Goal: Task Accomplishment & Management: Complete application form

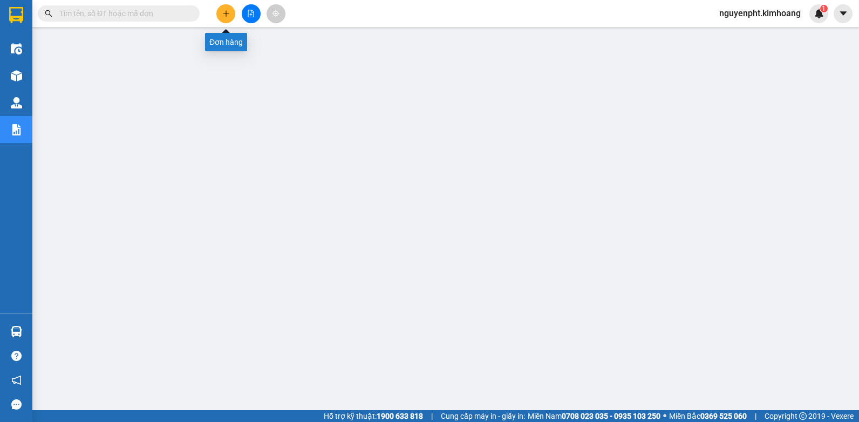
click at [227, 10] on icon "plus" at bounding box center [226, 14] width 8 height 8
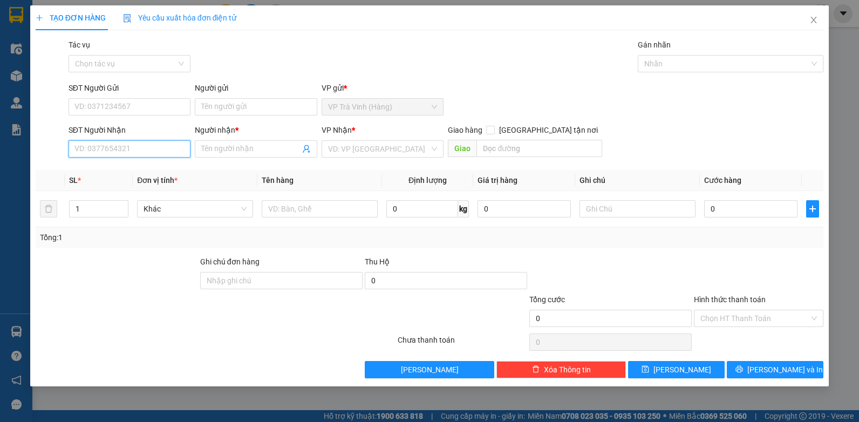
click at [161, 152] on input "SĐT Người Nhận" at bounding box center [130, 148] width 123 height 17
type input "0919767757"
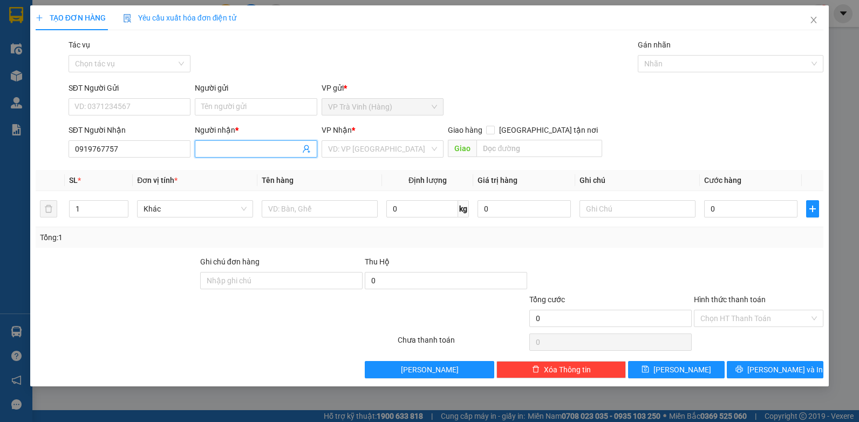
drag, startPoint x: 215, startPoint y: 146, endPoint x: 210, endPoint y: 148, distance: 5.8
click at [213, 147] on input "Người nhận *" at bounding box center [250, 149] width 99 height 12
type input "lbo kiêm"
click at [355, 154] on input "search" at bounding box center [379, 149] width 102 height 16
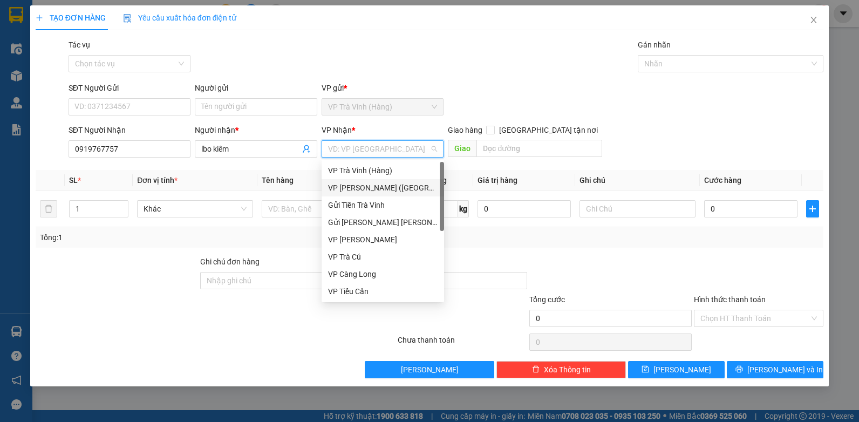
click at [347, 184] on div "VP Trần Phú (Hàng)" at bounding box center [383, 188] width 110 height 12
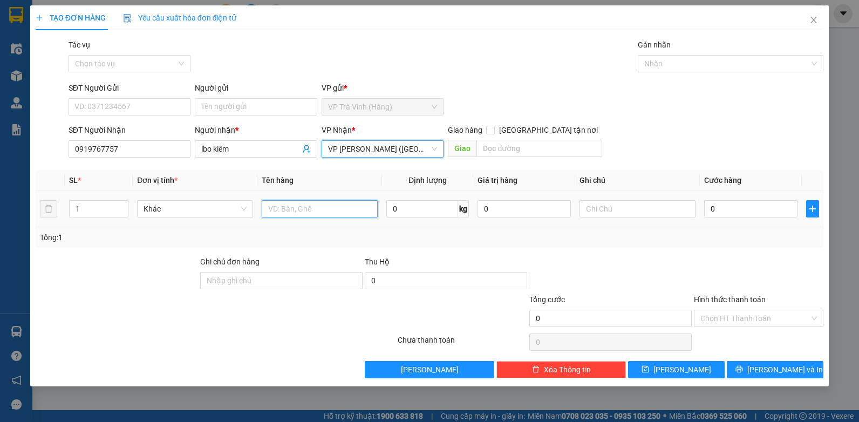
click at [288, 207] on input "text" at bounding box center [320, 208] width 116 height 17
type input "hộp kk"
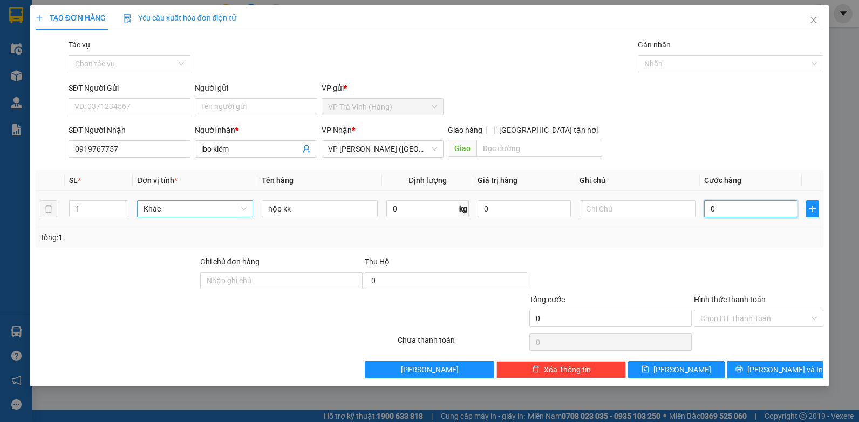
type input "2"
type input "20"
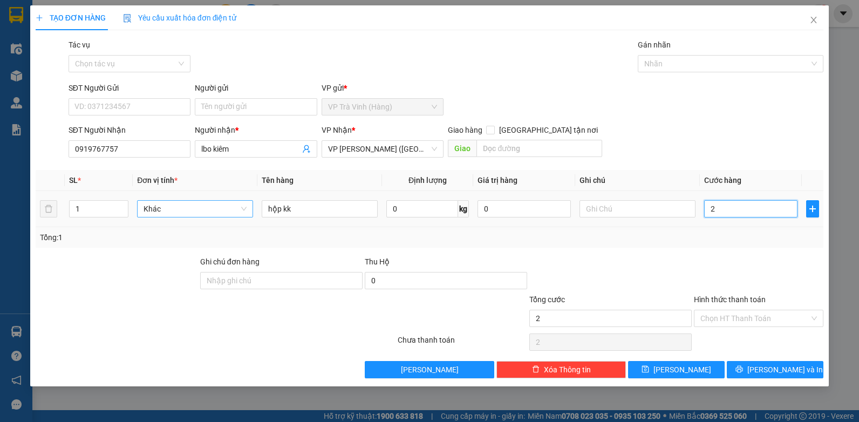
type input "20"
type input "20.000"
click at [757, 322] on input "Hình thức thanh toán" at bounding box center [755, 318] width 109 height 16
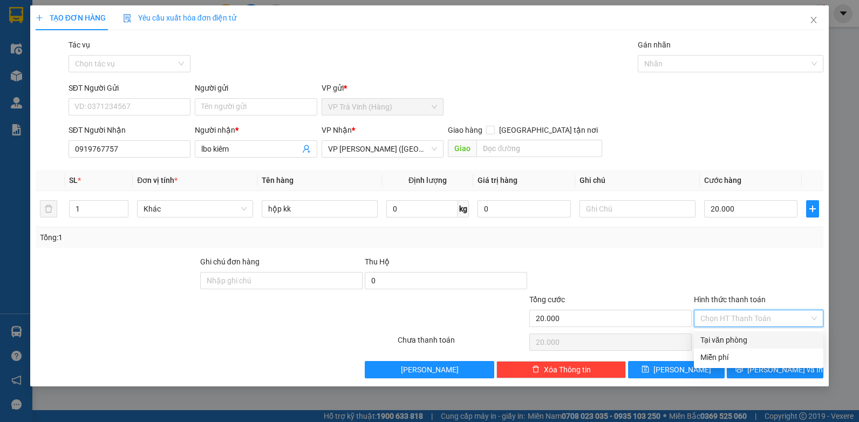
click at [750, 338] on div "Tại văn phòng" at bounding box center [759, 340] width 117 height 12
type input "0"
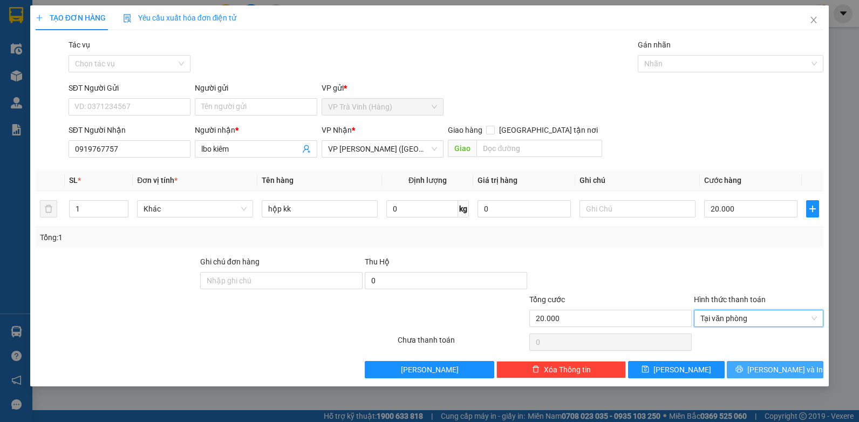
drag, startPoint x: 803, startPoint y: 369, endPoint x: 794, endPoint y: 372, distance: 9.9
click at [802, 375] on button "Lưu và In" at bounding box center [775, 369] width 97 height 17
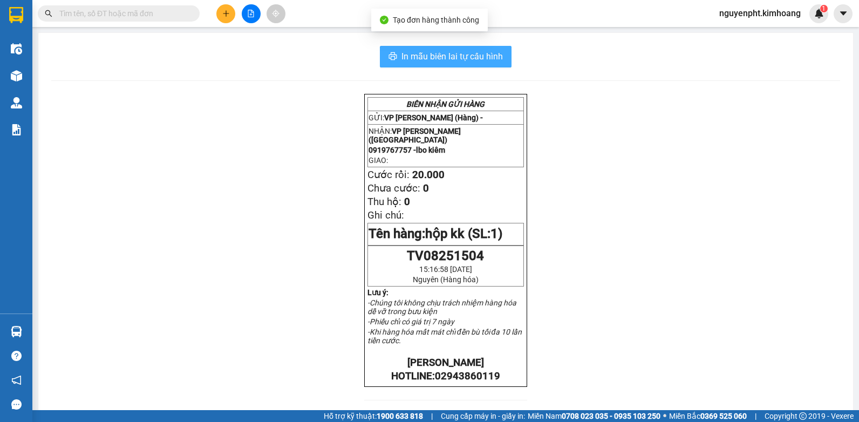
drag, startPoint x: 419, startPoint y: 51, endPoint x: 418, endPoint y: 45, distance: 6.7
click at [420, 51] on span "In mẫu biên lai tự cấu hình" at bounding box center [452, 56] width 101 height 13
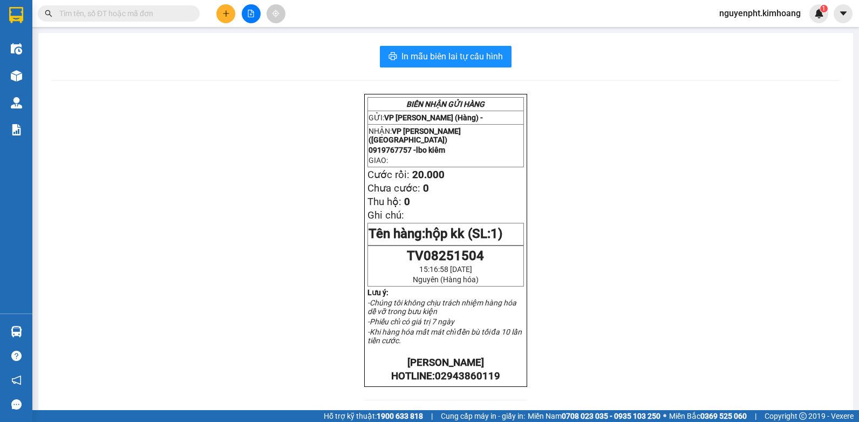
click at [172, 13] on input "text" at bounding box center [122, 14] width 127 height 12
click at [142, 14] on input "text" at bounding box center [122, 14] width 127 height 12
click at [222, 11] on icon "plus" at bounding box center [226, 14] width 8 height 8
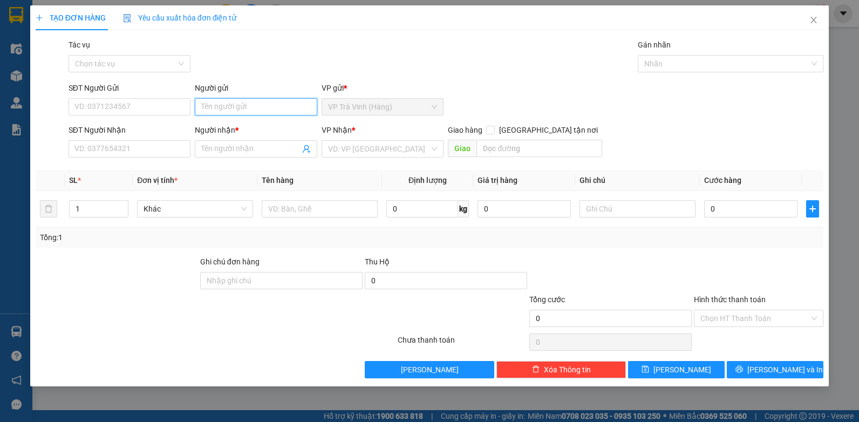
click at [253, 112] on input "Người gửi" at bounding box center [256, 106] width 123 height 17
type input "chị hà"
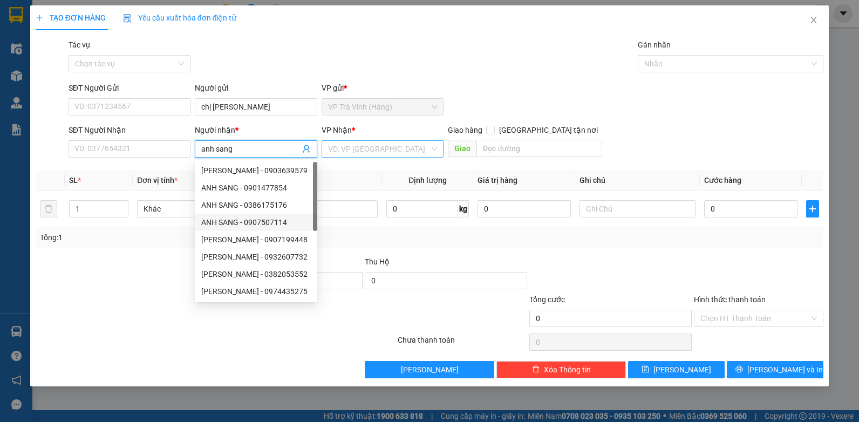
type input "anh sang"
click at [383, 148] on input "search" at bounding box center [379, 149] width 102 height 16
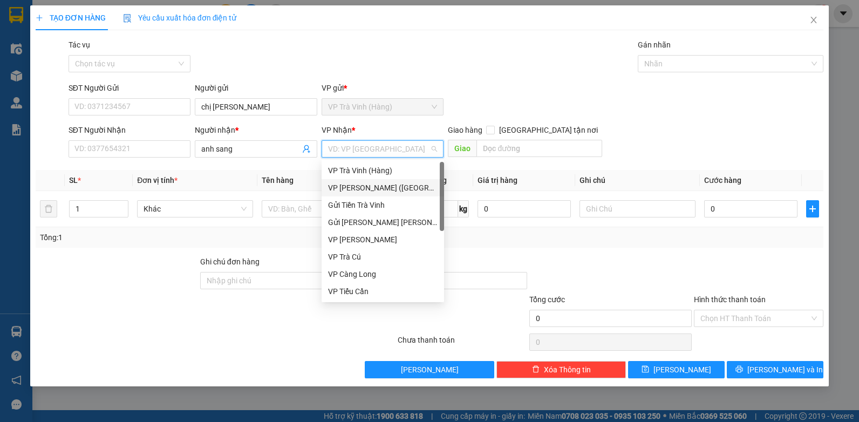
click at [360, 183] on div "VP Trần Phú (Hàng)" at bounding box center [383, 188] width 110 height 12
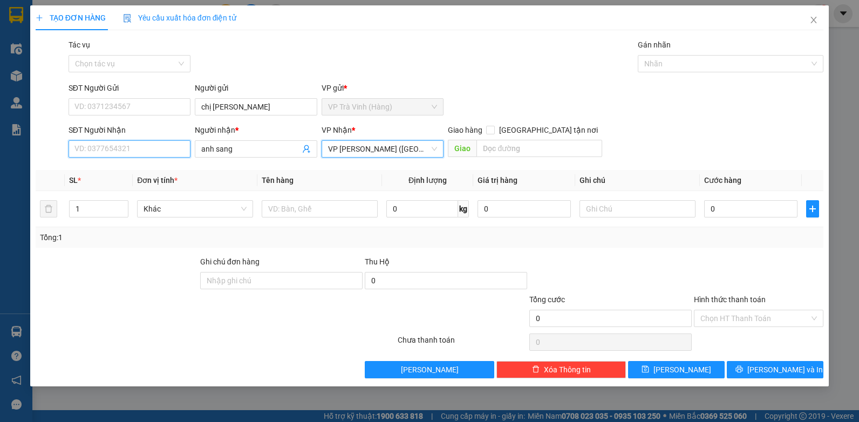
click at [160, 152] on input "SĐT Người Nhận" at bounding box center [130, 148] width 123 height 17
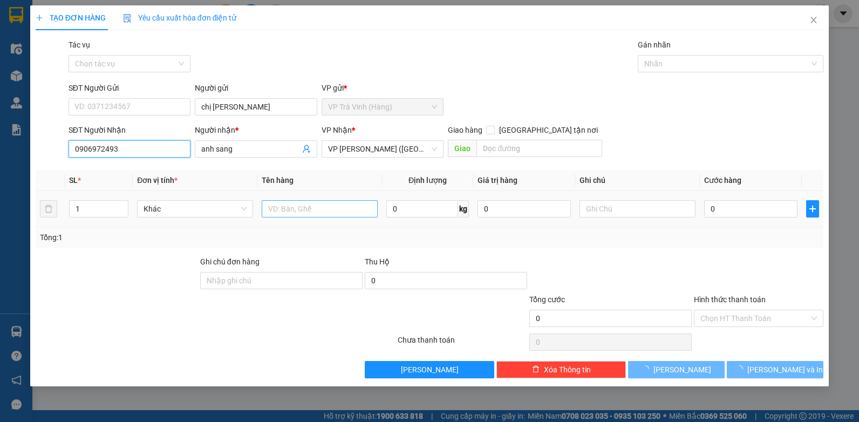
type input "0906972493"
click at [336, 208] on input "text" at bounding box center [320, 208] width 116 height 17
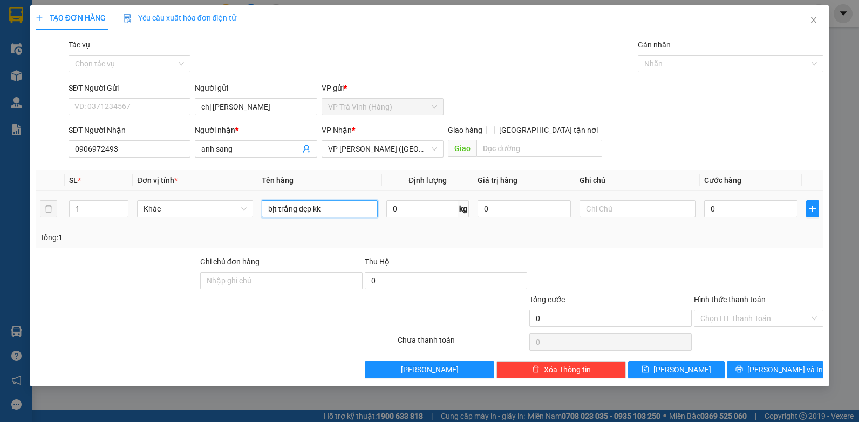
type input "bịt trắng dẹp kk"
type input "1"
type input "14"
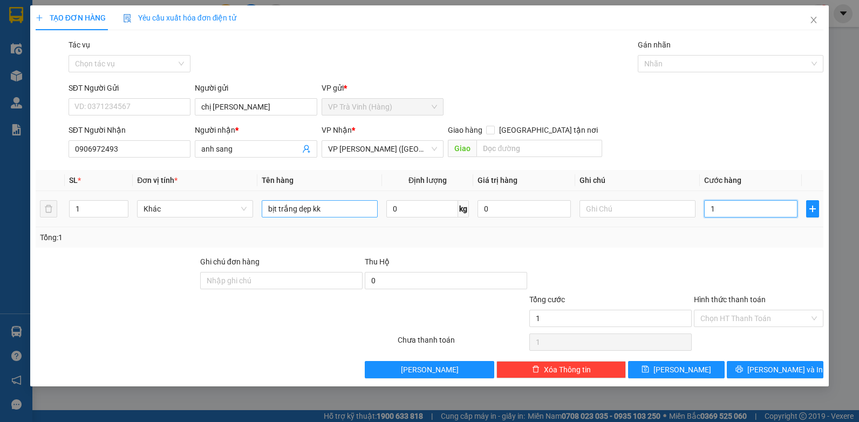
type input "14"
type input "1"
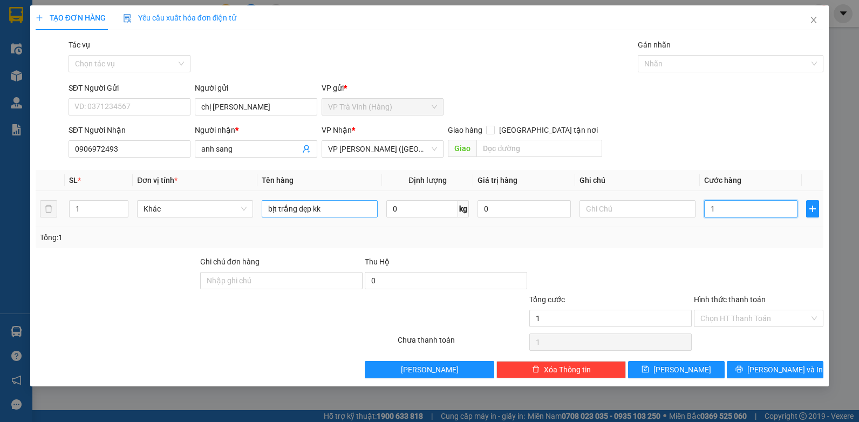
type input "0"
type input "02"
type input "2"
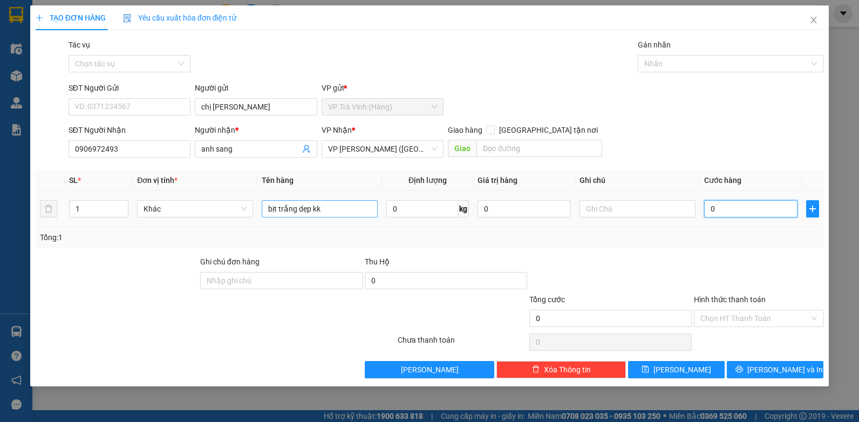
type input "2"
type input "025"
type input "25"
type input "25.000"
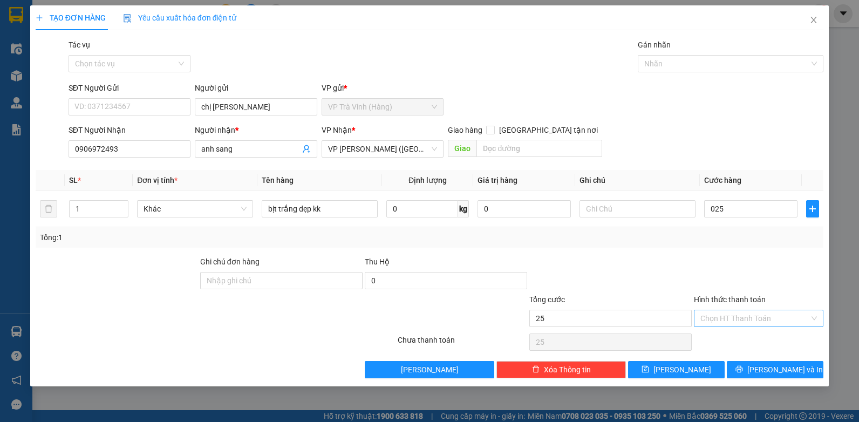
type input "25.000"
click at [729, 311] on input "Hình thức thanh toán" at bounding box center [755, 318] width 109 height 16
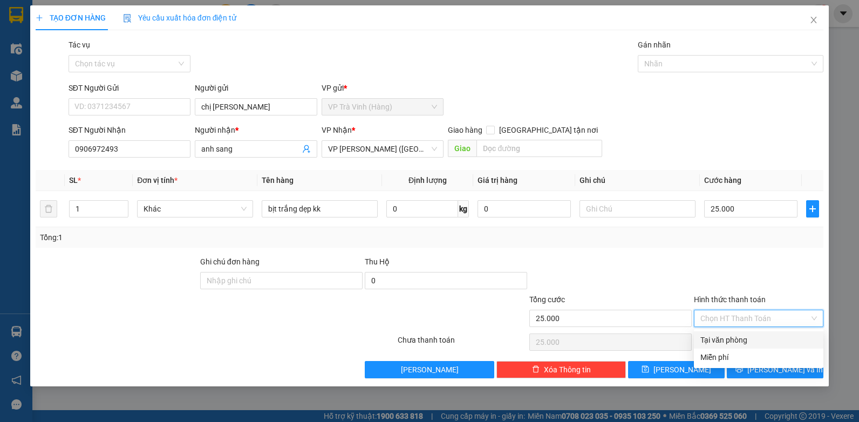
click at [734, 340] on div "Tại văn phòng" at bounding box center [759, 340] width 117 height 12
type input "0"
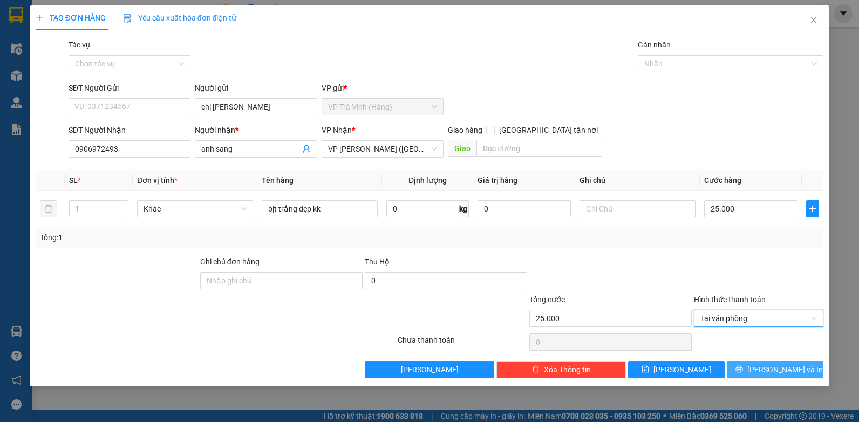
click at [765, 362] on button "Lưu và In" at bounding box center [775, 369] width 97 height 17
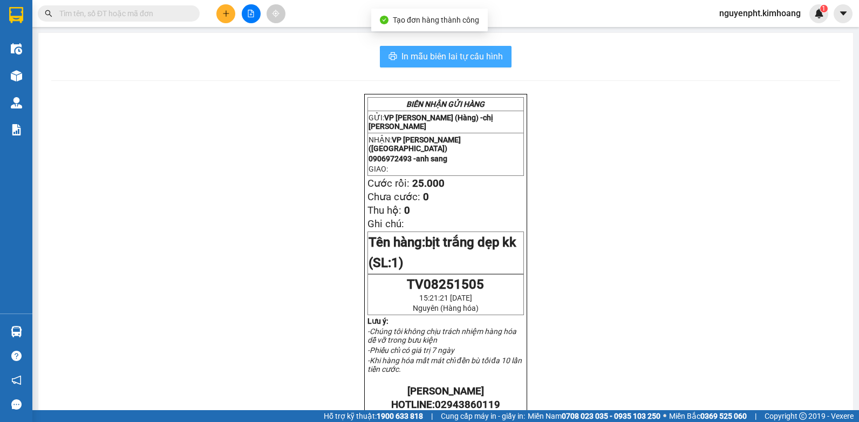
drag, startPoint x: 456, startPoint y: 57, endPoint x: 437, endPoint y: 66, distance: 21.3
click at [455, 57] on span "In mẫu biên lai tự cấu hình" at bounding box center [452, 56] width 101 height 13
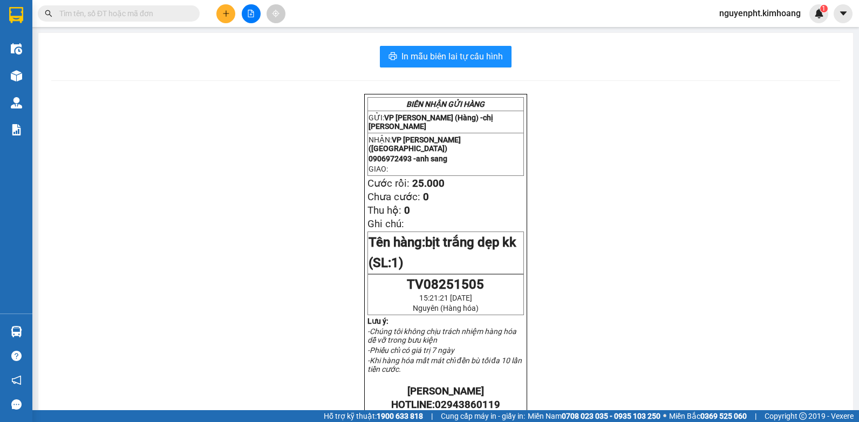
click at [167, 13] on input "text" at bounding box center [122, 14] width 127 height 12
click at [146, 8] on input "text" at bounding box center [122, 14] width 127 height 12
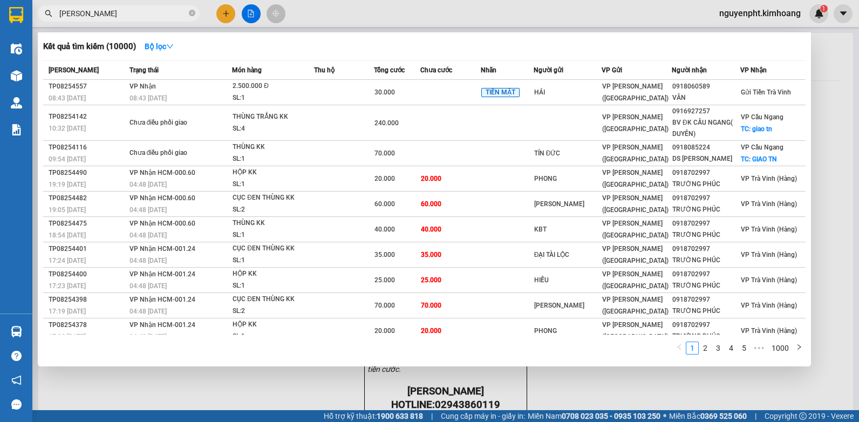
type input "tam phú"
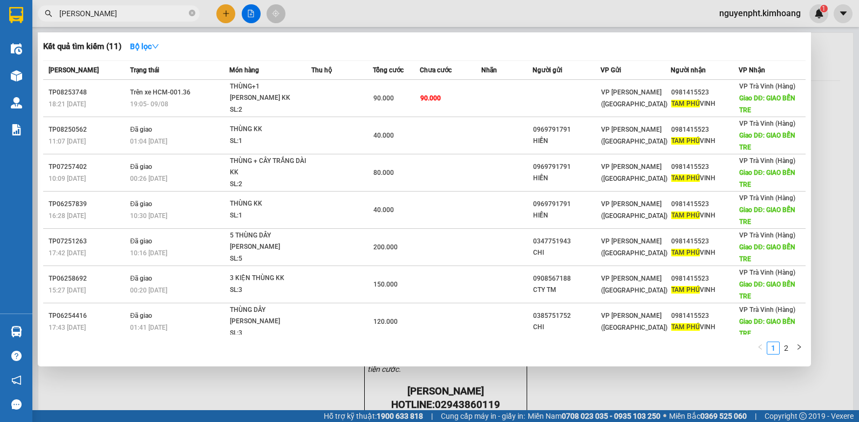
drag, startPoint x: 191, startPoint y: 12, endPoint x: 142, endPoint y: 12, distance: 48.6
click at [190, 12] on icon "close-circle" at bounding box center [192, 13] width 6 height 6
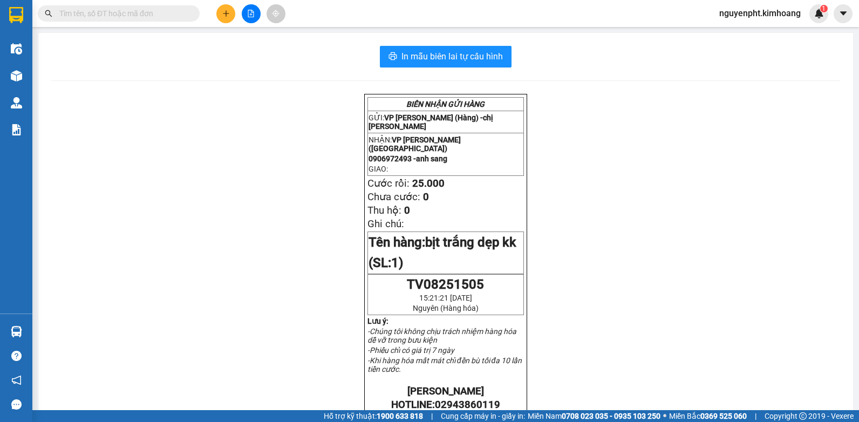
click at [140, 12] on input "text" at bounding box center [122, 14] width 127 height 12
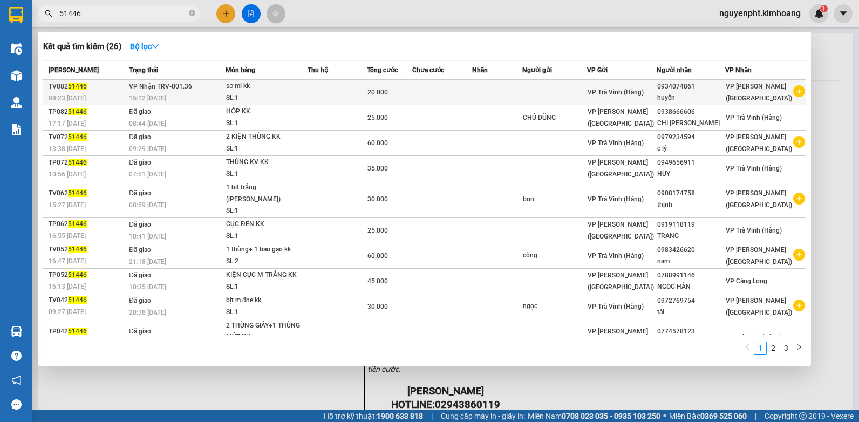
type input "51446"
click at [444, 94] on td at bounding box center [442, 92] width 60 height 25
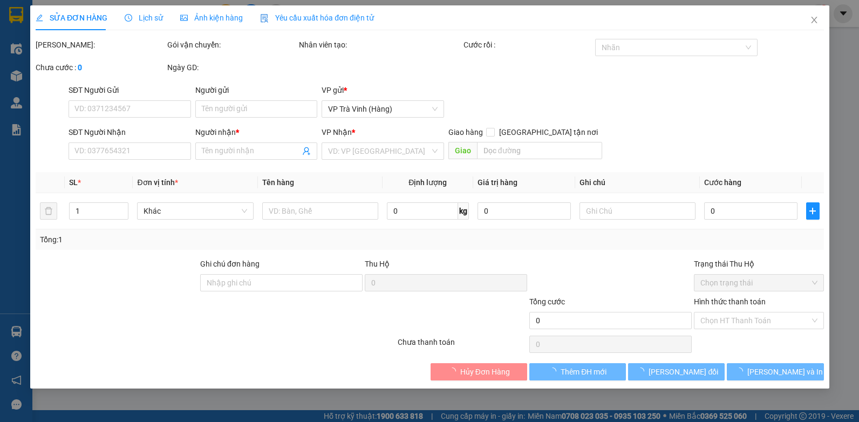
type input "0934074861"
type input "huyền"
type input "20.000"
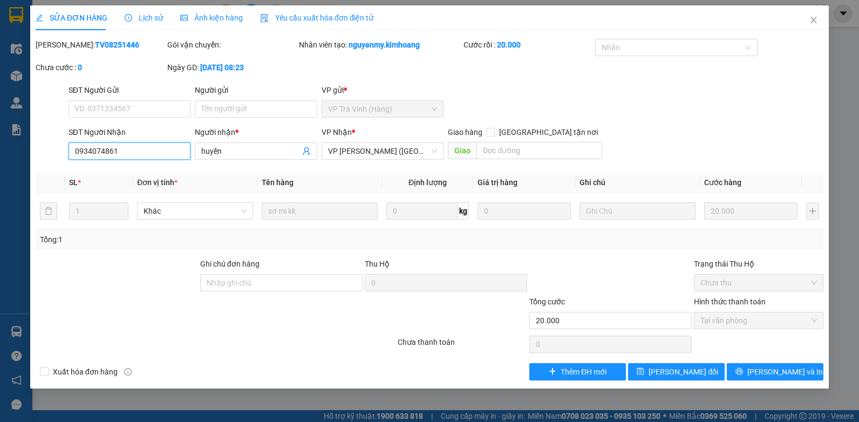
click at [0, 160] on html "Kết quả tìm kiếm ( 26 ) Bộ lọc Mã ĐH Trạng thái Món hàng Thu hộ Tổng cước Chưa …" at bounding box center [429, 211] width 859 height 422
type input "0708798559"
click at [775, 365] on button "Lưu và In" at bounding box center [775, 371] width 97 height 17
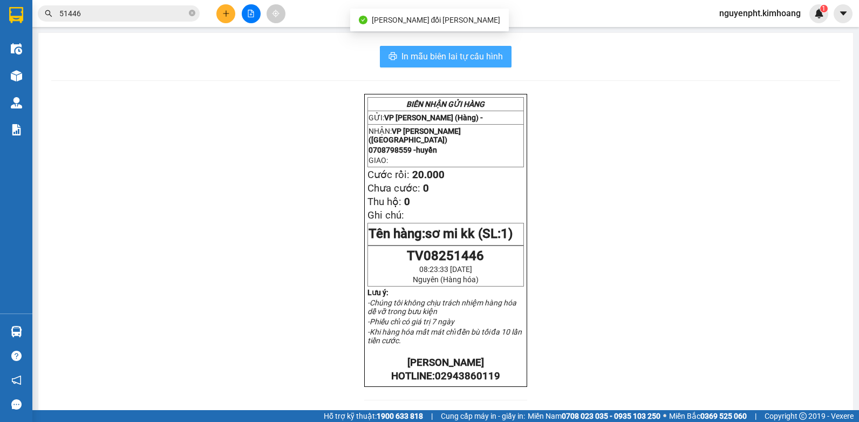
click at [487, 61] on span "In mẫu biên lai tự cấu hình" at bounding box center [452, 56] width 101 height 13
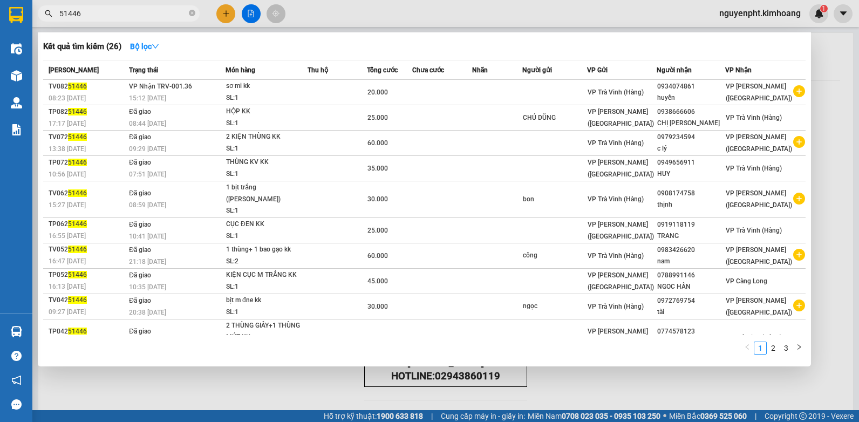
click at [142, 12] on input "51446" at bounding box center [122, 14] width 127 height 12
click at [192, 12] on icon "close-circle" at bounding box center [192, 13] width 6 height 6
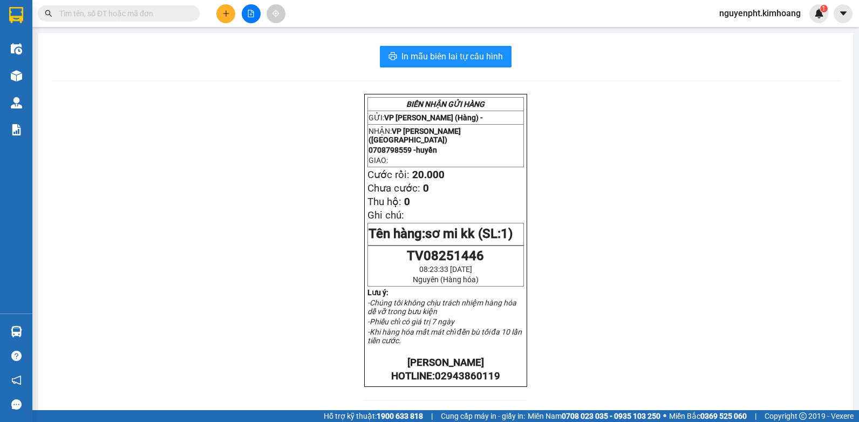
click at [228, 9] on button at bounding box center [225, 13] width 19 height 19
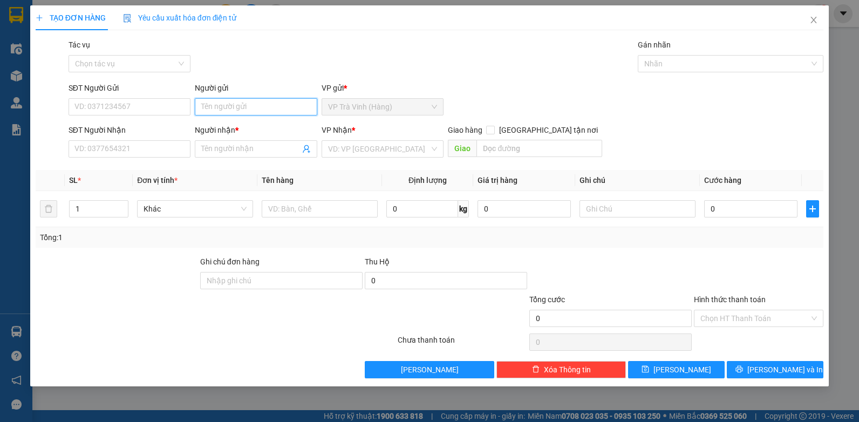
click at [228, 108] on input "Người gửi" at bounding box center [256, 106] width 123 height 17
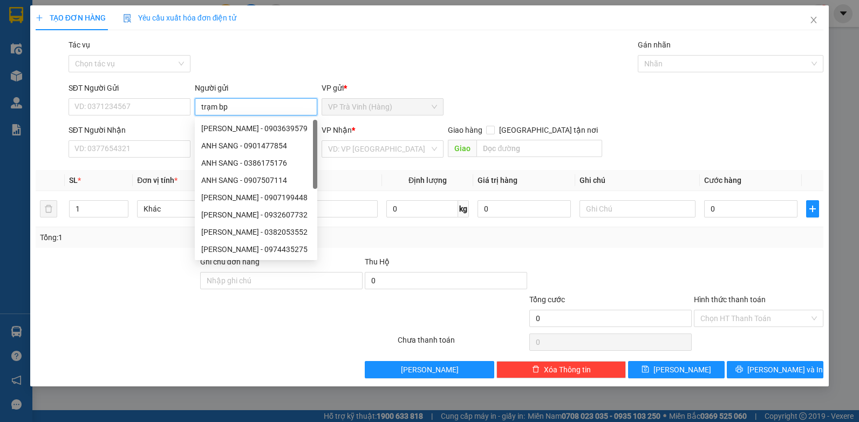
type input "trạm bp"
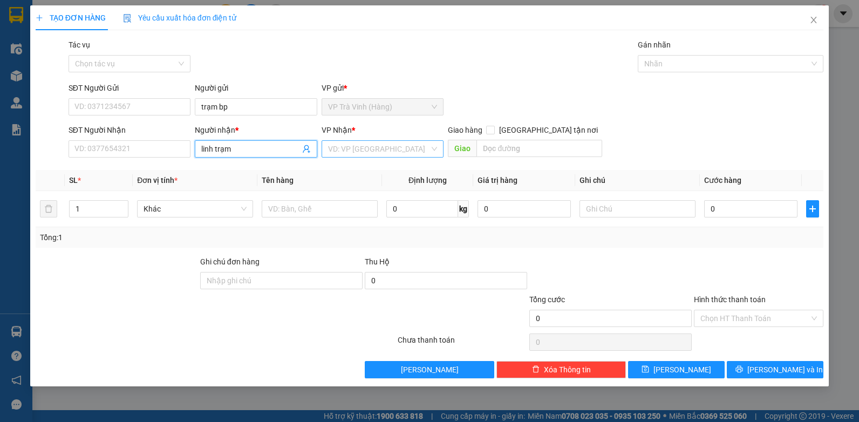
type input "linh trạm"
click at [358, 148] on input "search" at bounding box center [379, 149] width 102 height 16
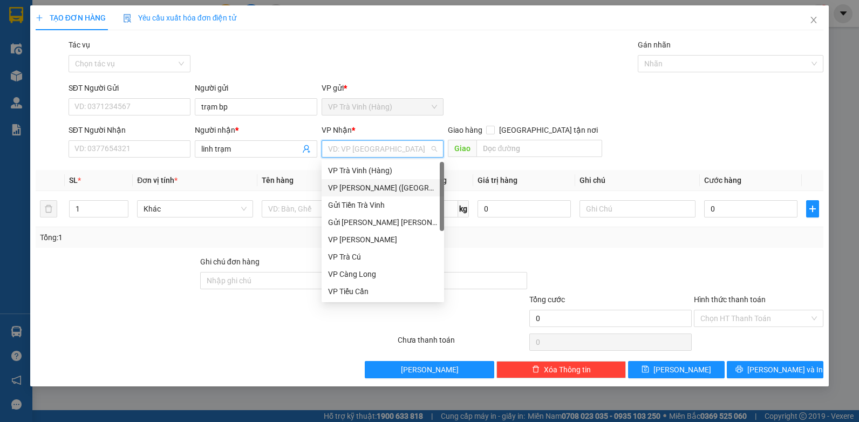
click at [350, 182] on div "VP Trần Phú (Hàng)" at bounding box center [383, 188] width 110 height 12
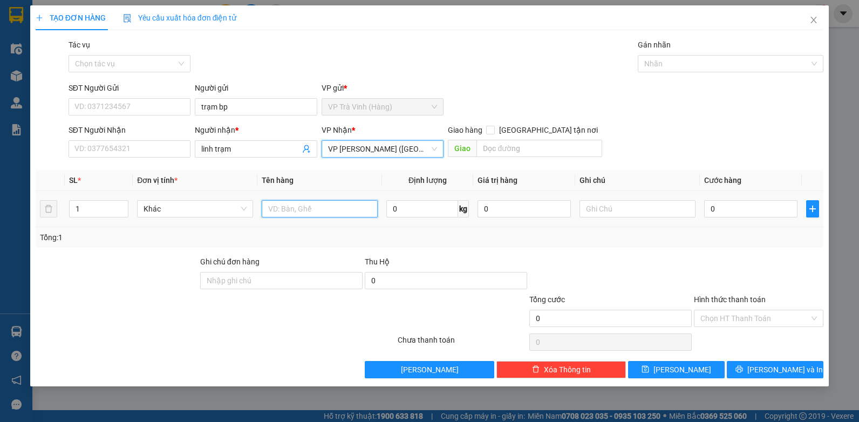
drag, startPoint x: 288, startPoint y: 210, endPoint x: 300, endPoint y: 206, distance: 12.5
click at [292, 207] on input "text" at bounding box center [320, 208] width 116 height 17
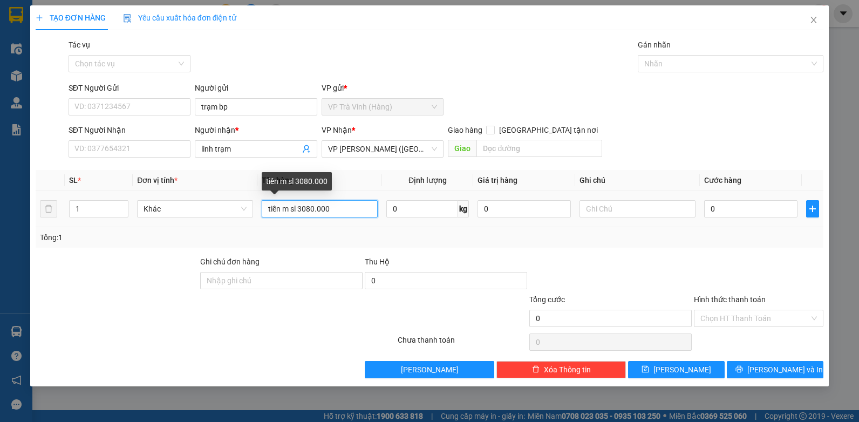
click at [303, 208] on input "tiền m sl 3080.000" at bounding box center [320, 208] width 116 height 17
click at [341, 211] on input "tiền m sl 3.080.000" at bounding box center [320, 208] width 116 height 17
click at [298, 210] on input "tiền m sl 3.080.000" at bounding box center [320, 208] width 116 height 17
click at [335, 214] on input "tiền m 3.080.000" at bounding box center [320, 208] width 116 height 17
type input "tiền m 3.080.000 250055"
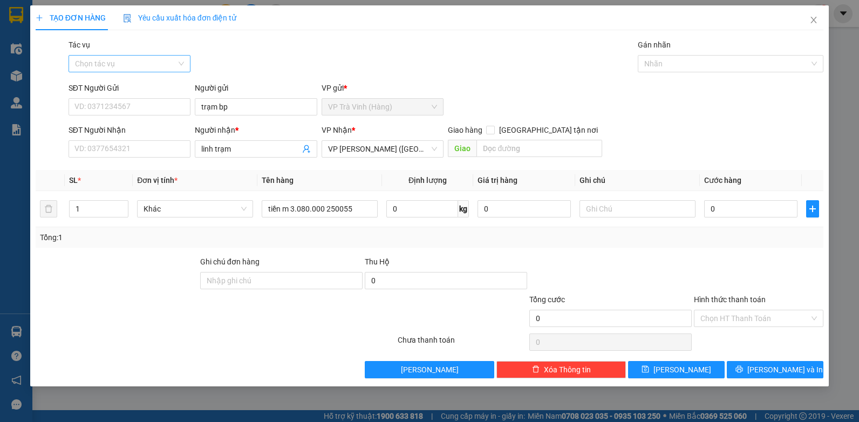
click at [114, 69] on input "Tác vụ" at bounding box center [126, 64] width 102 height 16
click at [116, 101] on div "Nhập hàng kho nhận" at bounding box center [130, 103] width 110 height 12
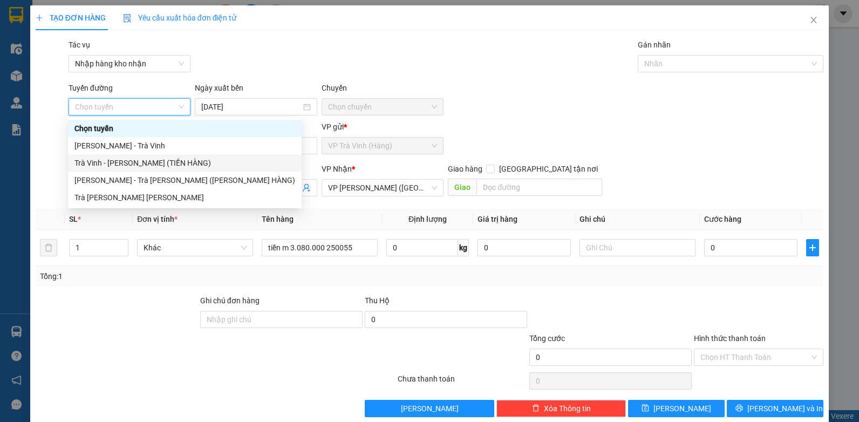
click at [144, 165] on div "Trà Vinh - Hồ Chí Minh (TIỀN HÀNG)" at bounding box center [184, 163] width 221 height 12
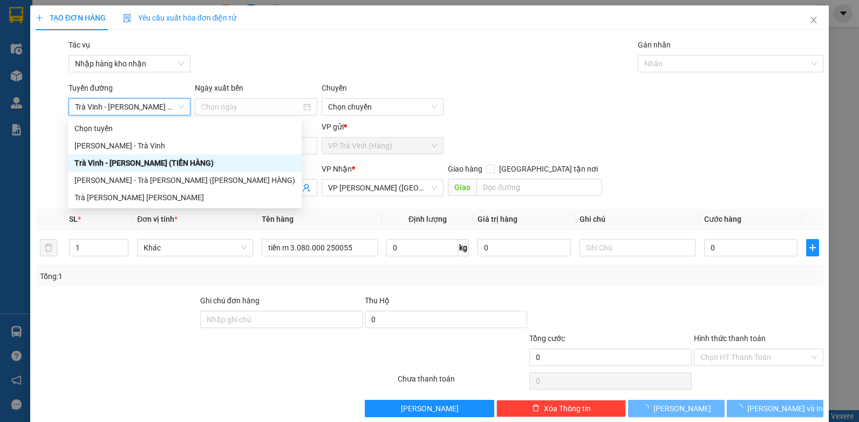
type input "12/08/2025"
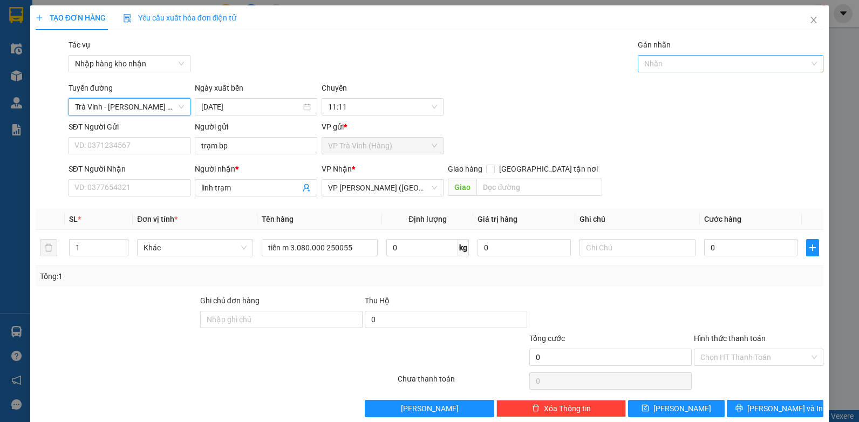
click at [648, 58] on div at bounding box center [725, 63] width 169 height 13
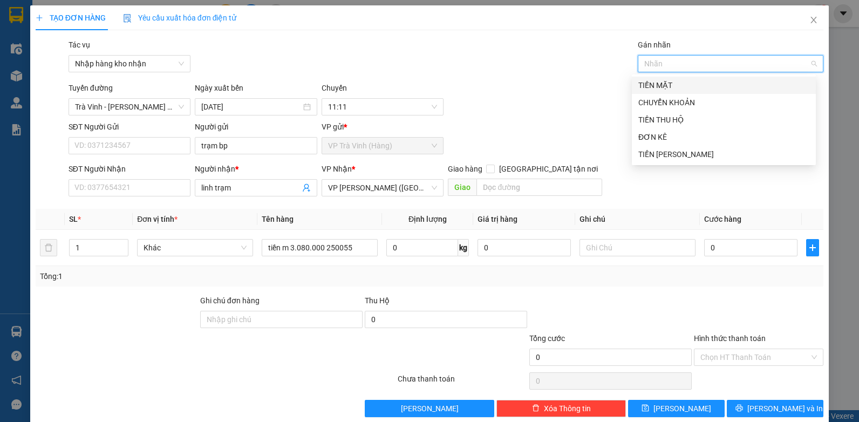
click at [660, 87] on div "TIỀN MẶT" at bounding box center [724, 85] width 171 height 12
click at [736, 358] on input "Hình thức thanh toán" at bounding box center [755, 357] width 109 height 16
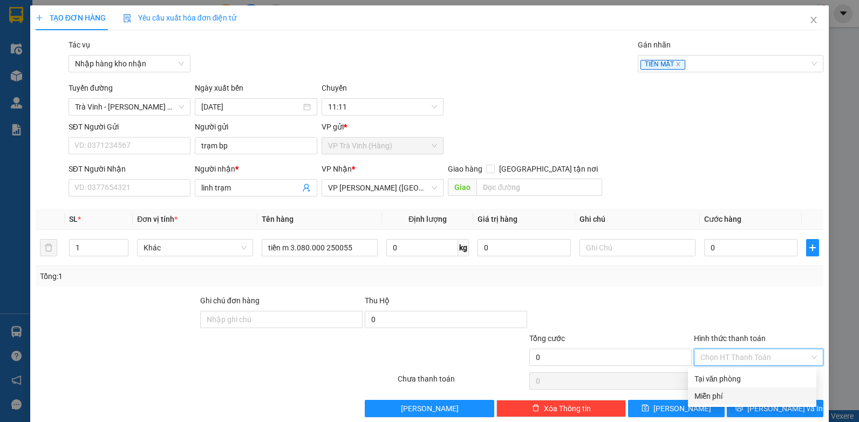
click at [721, 395] on div "Miễn phí" at bounding box center [753, 396] width 116 height 12
click at [743, 410] on icon "printer" at bounding box center [740, 408] width 8 height 8
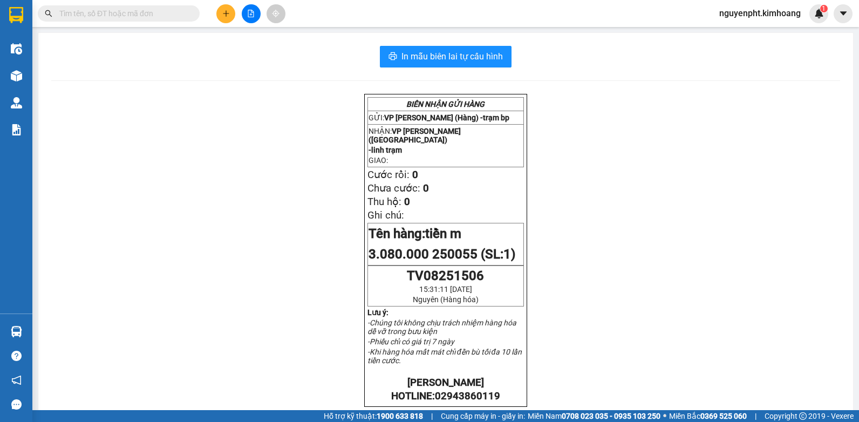
drag, startPoint x: 150, startPoint y: 13, endPoint x: 137, endPoint y: 14, distance: 13.5
click at [148, 13] on input "text" at bounding box center [122, 14] width 127 height 12
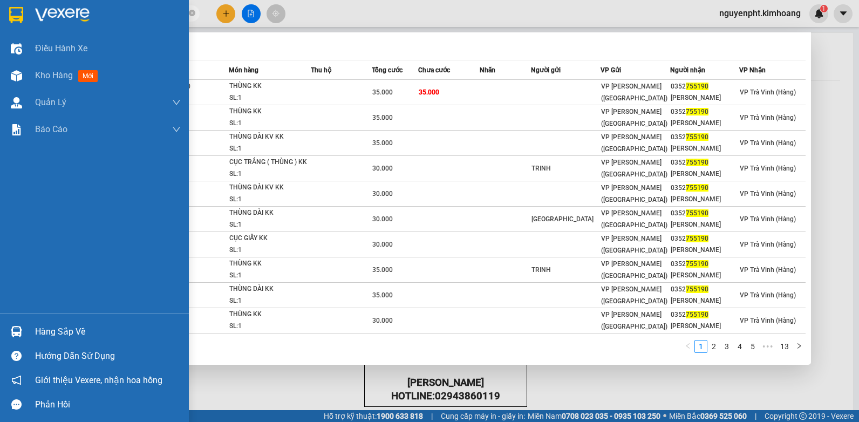
type input "755190"
click at [51, 332] on div "Hàng sắp về" at bounding box center [108, 332] width 146 height 16
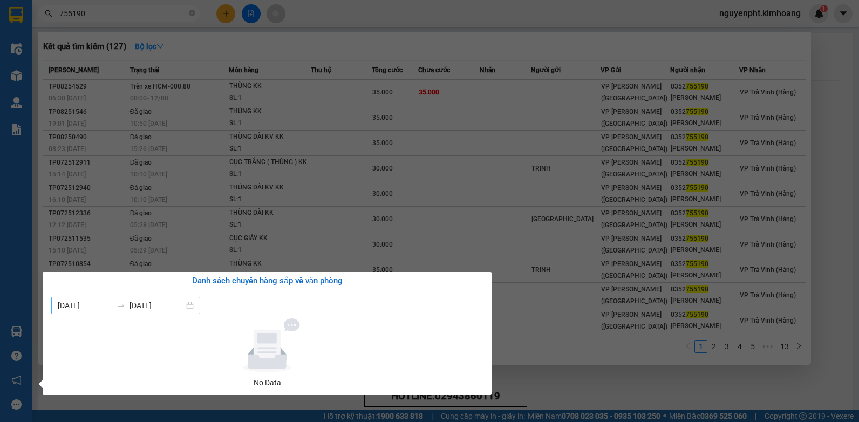
click at [168, 309] on input "11/08/2025" at bounding box center [157, 306] width 55 height 12
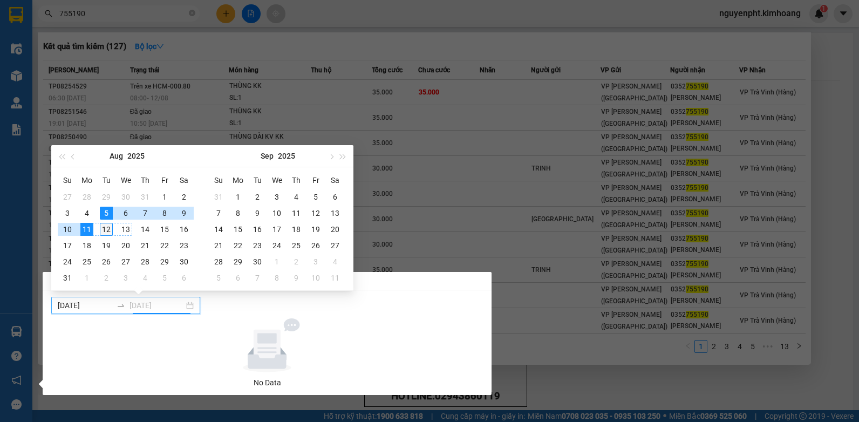
type input "12/08/2025"
click at [106, 229] on div "12" at bounding box center [106, 229] width 13 height 13
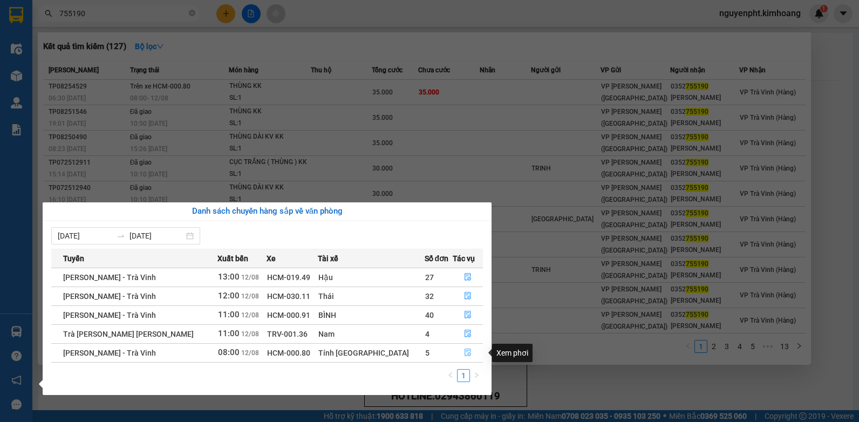
click at [464, 354] on icon "file-done" at bounding box center [468, 353] width 8 height 8
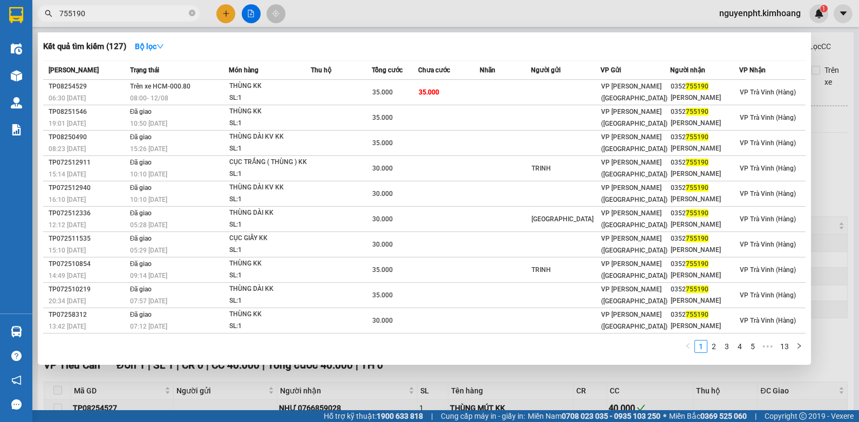
click at [848, 160] on div at bounding box center [429, 211] width 859 height 422
click at [192, 14] on icon "close-circle" at bounding box center [192, 13] width 6 height 6
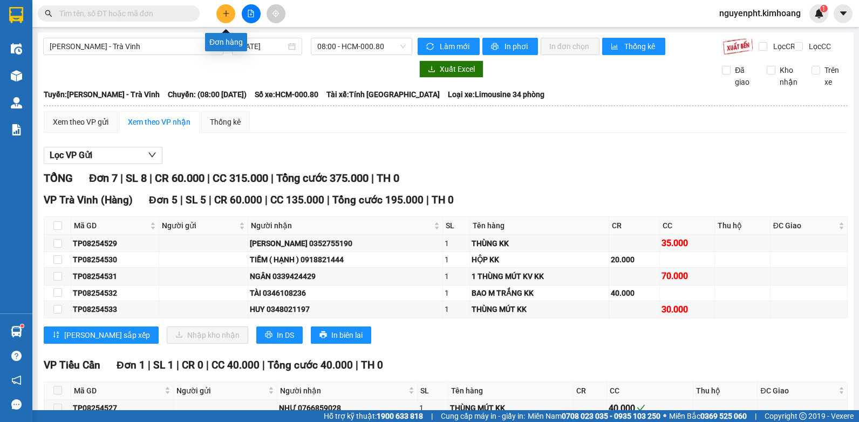
click at [230, 13] on button at bounding box center [225, 13] width 19 height 19
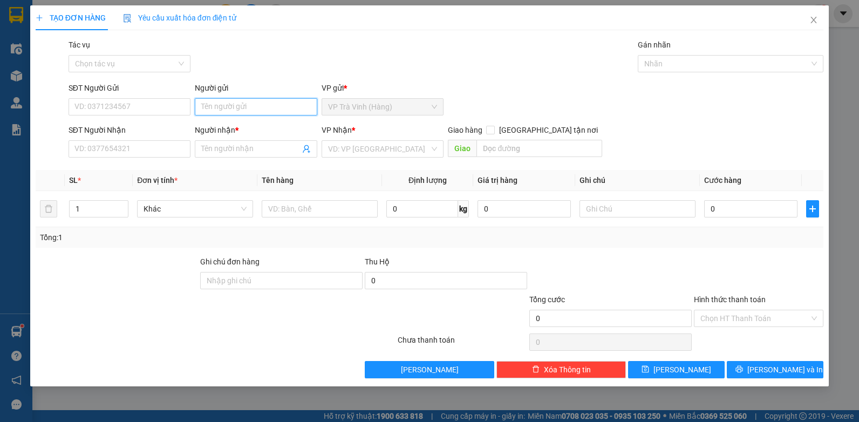
click at [247, 108] on input "Người gửi" at bounding box center [256, 106] width 123 height 17
type input "thư"
type input "0908006720"
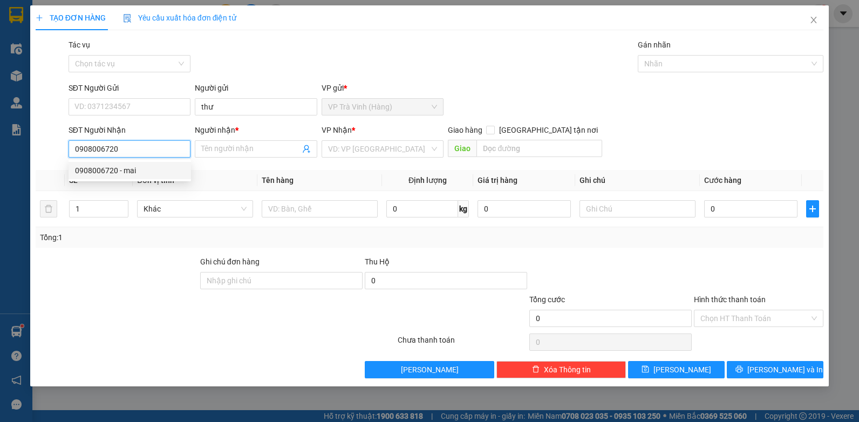
drag, startPoint x: 137, startPoint y: 173, endPoint x: 132, endPoint y: 175, distance: 5.8
click at [137, 173] on div "0908006720 - mai" at bounding box center [130, 171] width 110 height 12
type input "mai"
type input "20.000"
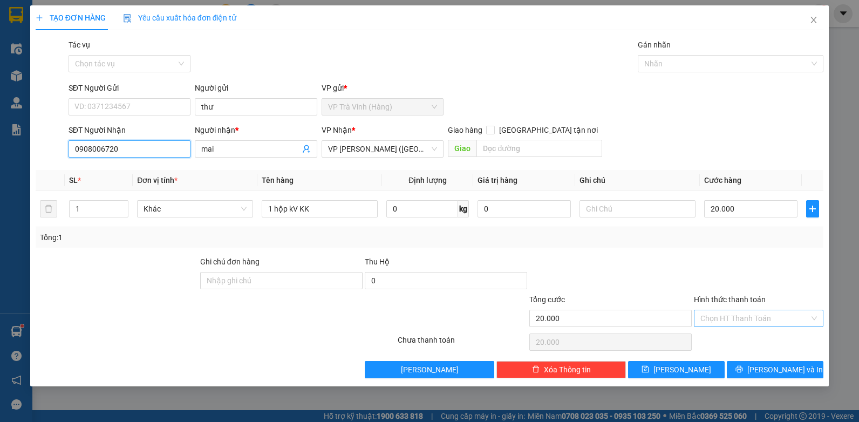
type input "0908006720"
drag, startPoint x: 740, startPoint y: 316, endPoint x: 739, endPoint y: 323, distance: 7.0
click at [740, 321] on input "Hình thức thanh toán" at bounding box center [755, 318] width 109 height 16
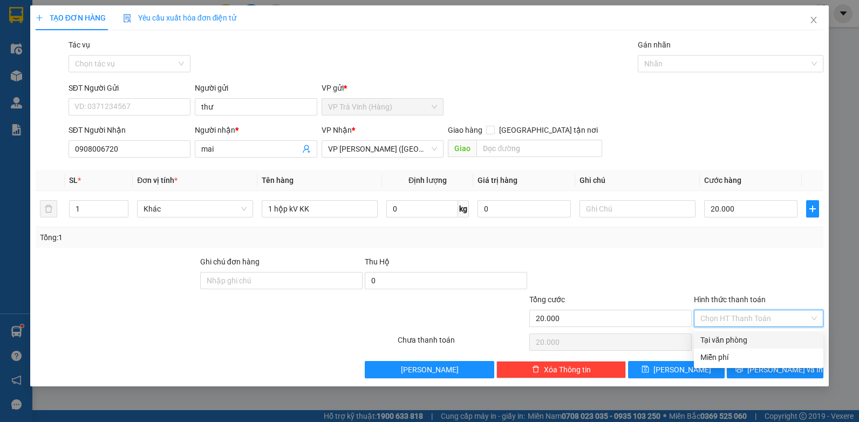
click at [735, 339] on div "Tại văn phòng" at bounding box center [759, 340] width 117 height 12
type input "0"
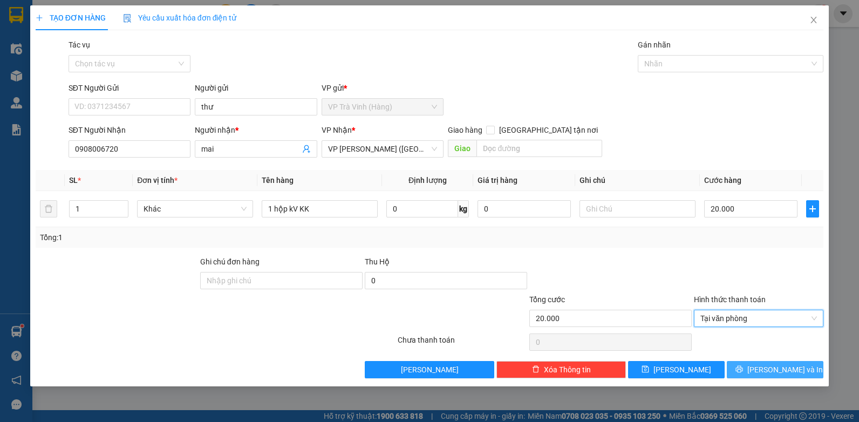
drag, startPoint x: 773, startPoint y: 369, endPoint x: 766, endPoint y: 359, distance: 11.9
click at [772, 368] on span "Lưu và In" at bounding box center [786, 370] width 76 height 12
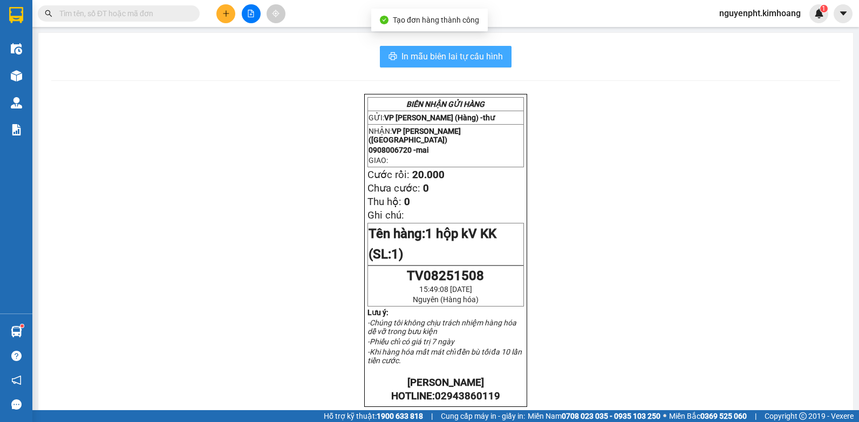
click at [432, 52] on span "In mẫu biên lai tự cấu hình" at bounding box center [452, 56] width 101 height 13
click at [155, 10] on input "text" at bounding box center [122, 14] width 127 height 12
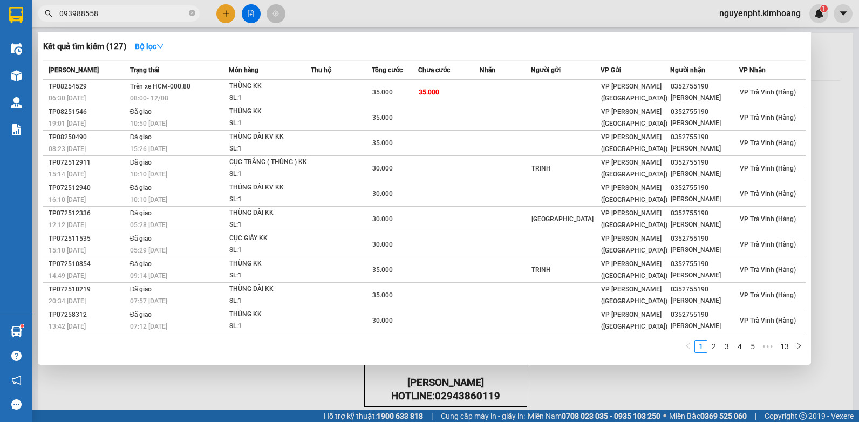
type input "0939885588"
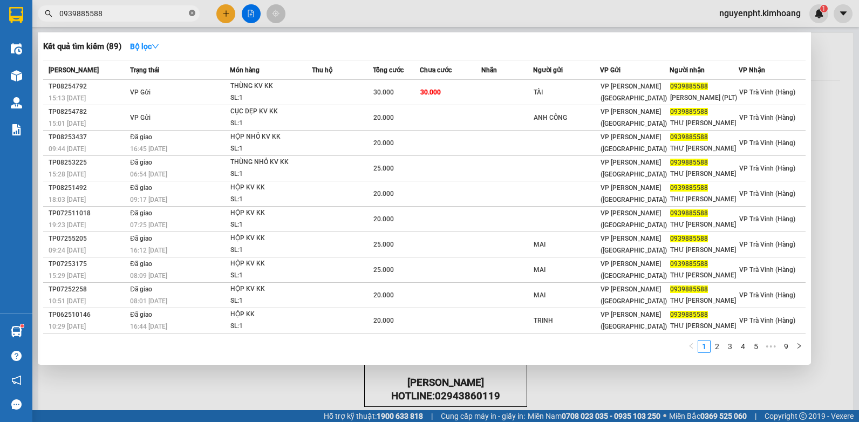
click at [194, 13] on icon "close-circle" at bounding box center [192, 13] width 6 height 6
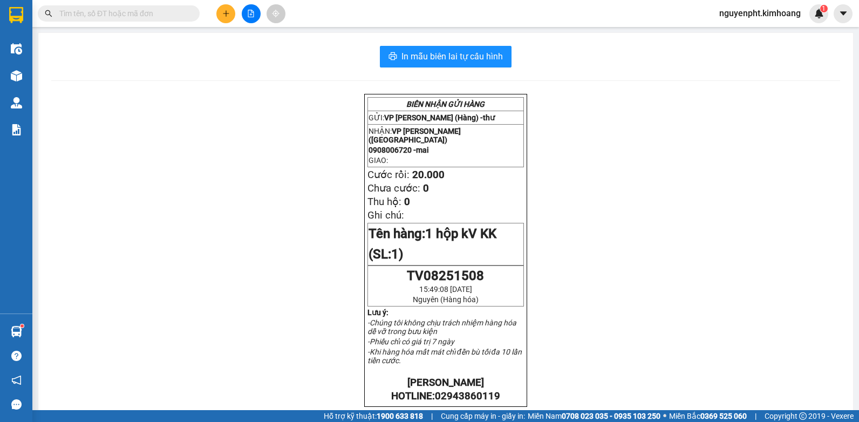
click at [219, 12] on button at bounding box center [225, 13] width 19 height 19
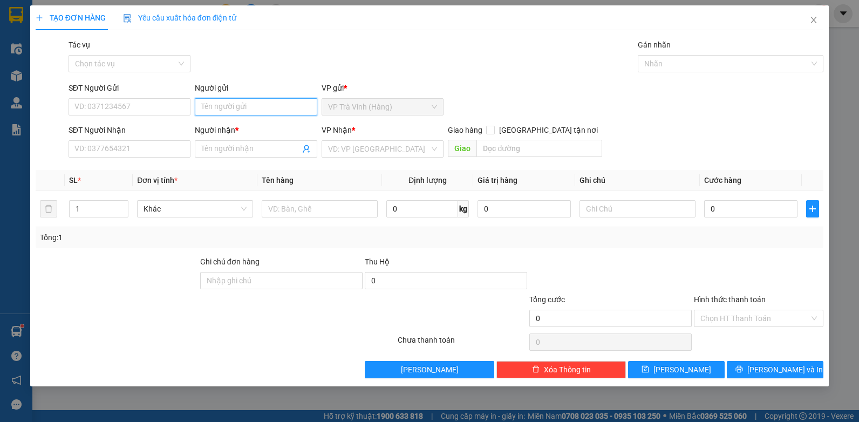
click at [231, 106] on input "Người gửi" at bounding box center [256, 106] width 123 height 17
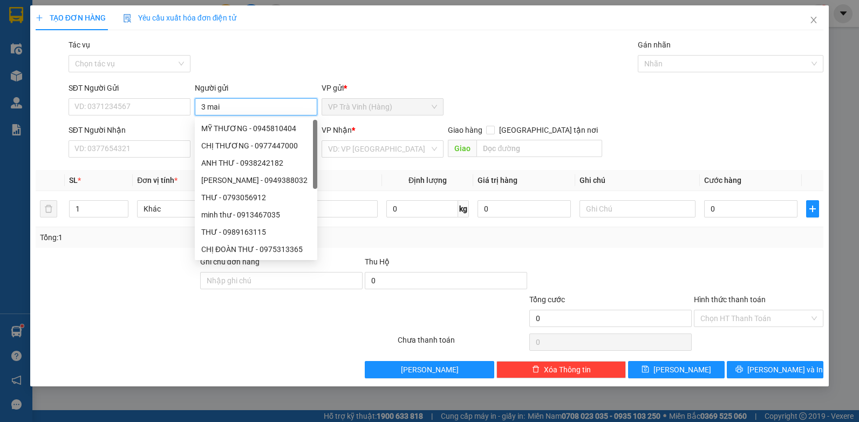
type input "3 mai"
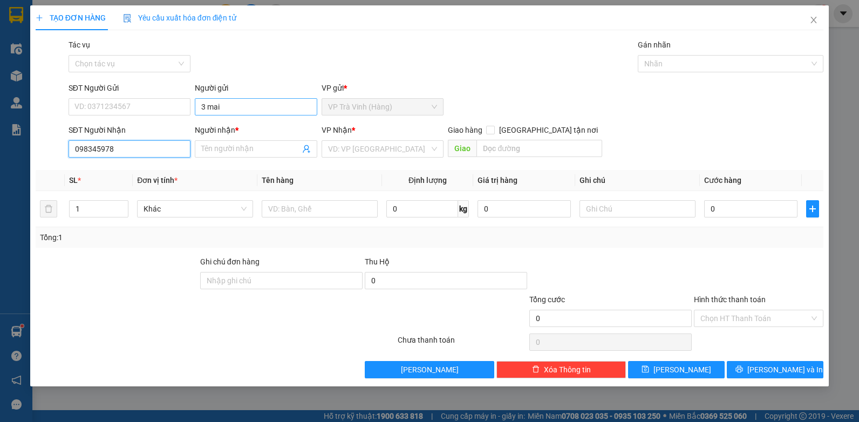
type input "0983459780"
click at [121, 172] on div "0983459780 - LUÔNG" at bounding box center [130, 171] width 110 height 12
type input "LUÔNG"
type input "25.000"
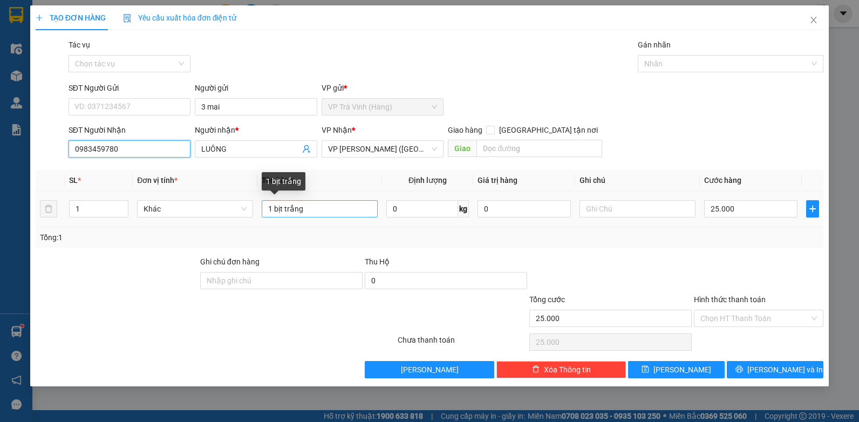
type input "0983459780"
click at [317, 209] on input "1 bịt trắng" at bounding box center [320, 208] width 116 height 17
type input "1 bịt trắng (hộp 0 kk"
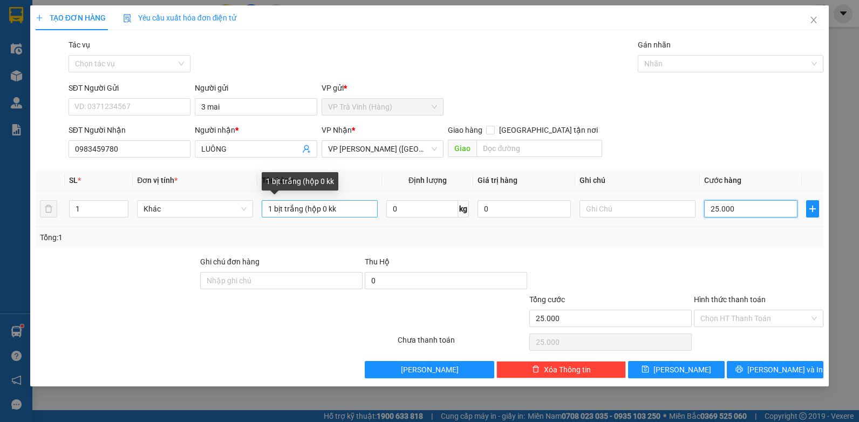
type input "2"
type input "20"
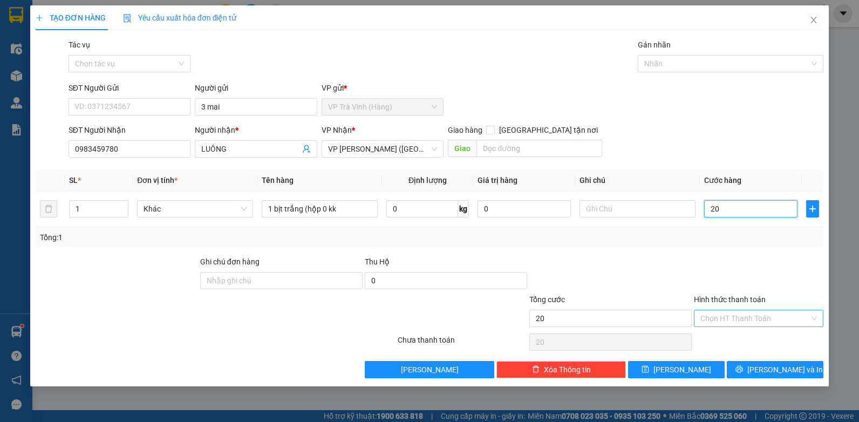
type input "20"
type input "20.000"
drag, startPoint x: 779, startPoint y: 316, endPoint x: 755, endPoint y: 332, distance: 29.2
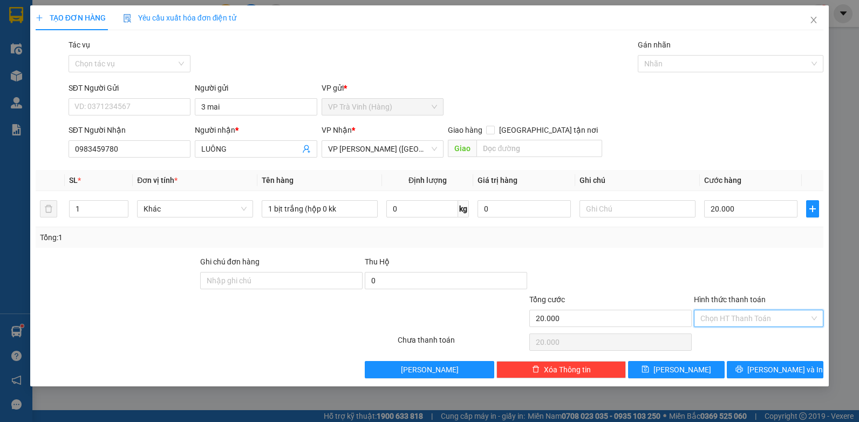
click at [779, 317] on input "Hình thức thanh toán" at bounding box center [755, 318] width 109 height 16
drag, startPoint x: 752, startPoint y: 334, endPoint x: 751, endPoint y: 341, distance: 6.6
click at [751, 340] on div "Tại văn phòng" at bounding box center [759, 340] width 117 height 12
type input "0"
click at [786, 366] on span "Lưu và In" at bounding box center [786, 370] width 76 height 12
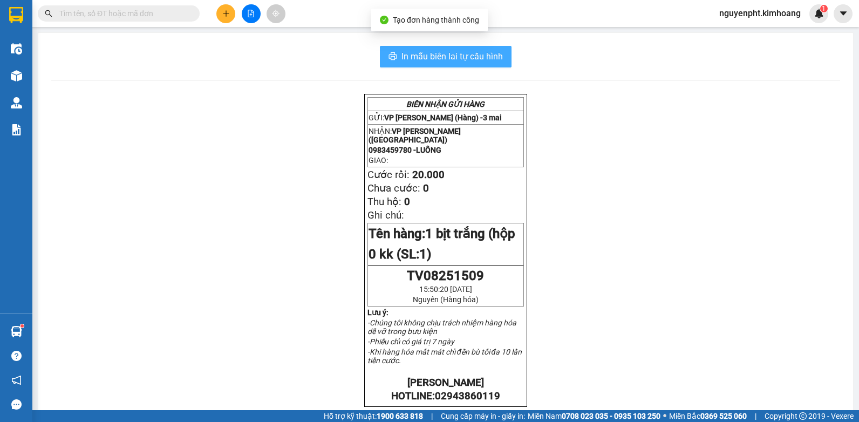
click at [498, 49] on button "In mẫu biên lai tự cấu hình" at bounding box center [446, 57] width 132 height 22
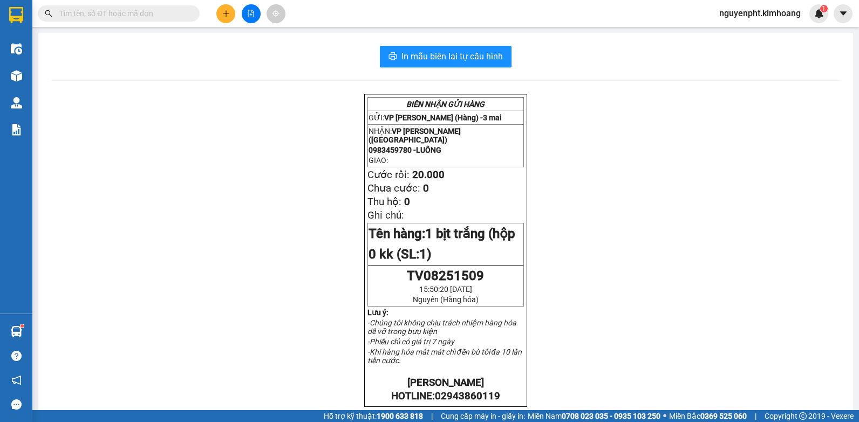
click at [221, 11] on button at bounding box center [225, 13] width 19 height 19
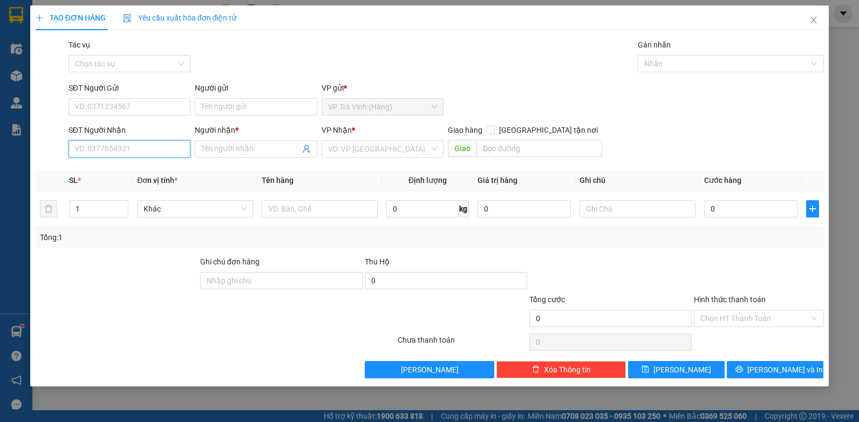
drag, startPoint x: 143, startPoint y: 151, endPoint x: 180, endPoint y: 148, distance: 37.3
click at [148, 151] on input "SĐT Người Nhận" at bounding box center [130, 148] width 123 height 17
click at [219, 147] on input "Người nhận *" at bounding box center [250, 149] width 99 height 12
type input "u"
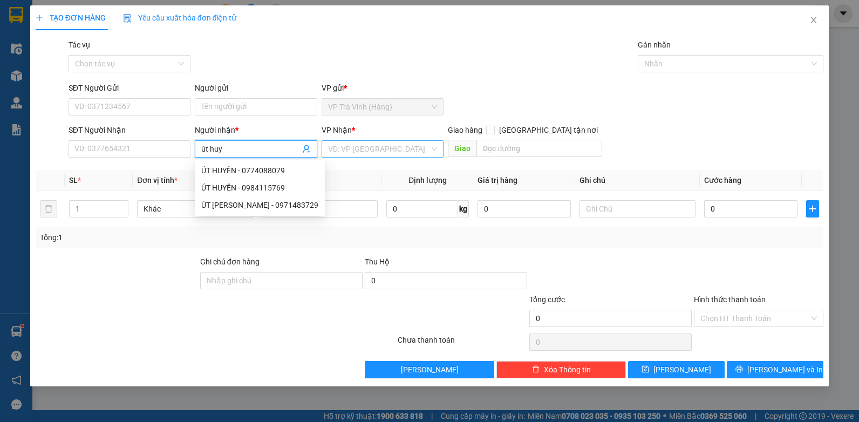
type input "út huy"
click at [369, 148] on input "search" at bounding box center [379, 149] width 102 height 16
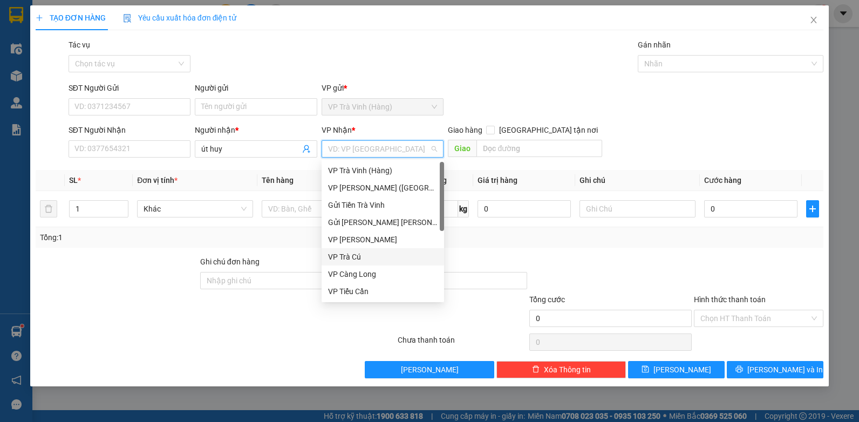
drag, startPoint x: 350, startPoint y: 259, endPoint x: 276, endPoint y: 237, distance: 77.2
click at [348, 259] on div "VP Trà Cú" at bounding box center [383, 257] width 110 height 12
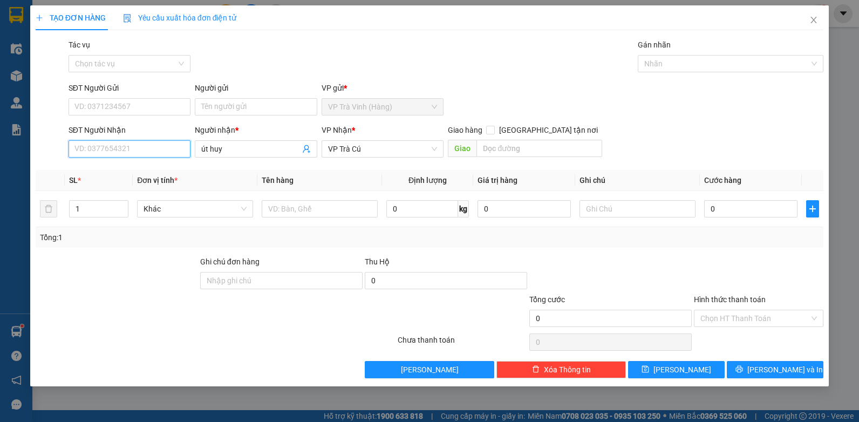
click at [108, 150] on input "SĐT Người Nhận" at bounding box center [130, 148] width 123 height 17
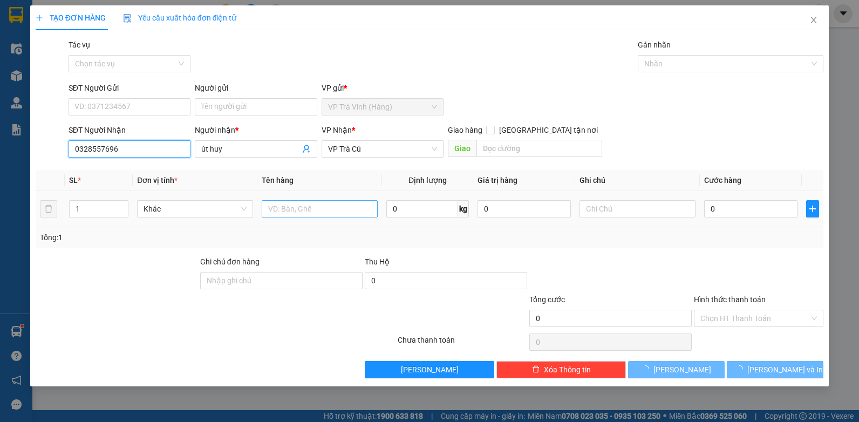
type input "0328557696"
click at [322, 213] on input "text" at bounding box center [320, 208] width 116 height 17
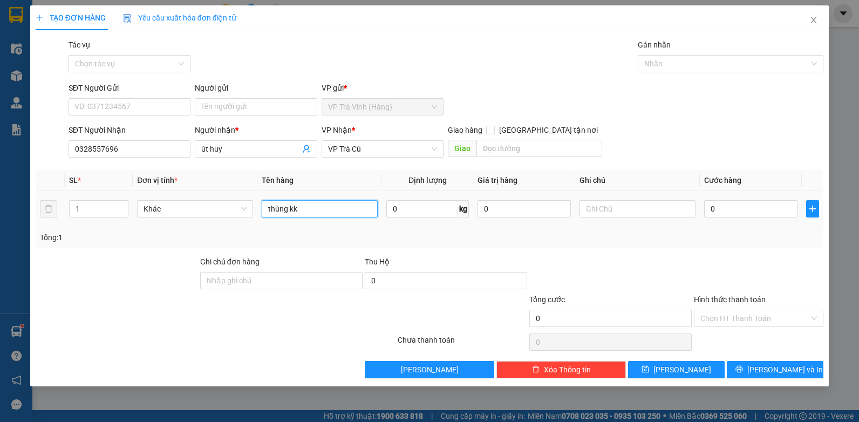
type input "thùng kk"
type input "3"
type input "30"
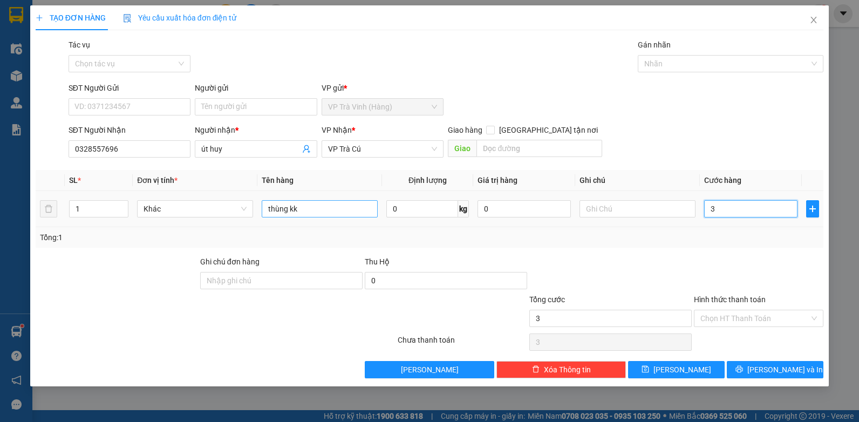
type input "30"
type input "30.000"
drag, startPoint x: 735, startPoint y: 317, endPoint x: 721, endPoint y: 327, distance: 17.1
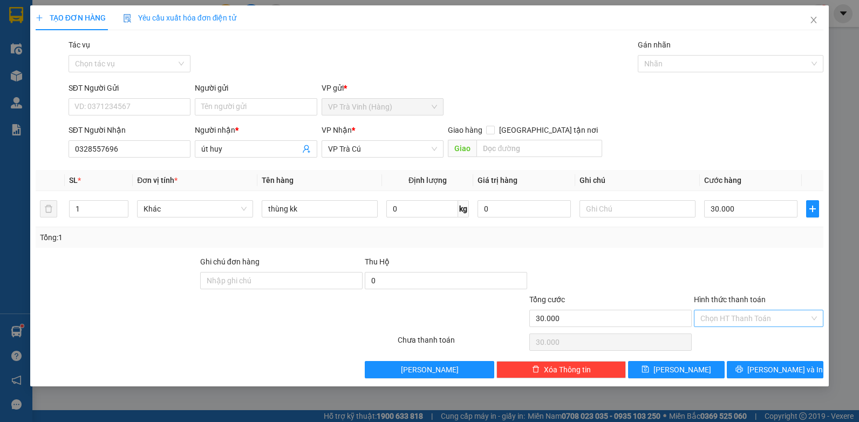
click at [735, 318] on input "Hình thức thanh toán" at bounding box center [755, 318] width 109 height 16
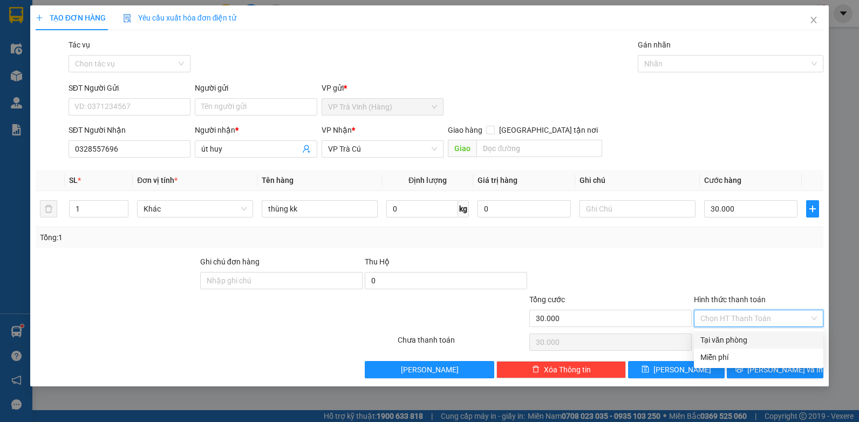
click at [725, 342] on div "Tại văn phòng" at bounding box center [759, 340] width 117 height 12
type input "0"
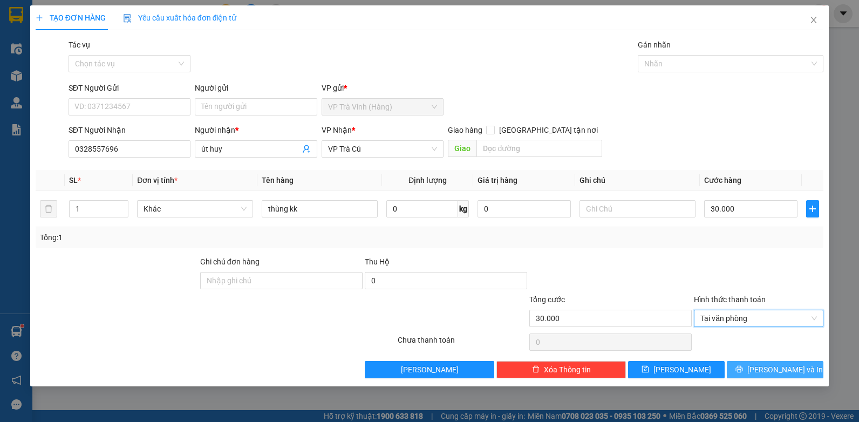
click at [778, 370] on span "Lưu và In" at bounding box center [786, 370] width 76 height 12
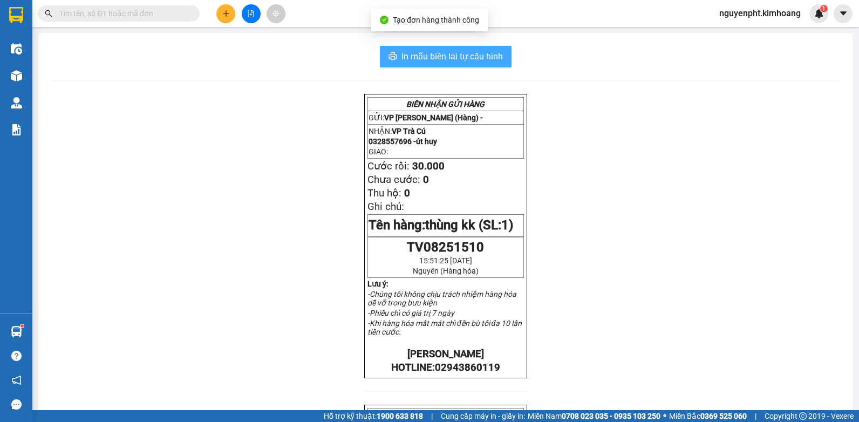
click at [454, 58] on span "In mẫu biên lai tự cấu hình" at bounding box center [452, 56] width 101 height 13
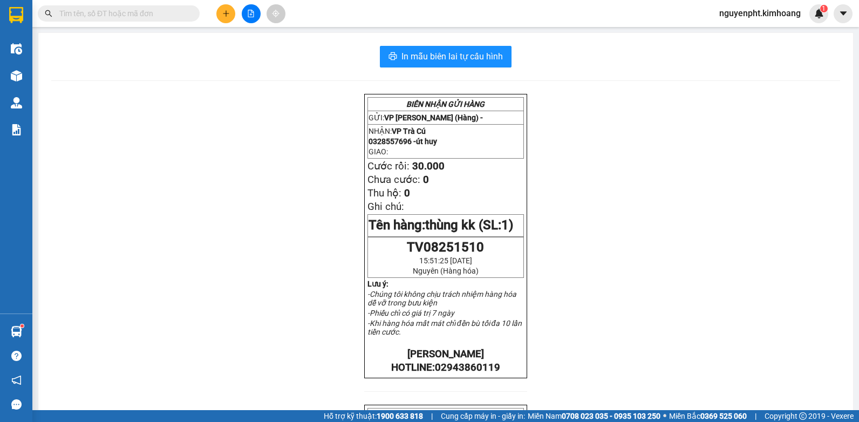
click at [107, 10] on input "text" at bounding box center [122, 14] width 127 height 12
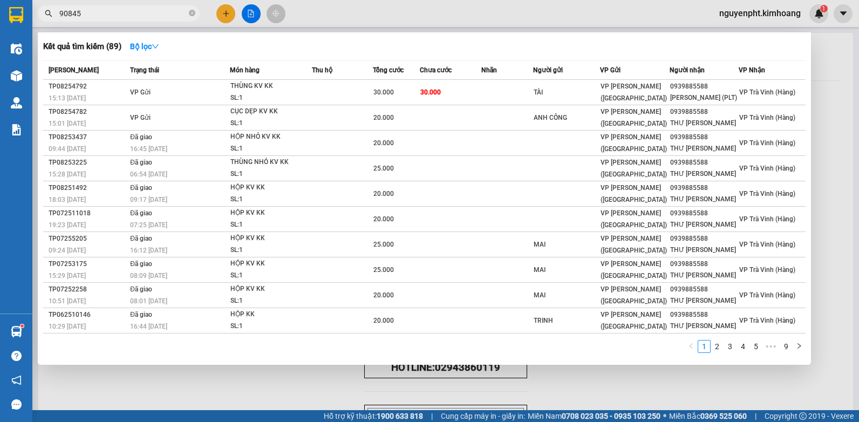
type input "908454"
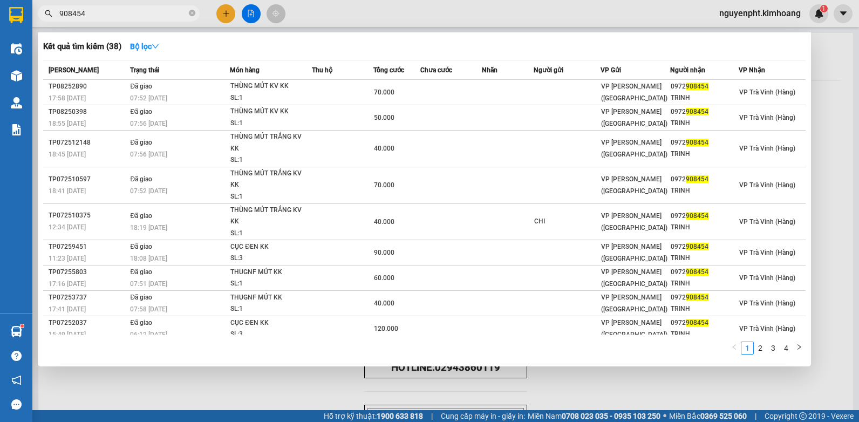
drag, startPoint x: 159, startPoint y: 12, endPoint x: 0, endPoint y: 107, distance: 185.4
click at [0, 97] on html "Kết quả tìm kiếm ( 38 ) Bộ lọc Mã ĐH Trạng thái Món hàng Thu hộ Tổng cước Chưa …" at bounding box center [429, 211] width 859 height 422
click at [192, 15] on icon "close-circle" at bounding box center [192, 13] width 6 height 6
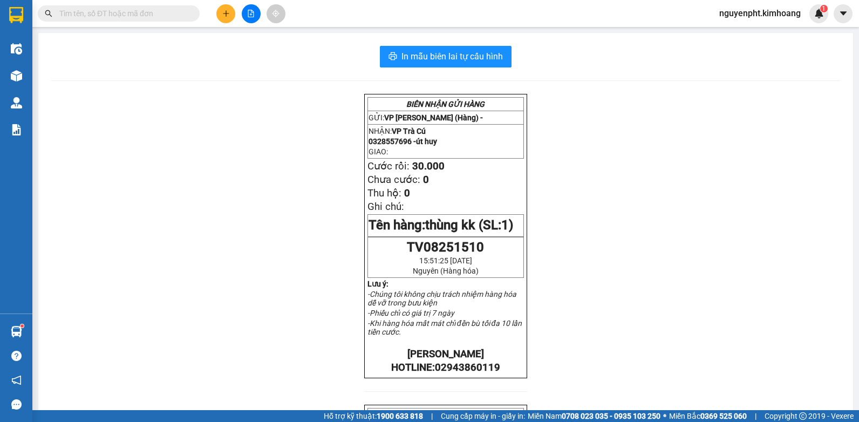
click at [222, 10] on icon "plus" at bounding box center [226, 14] width 8 height 8
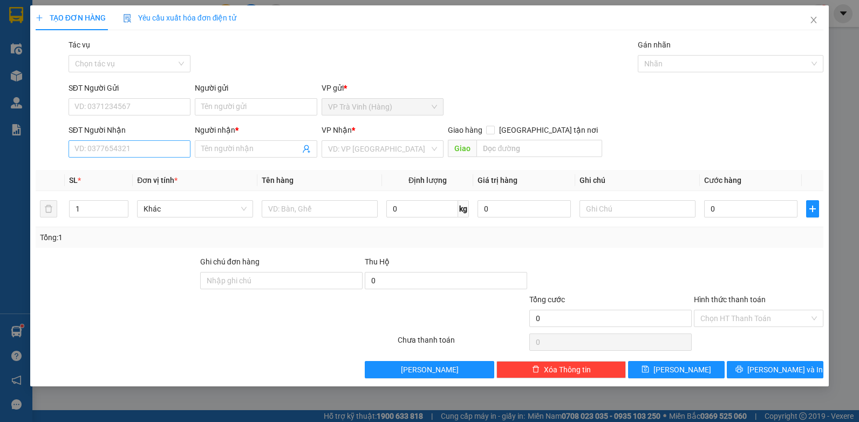
click at [135, 140] on div "SĐT Người Nhận VD: 0377654321" at bounding box center [130, 143] width 123 height 38
click at [137, 145] on input "SĐT Người Nhận" at bounding box center [130, 148] width 123 height 17
type input "0931985369"
click at [166, 167] on div "0931985369 - bảo" at bounding box center [130, 171] width 110 height 12
type input "bảo"
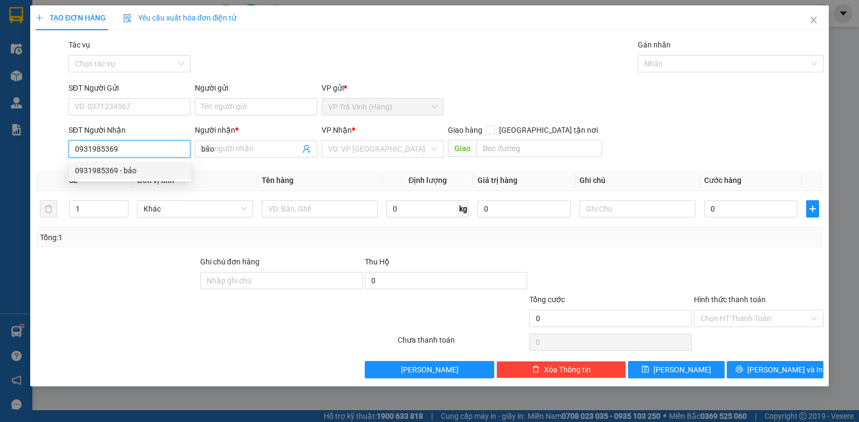
type input "180.000"
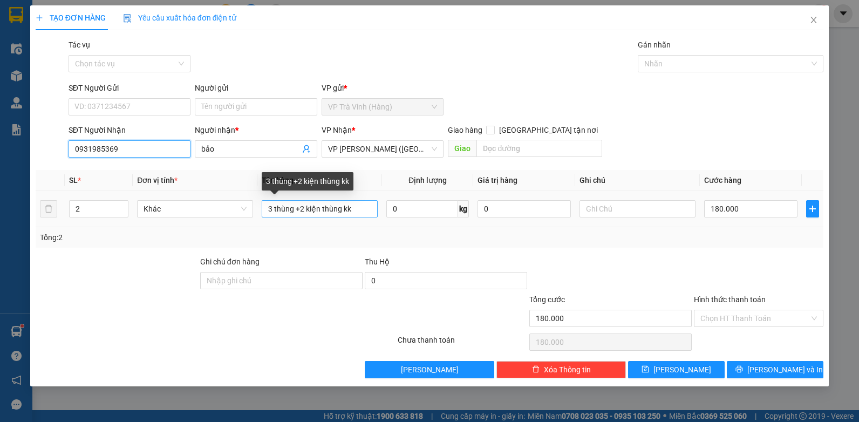
type input "0931985369"
drag, startPoint x: 353, startPoint y: 210, endPoint x: 0, endPoint y: 234, distance: 353.8
click at [0, 234] on html "Kết quả tìm kiếm ( 38 ) Bộ lọc Mã ĐH Trạng thái Món hàng Thu hộ Tổng cước Chưa …" at bounding box center [429, 211] width 859 height 422
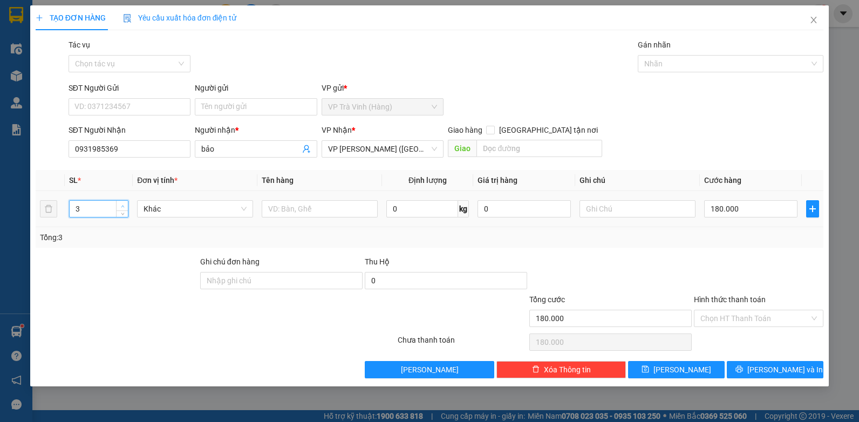
click at [119, 205] on span "up" at bounding box center [122, 206] width 6 height 6
type input "4"
click at [119, 205] on span "up" at bounding box center [122, 206] width 6 height 6
click at [291, 206] on input "text" at bounding box center [320, 208] width 116 height 17
type input "thùng kk"
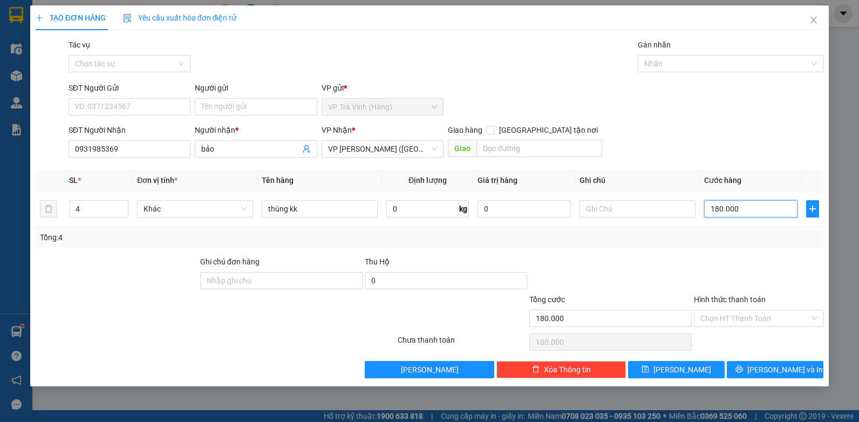
type input "1"
type input "12"
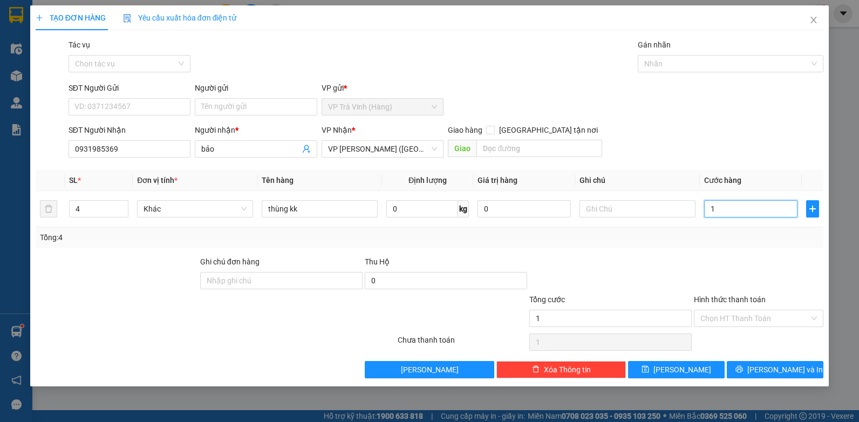
type input "12"
type input "120"
type input "120.000"
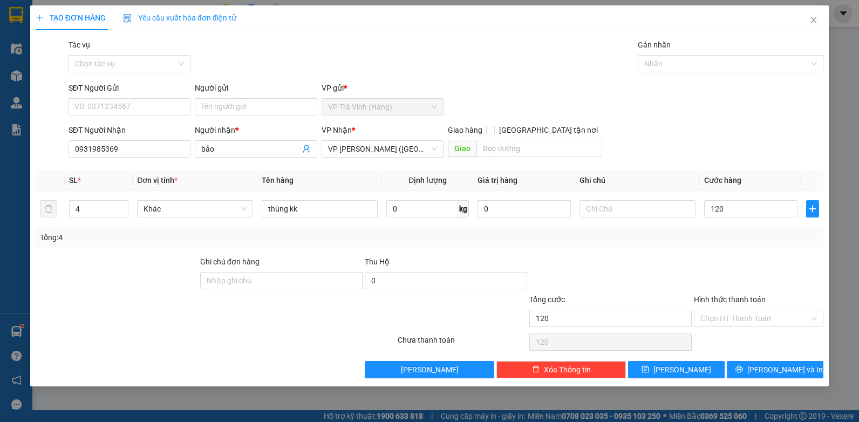
type input "120.000"
drag, startPoint x: 740, startPoint y: 308, endPoint x: 736, endPoint y: 321, distance: 13.5
click at [741, 309] on div "Hình thức thanh toán" at bounding box center [759, 302] width 130 height 16
click at [734, 328] on div "Hình thức thanh toán Chọn HT Thanh Toán" at bounding box center [759, 313] width 130 height 38
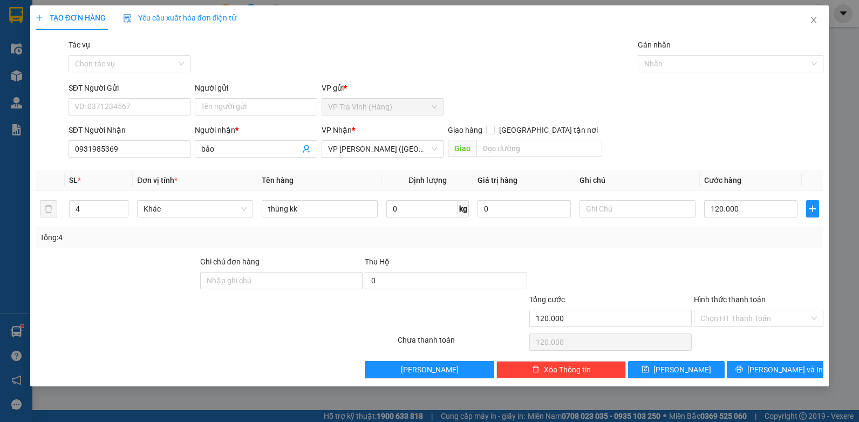
click at [734, 329] on div "Transit Pickup Surcharge Ids Transit Deliver Surcharge Ids Transit Deliver Surc…" at bounding box center [430, 209] width 789 height 340
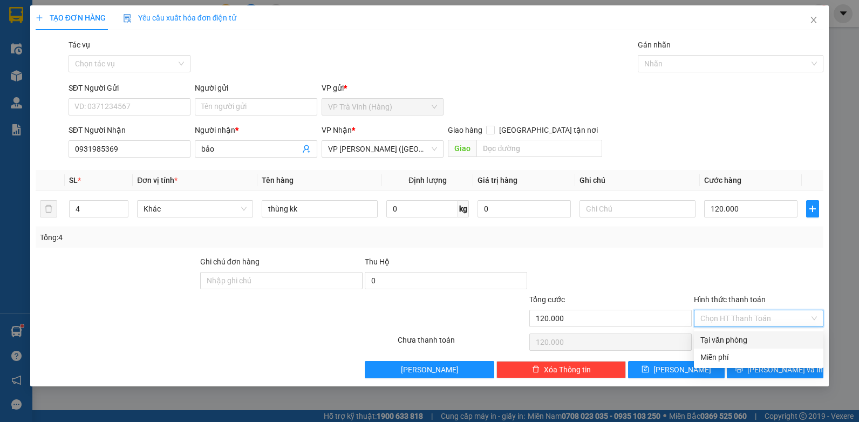
drag, startPoint x: 730, startPoint y: 337, endPoint x: 778, endPoint y: 346, distance: 48.3
click at [731, 338] on div "Tại văn phòng" at bounding box center [759, 340] width 117 height 12
type input "0"
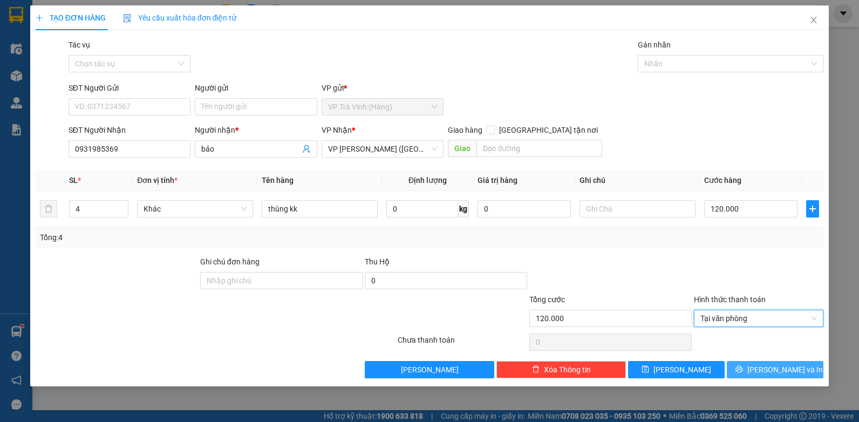
click at [789, 369] on span "Lưu và In" at bounding box center [786, 370] width 76 height 12
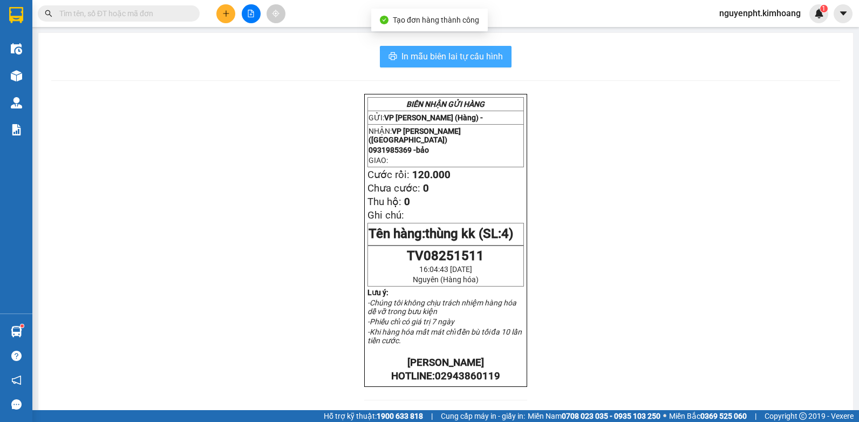
click at [436, 56] on span "In mẫu biên lai tự cấu hình" at bounding box center [452, 56] width 101 height 13
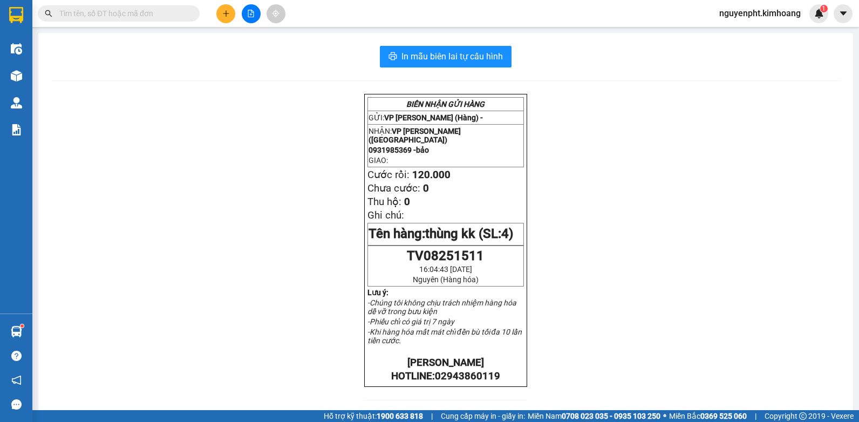
click at [108, 9] on input "text" at bounding box center [122, 14] width 127 height 12
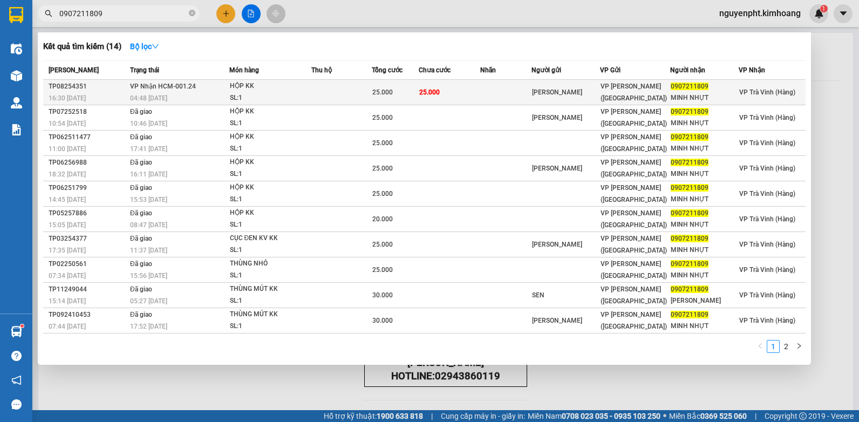
type input "0907211809"
click at [248, 90] on div "HỘP KK" at bounding box center [270, 86] width 81 height 12
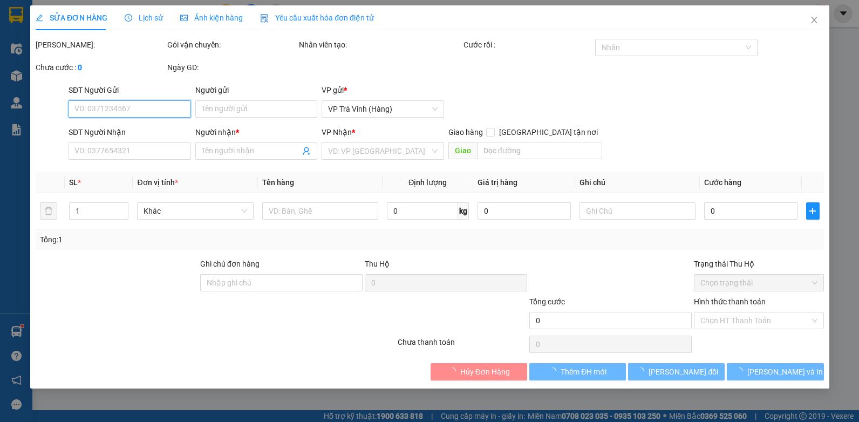
type input "QUANG CHÁNH"
type input "0907211809"
type input "MINH NHỰT"
type input "25.000"
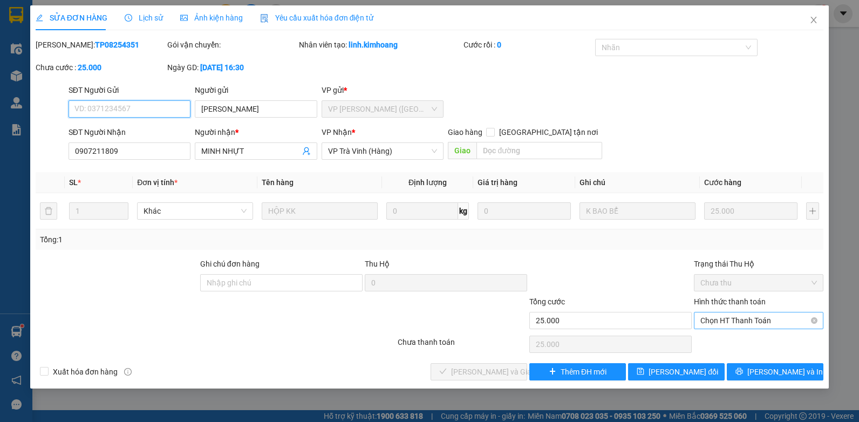
click at [736, 321] on span "Chọn HT Thanh Toán" at bounding box center [759, 321] width 117 height 16
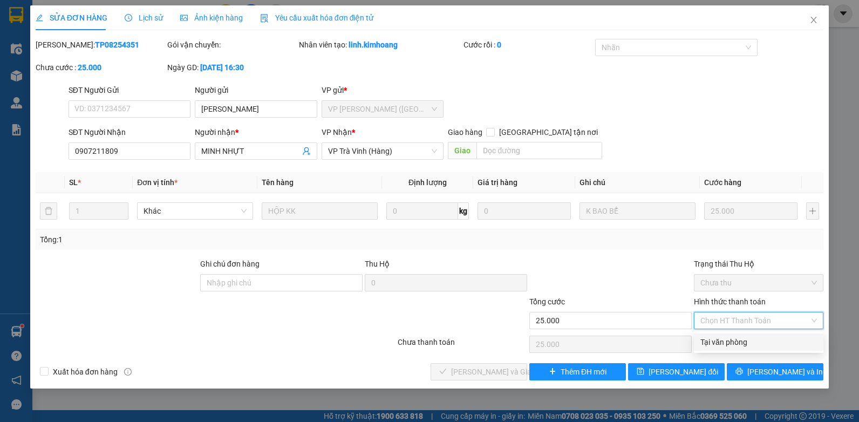
click at [702, 340] on div "Tại văn phòng" at bounding box center [759, 342] width 117 height 12
type input "0"
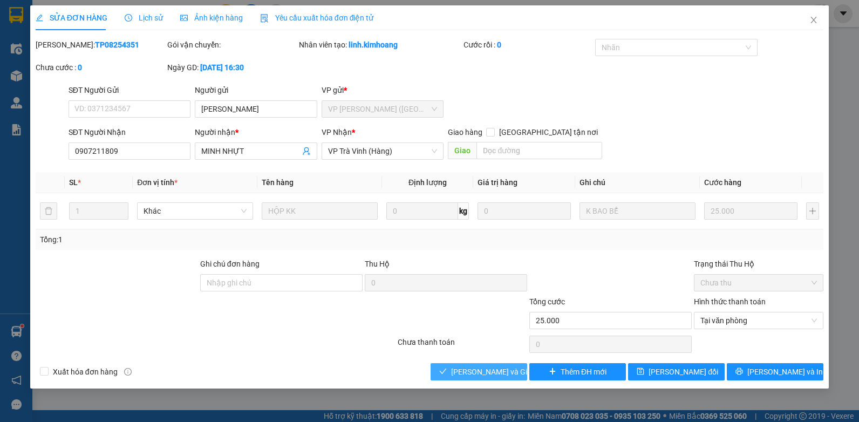
click at [486, 374] on span "Lưu và Giao hàng" at bounding box center [503, 372] width 104 height 12
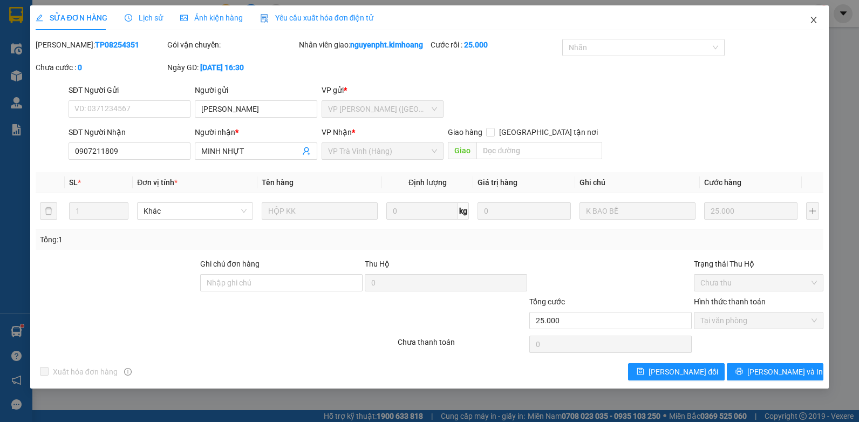
click at [814, 20] on icon "close" at bounding box center [814, 20] width 6 height 6
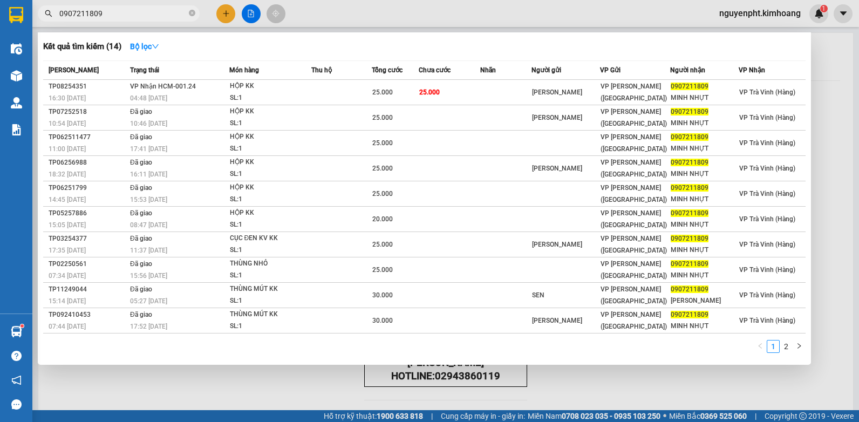
drag, startPoint x: 145, startPoint y: 18, endPoint x: 5, endPoint y: 30, distance: 140.3
click at [0, 25] on html "Kết quả tìm kiếm ( 14 ) Bộ lọc Mã ĐH Trạng thái Món hàng Thu hộ Tổng cước Chưa …" at bounding box center [429, 211] width 859 height 422
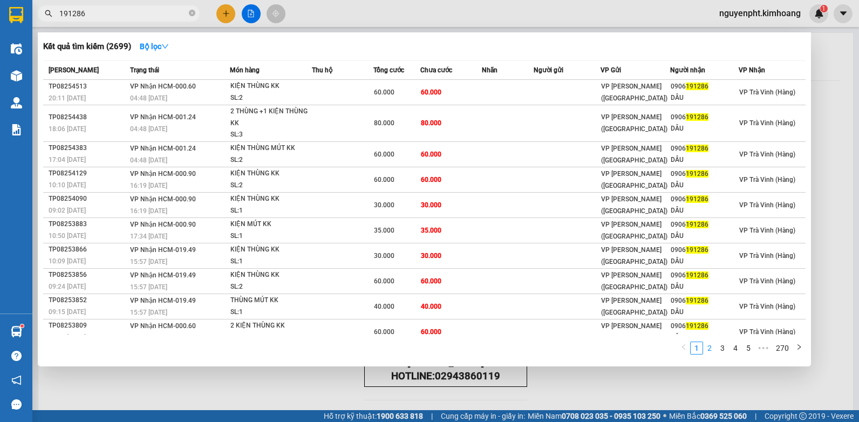
click at [710, 344] on link "2" at bounding box center [710, 348] width 12 height 12
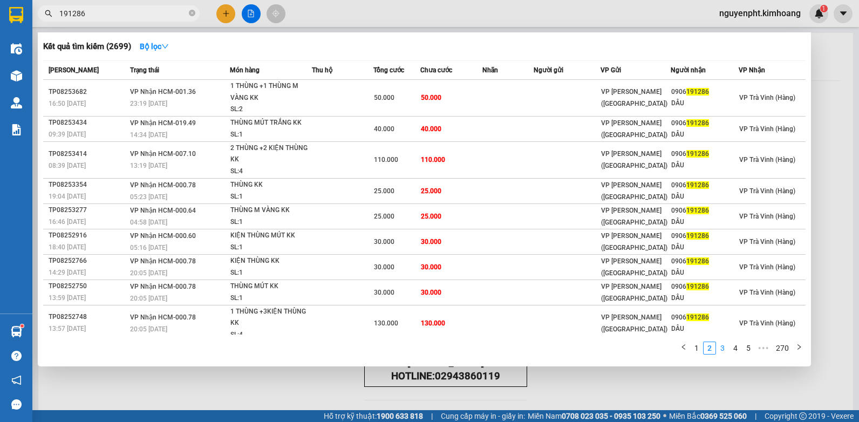
click at [727, 348] on link "3" at bounding box center [723, 348] width 12 height 12
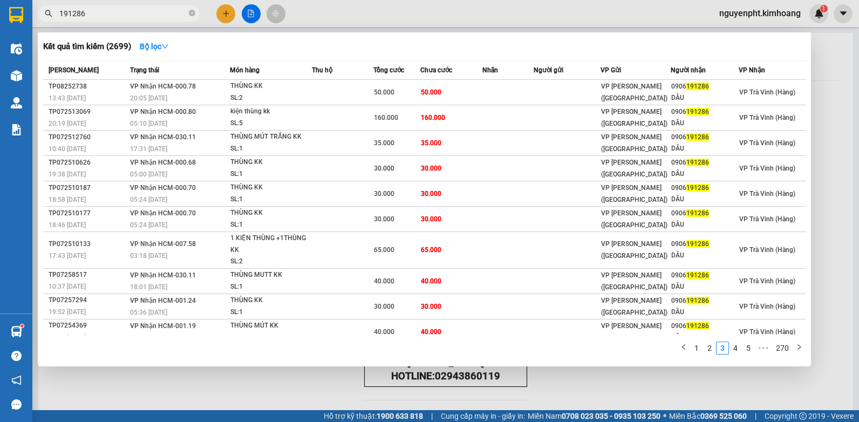
click at [586, 405] on div at bounding box center [429, 211] width 859 height 422
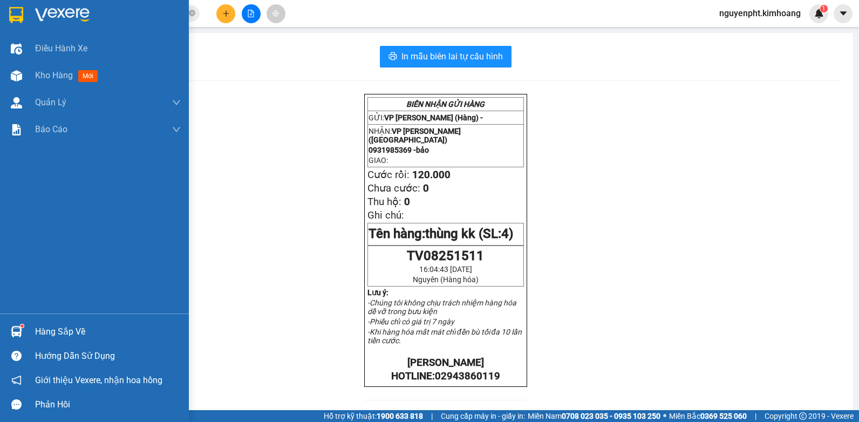
click at [67, 334] on div "Hàng sắp về" at bounding box center [108, 332] width 146 height 16
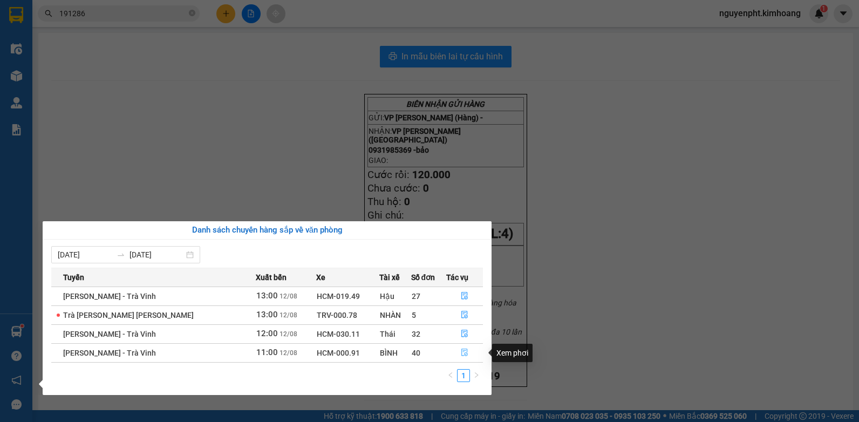
click at [461, 352] on icon "file-done" at bounding box center [465, 353] width 8 height 8
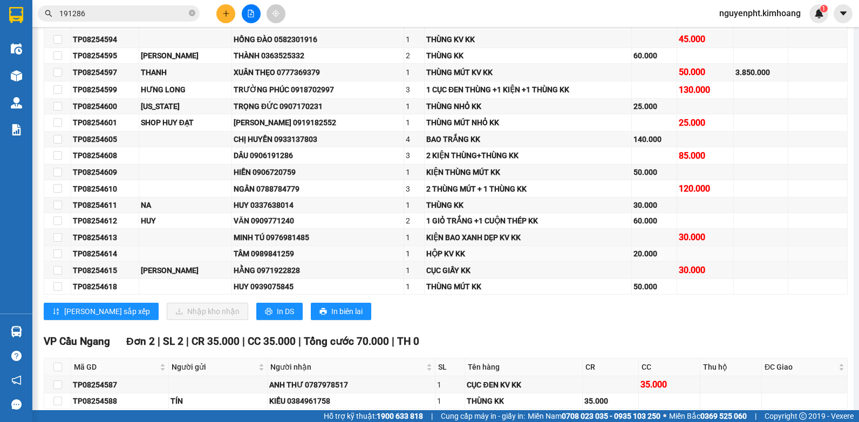
scroll to position [648, 0]
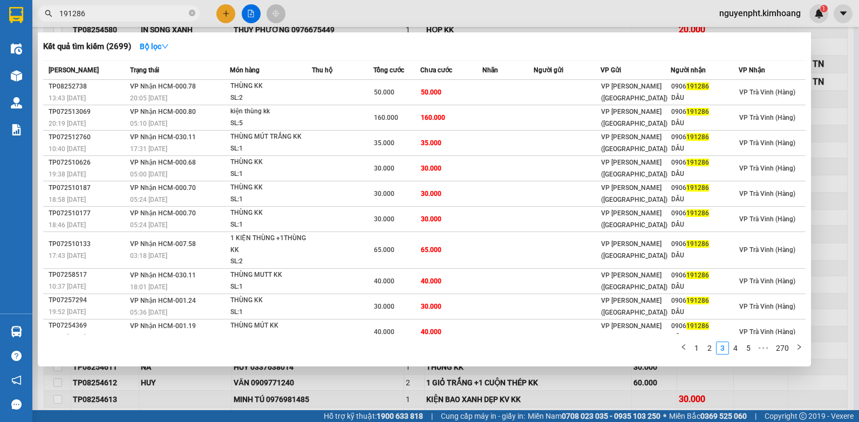
drag, startPoint x: 97, startPoint y: 11, endPoint x: 0, endPoint y: 139, distance: 160.3
click at [0, 48] on html "Kết quả tìm kiếm ( 2699 ) Bộ lọc Mã ĐH Trạng thái Món hàng Thu hộ Tổng cước Chư…" at bounding box center [429, 211] width 859 height 422
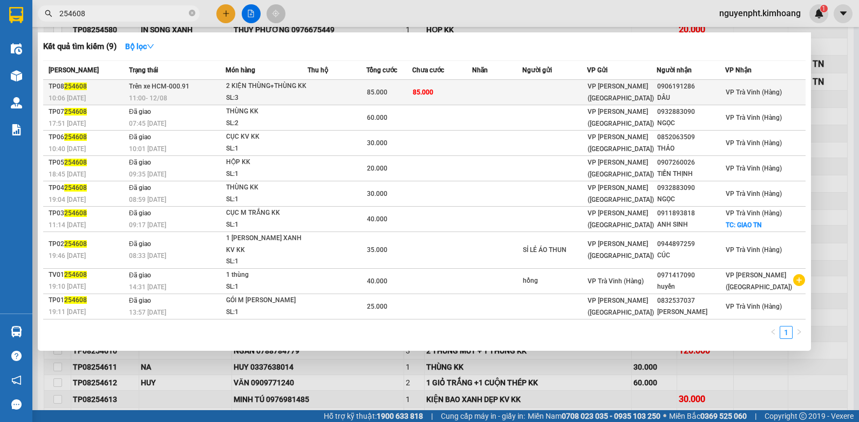
type input "254608"
click at [546, 95] on td at bounding box center [554, 92] width 65 height 25
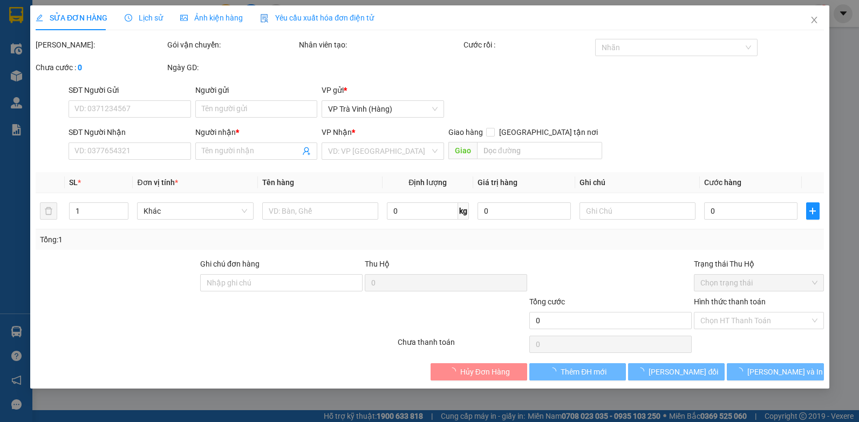
type input "0906191286"
type input "DÂU"
type input "85.000"
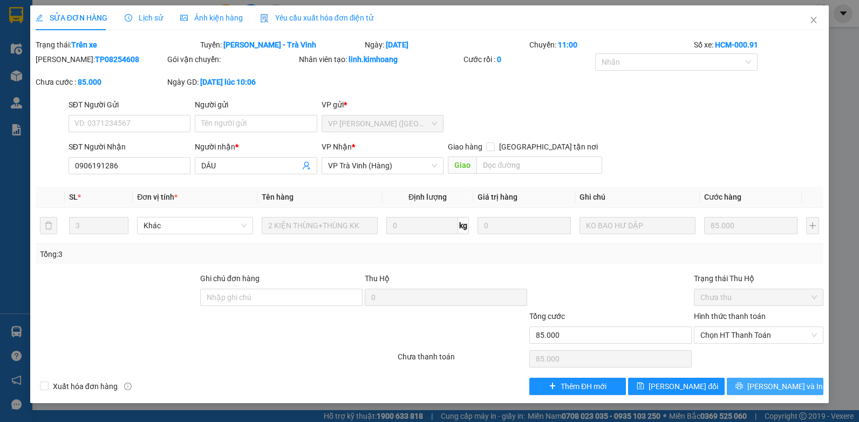
click at [769, 384] on span "Lưu và In" at bounding box center [786, 387] width 76 height 12
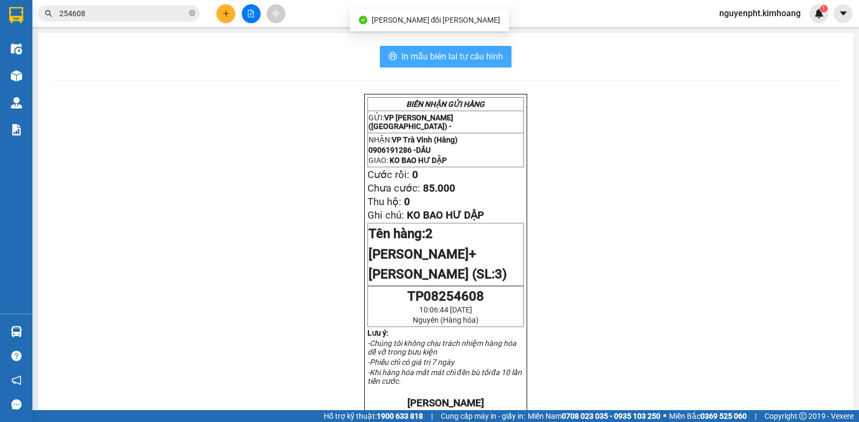
click at [487, 60] on span "In mẫu biên lai tự cấu hình" at bounding box center [452, 56] width 101 height 13
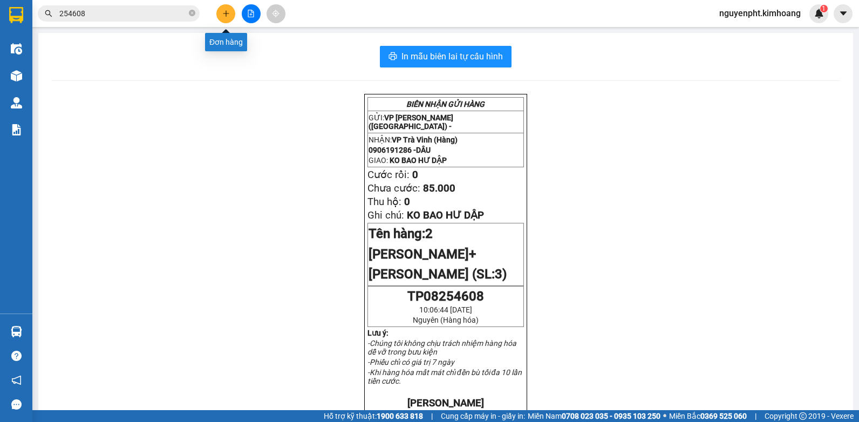
click at [220, 9] on button at bounding box center [225, 13] width 19 height 19
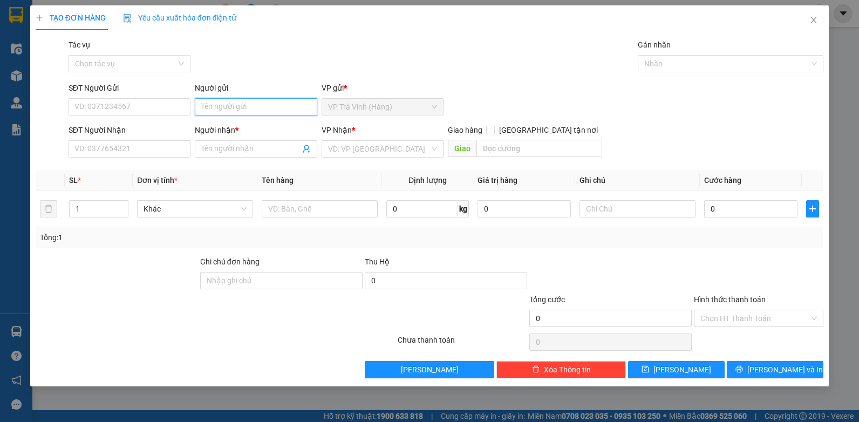
drag, startPoint x: 251, startPoint y: 109, endPoint x: 261, endPoint y: 111, distance: 10.0
click at [254, 109] on input "Người gửi" at bounding box center [256, 106] width 123 height 17
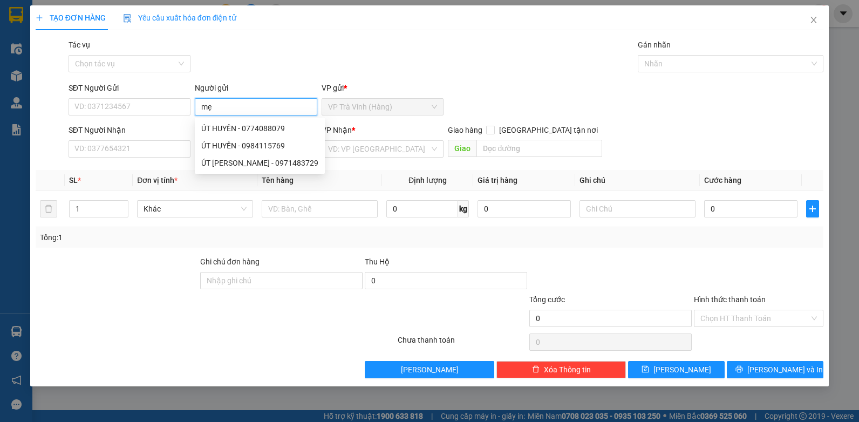
type input "mẹ"
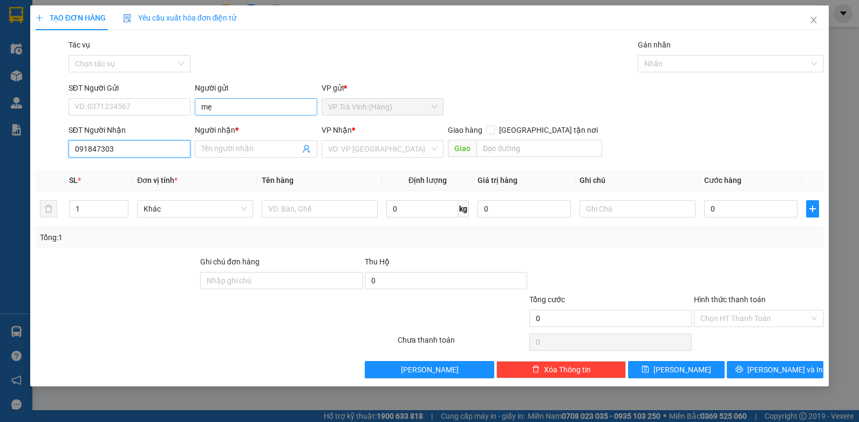
type input "0918473037"
click at [123, 173] on div "0918473037 - TÀI" at bounding box center [130, 171] width 110 height 12
type input "TÀI"
type input "35.000"
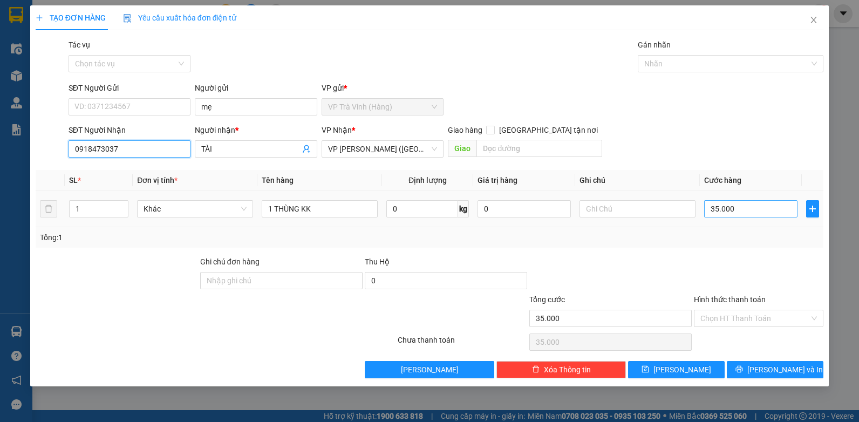
type input "0918473037"
type input "3"
type input "30"
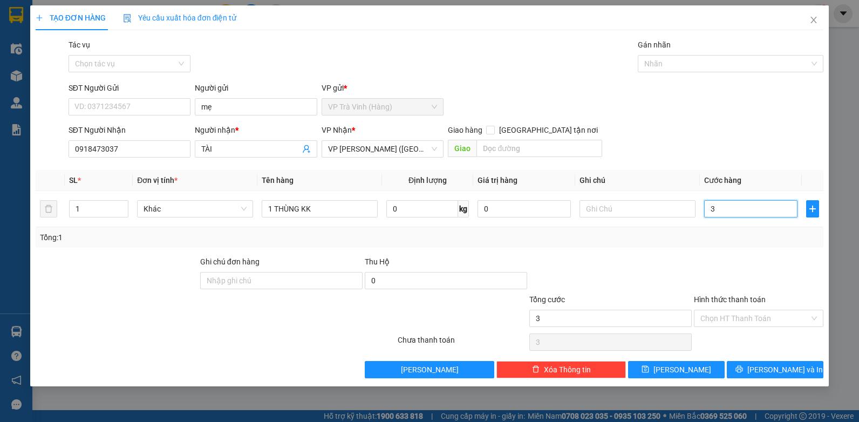
type input "30"
type input "30.000"
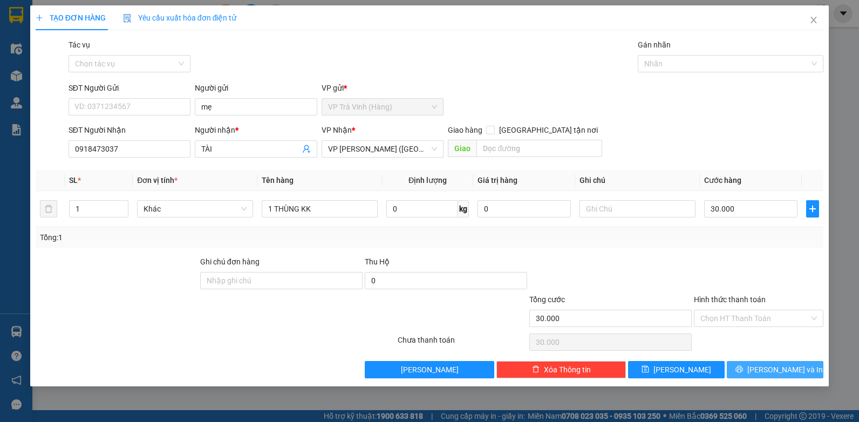
click at [743, 367] on icon "printer" at bounding box center [740, 369] width 8 height 8
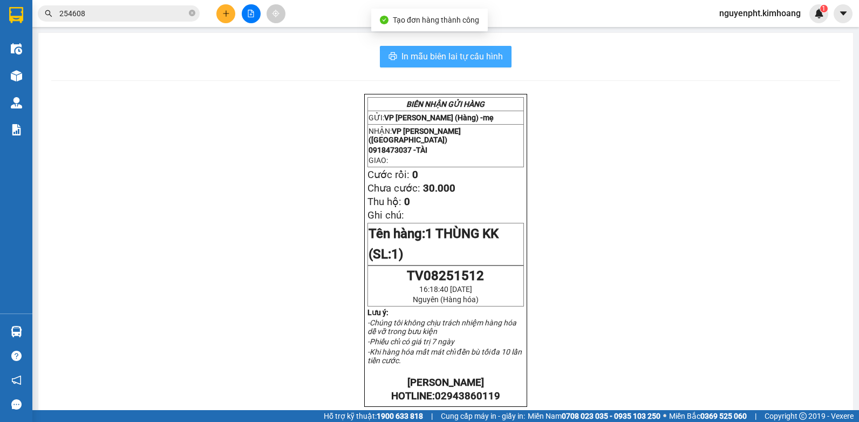
click at [463, 60] on span "In mẫu biên lai tự cấu hình" at bounding box center [452, 56] width 101 height 13
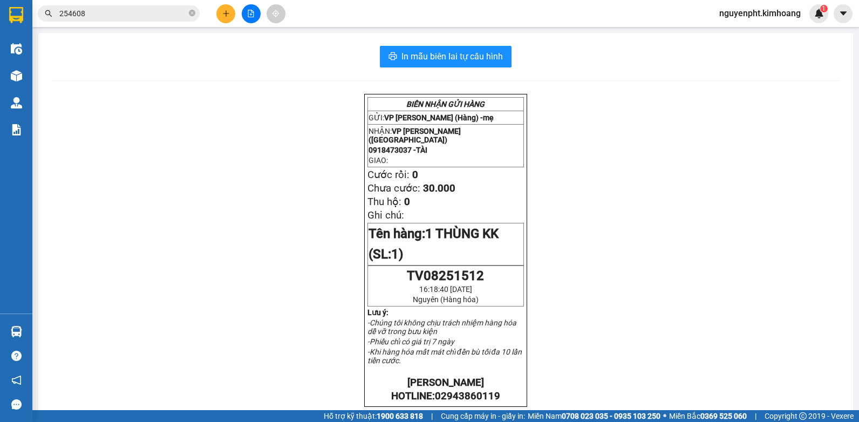
click at [224, 13] on icon "plus" at bounding box center [226, 13] width 6 height 1
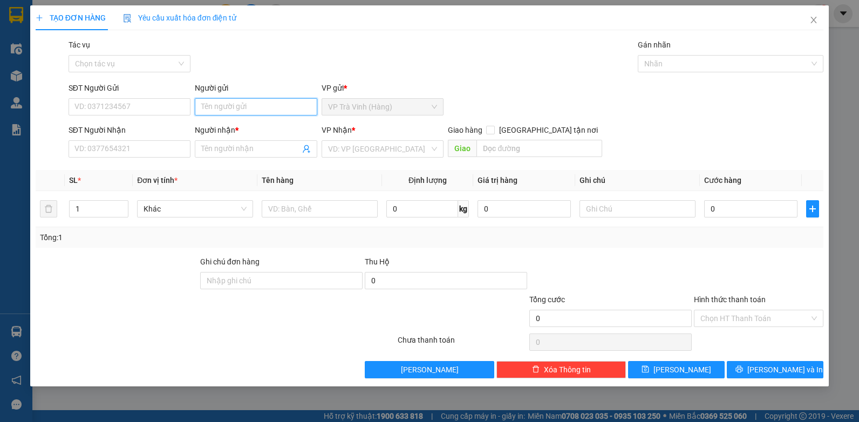
drag, startPoint x: 214, startPoint y: 113, endPoint x: 207, endPoint y: 110, distance: 7.2
click at [211, 113] on input "Người gửi" at bounding box center [256, 106] width 123 height 17
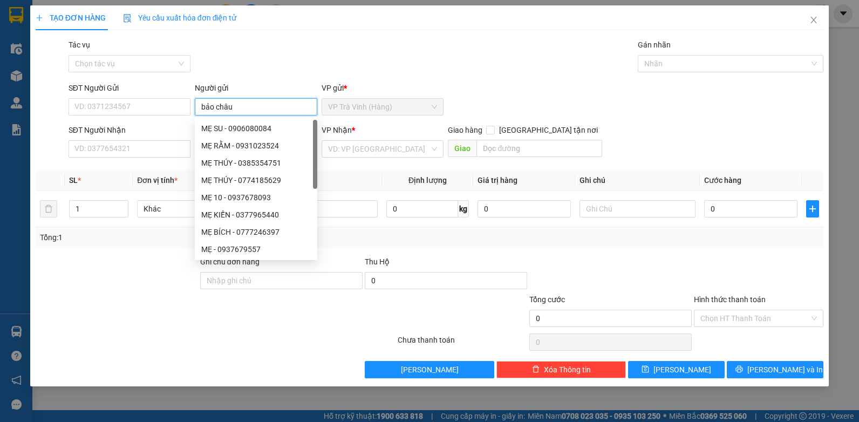
type input "bảo châu"
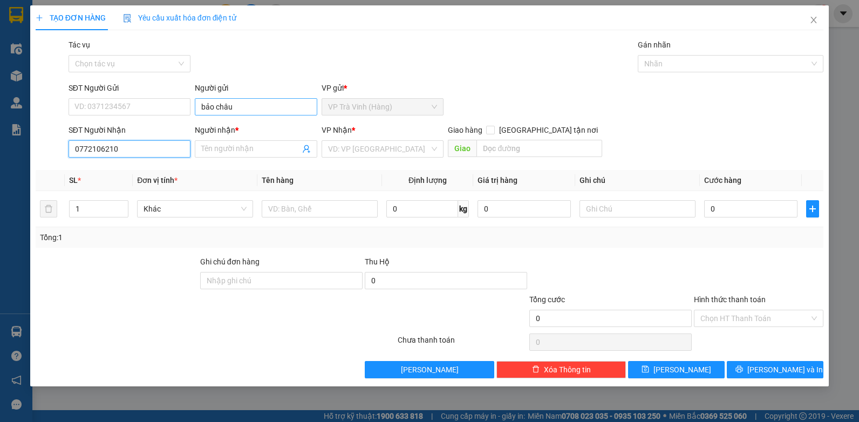
type input "0772106210"
type input "n"
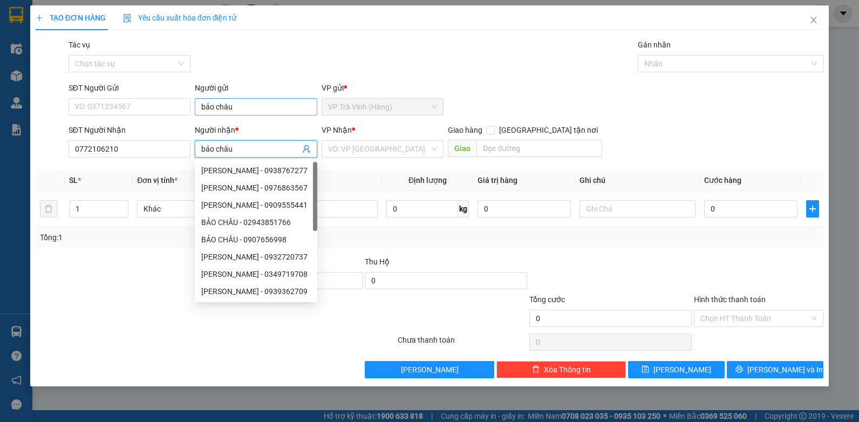
type input "bảo châu"
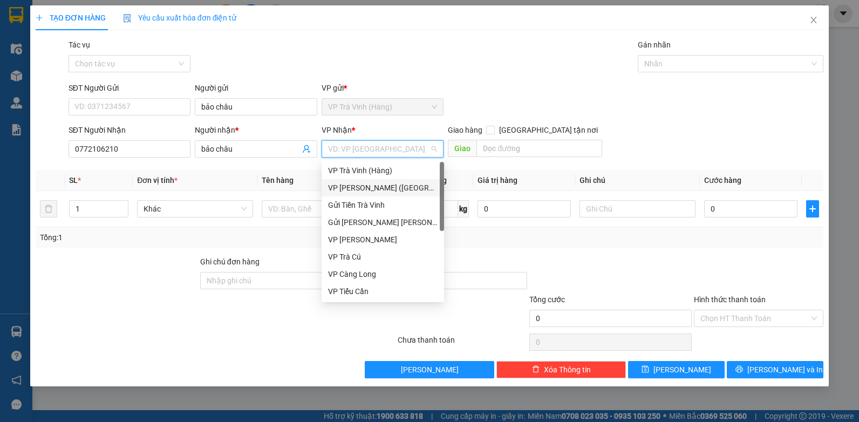
click at [381, 192] on div "VP Trần Phú (Hàng)" at bounding box center [383, 188] width 110 height 12
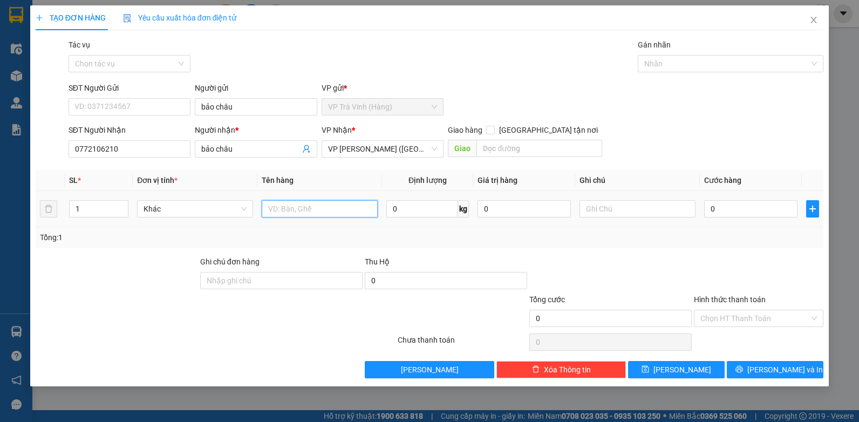
drag, startPoint x: 300, startPoint y: 209, endPoint x: 304, endPoint y: 213, distance: 5.7
click at [300, 210] on input "text" at bounding box center [320, 208] width 116 height 17
type input "t"
type input "v"
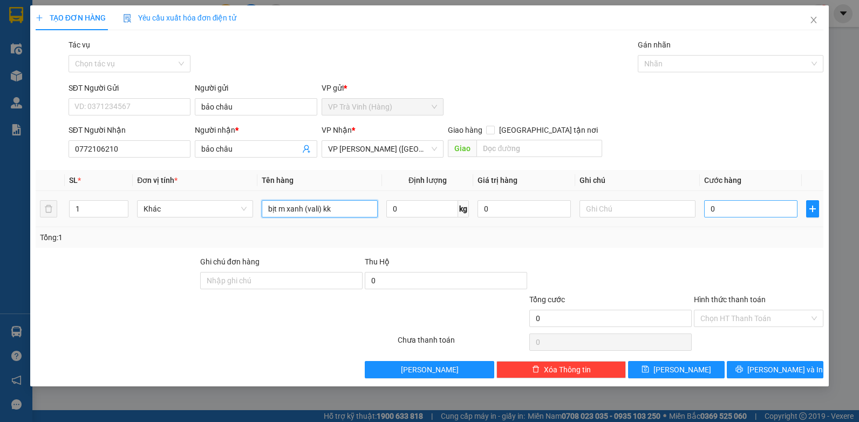
type input "bịt m xanh (vali) kk"
click at [758, 202] on input "0" at bounding box center [750, 208] width 93 height 17
type input "3"
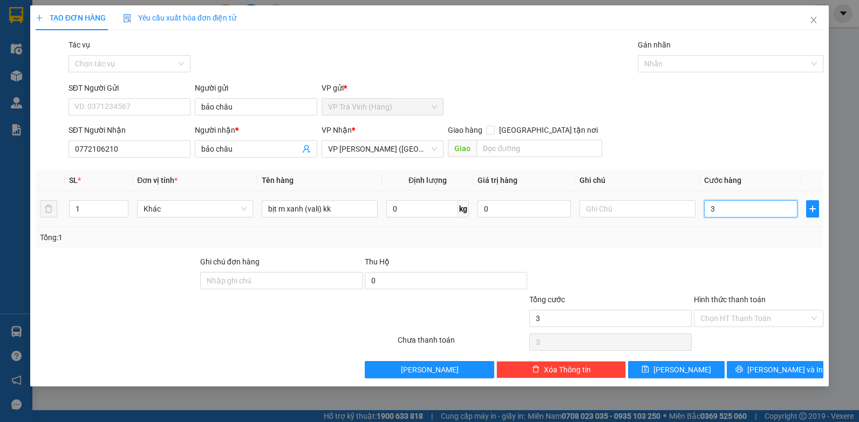
type input "30"
type input "30.000"
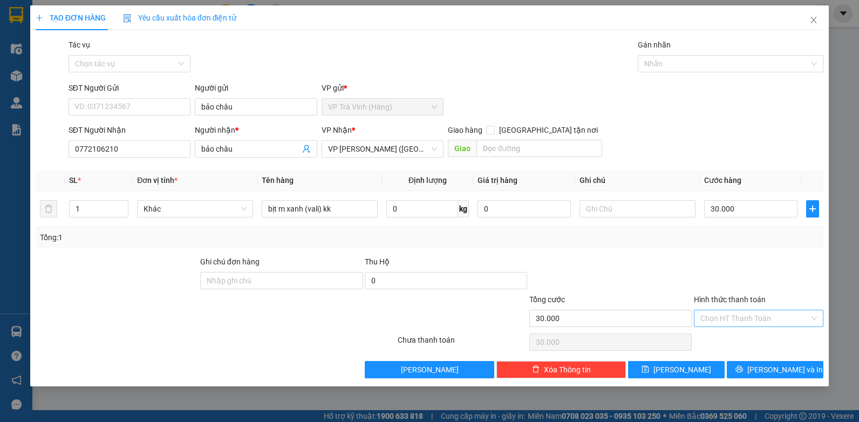
click at [758, 315] on input "Hình thức thanh toán" at bounding box center [755, 318] width 109 height 16
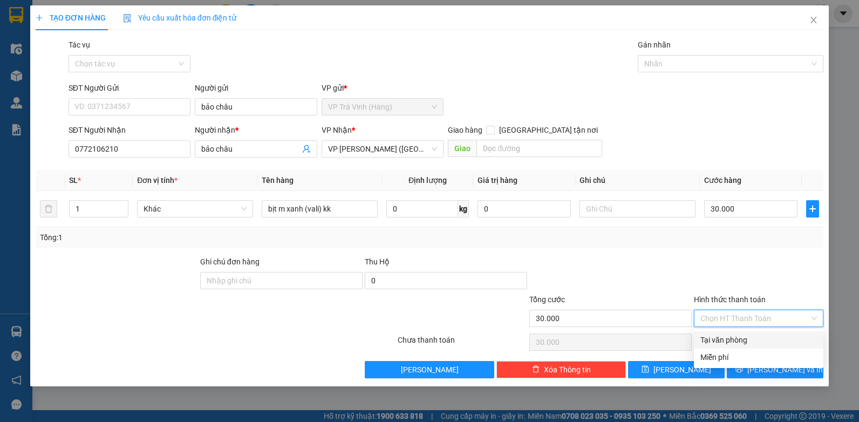
click at [739, 341] on div "Tại văn phòng" at bounding box center [759, 340] width 117 height 12
type input "0"
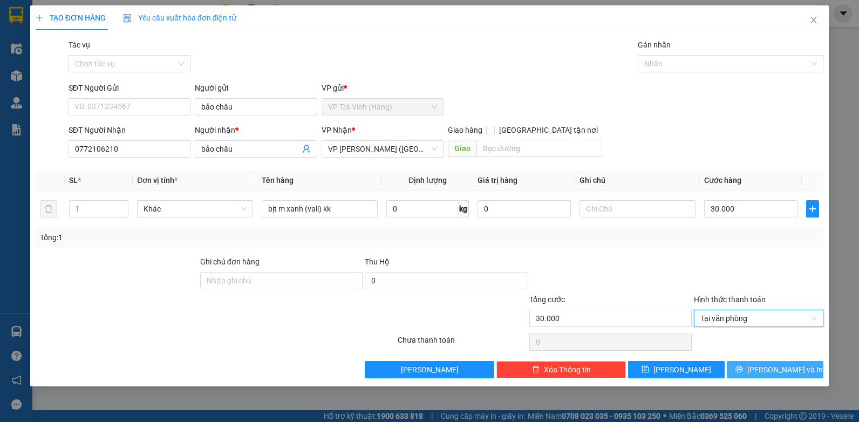
drag, startPoint x: 775, startPoint y: 369, endPoint x: 765, endPoint y: 370, distance: 9.7
click at [775, 370] on span "Lưu và In" at bounding box center [786, 370] width 76 height 12
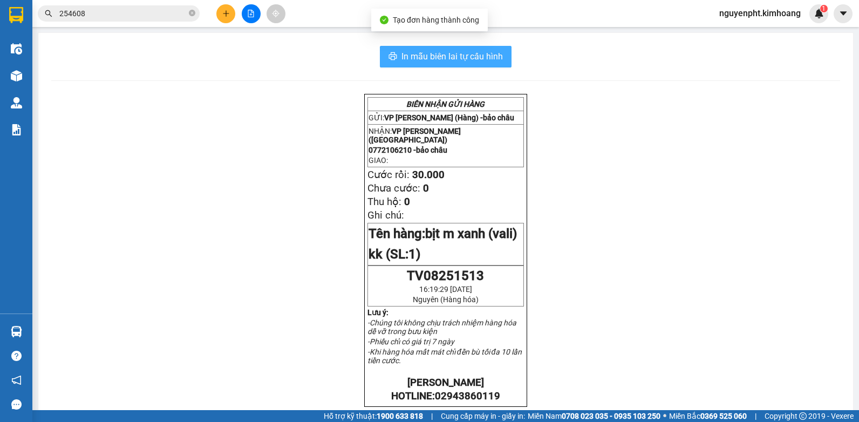
click at [471, 61] on span "In mẫu biên lai tự cấu hình" at bounding box center [452, 56] width 101 height 13
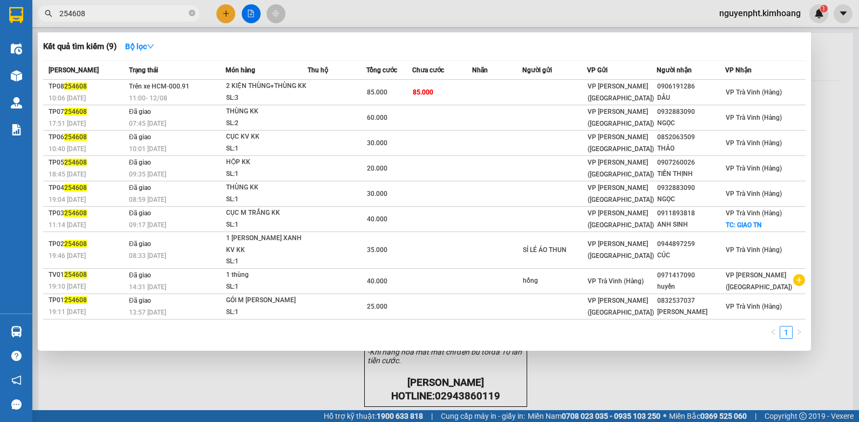
drag, startPoint x: 98, startPoint y: 16, endPoint x: 0, endPoint y: 193, distance: 202.2
click at [0, 173] on html "Kết quả tìm kiếm ( 9 ) Bộ lọc Mã ĐH Trạng thái Món hàng Thu hộ Tổng cước Chưa c…" at bounding box center [429, 211] width 859 height 422
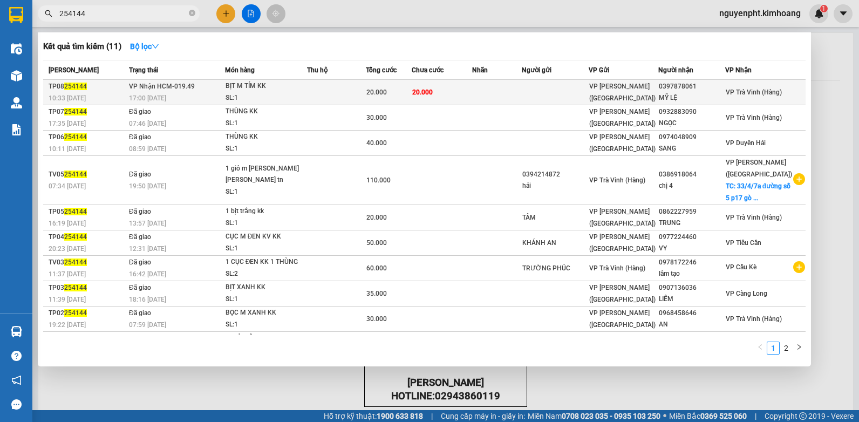
type input "254144"
click at [479, 93] on td at bounding box center [497, 92] width 50 height 25
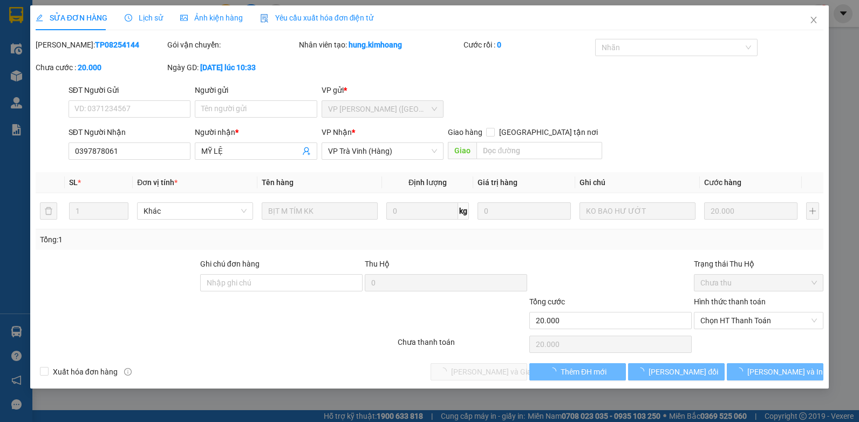
type input "0397878061"
type input "MỸ LỆ"
type input "20.000"
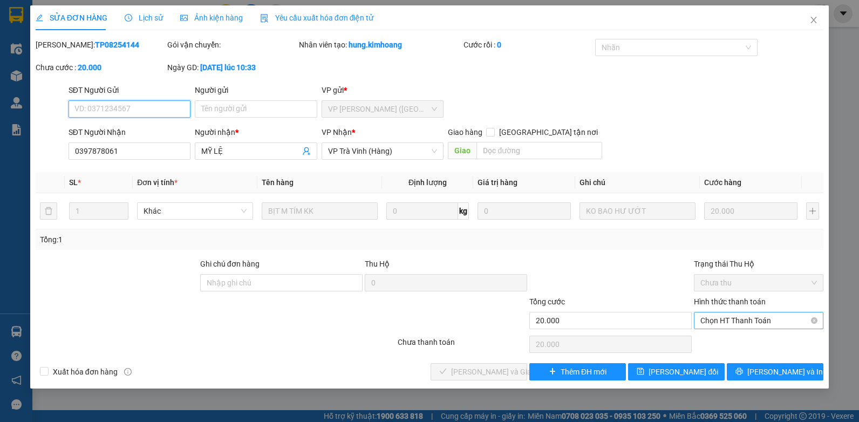
click at [770, 323] on span "Chọn HT Thanh Toán" at bounding box center [759, 321] width 117 height 16
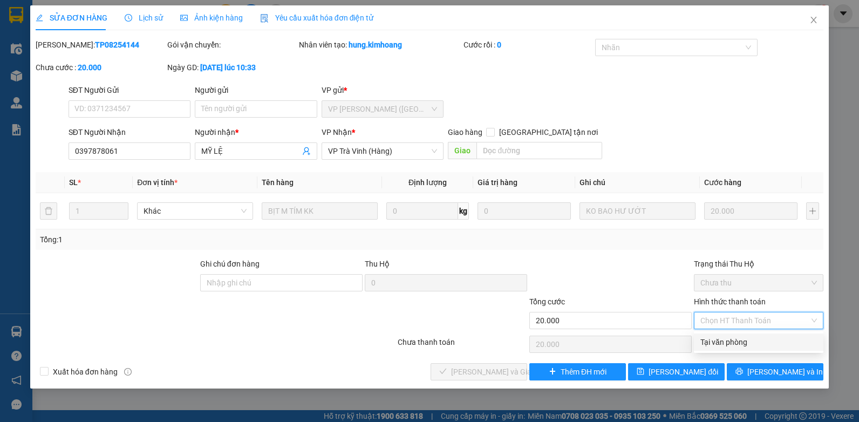
drag, startPoint x: 752, startPoint y: 339, endPoint x: 651, endPoint y: 351, distance: 102.2
click at [752, 339] on div "Tại văn phòng" at bounding box center [759, 342] width 117 height 12
type input "0"
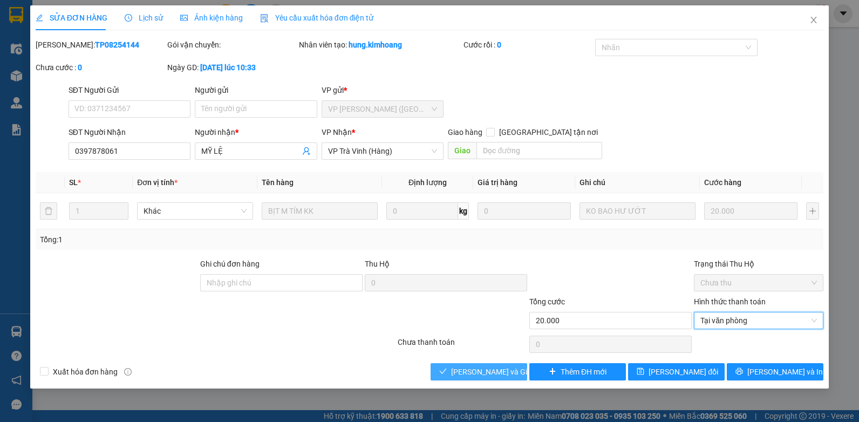
click at [456, 376] on span "Lưu và Giao hàng" at bounding box center [503, 372] width 104 height 12
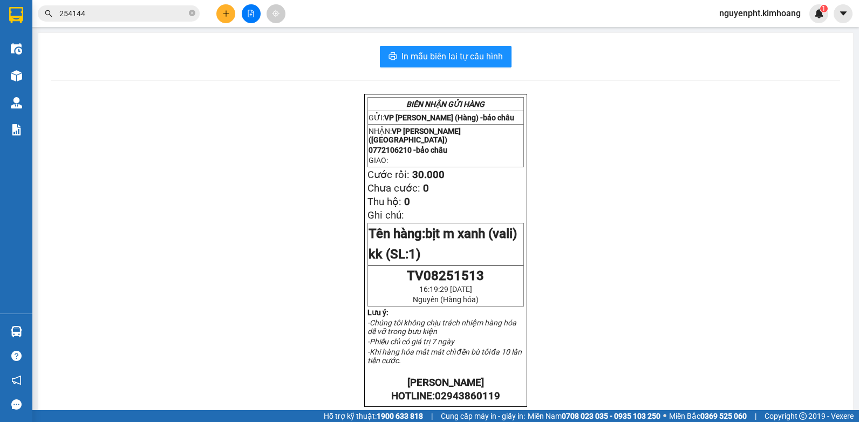
click at [193, 15] on icon "close-circle" at bounding box center [192, 13] width 6 height 6
drag, startPoint x: 193, startPoint y: 15, endPoint x: 169, endPoint y: 12, distance: 23.9
click at [192, 15] on span at bounding box center [192, 14] width 6 height 12
click at [167, 12] on input "text" at bounding box center [122, 14] width 127 height 12
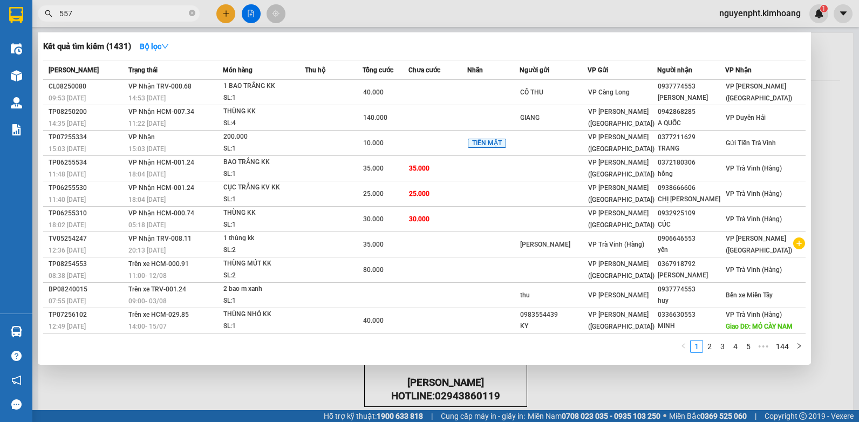
type input "5579"
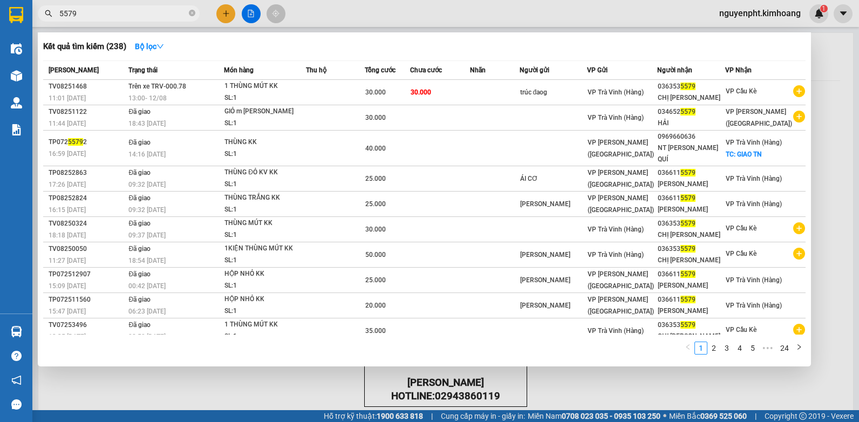
drag, startPoint x: 191, startPoint y: 12, endPoint x: 222, endPoint y: 13, distance: 31.9
click at [192, 12] on icon "close-circle" at bounding box center [192, 13] width 6 height 6
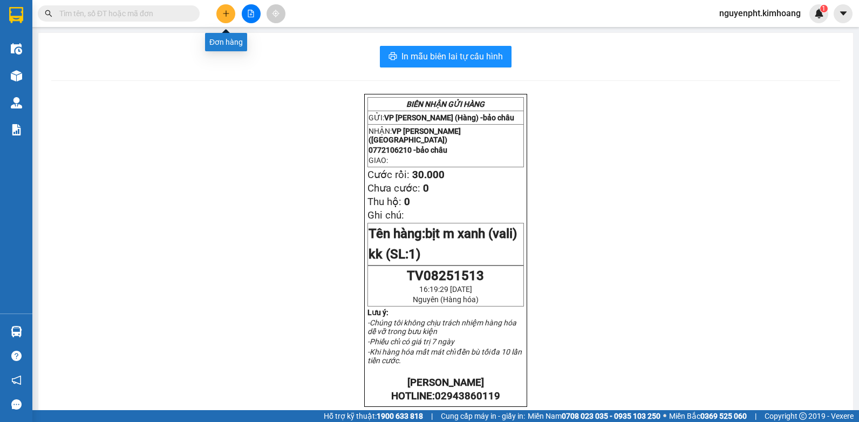
click at [223, 14] on icon "plus" at bounding box center [226, 14] width 8 height 8
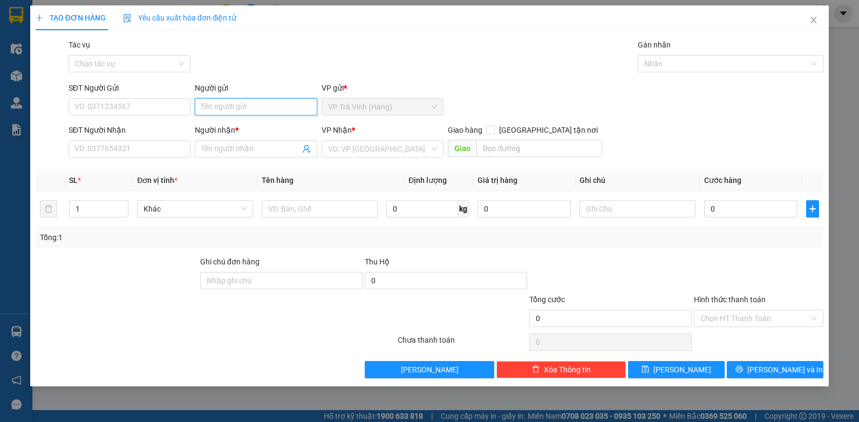
click at [229, 106] on input "Người gửi" at bounding box center [256, 106] width 123 height 17
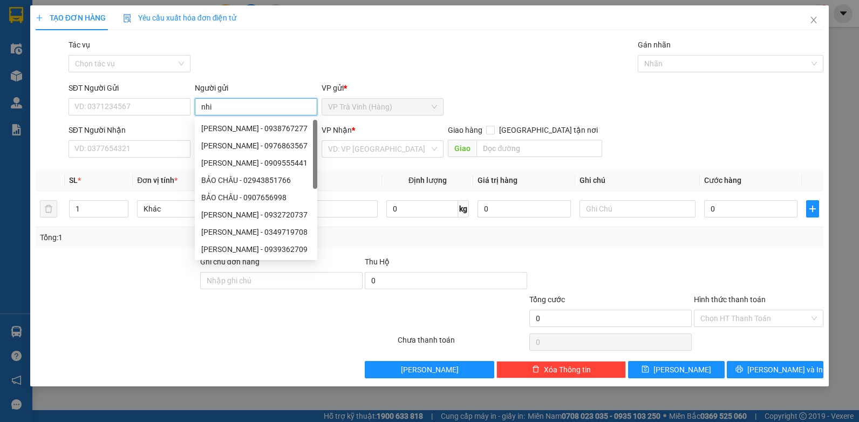
type input "nhi"
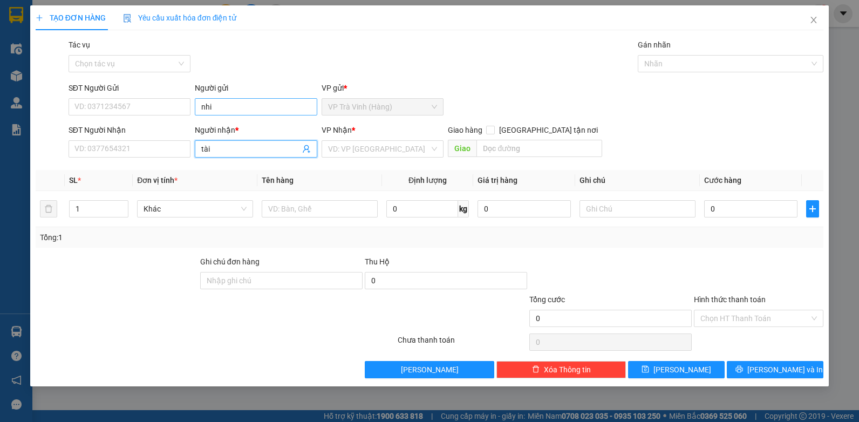
type input "tài"
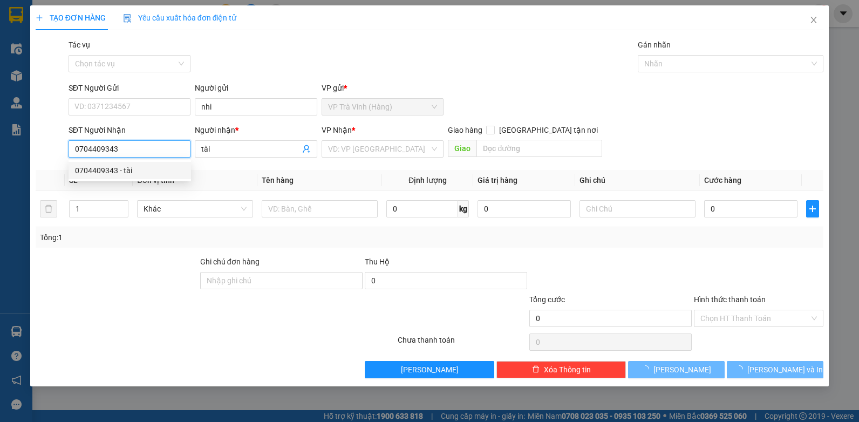
click at [121, 172] on div "0704409343 - tài" at bounding box center [130, 171] width 110 height 12
type input "0704409343"
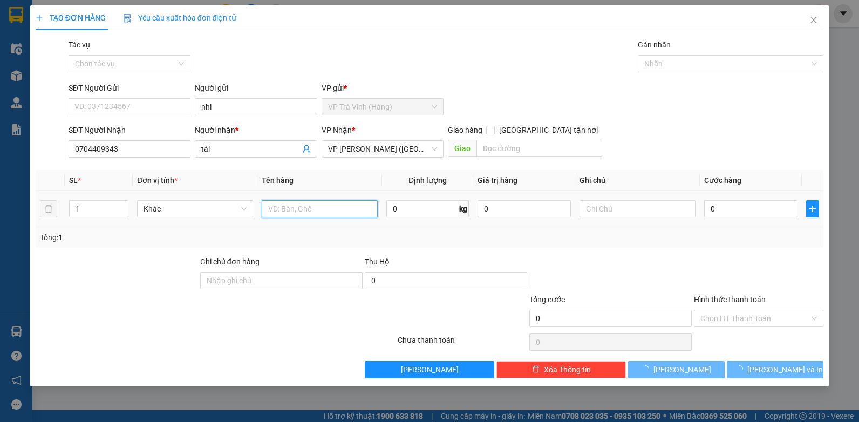
click at [319, 209] on input "text" at bounding box center [320, 208] width 116 height 17
type input "25.000"
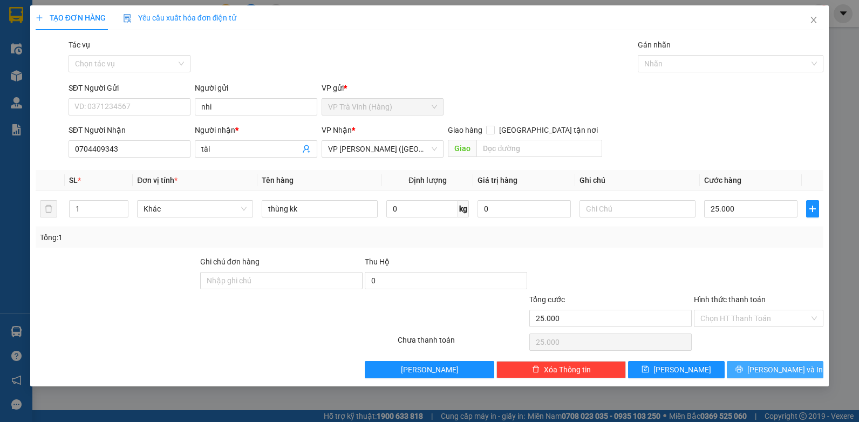
click at [801, 372] on button "Lưu và In" at bounding box center [775, 369] width 97 height 17
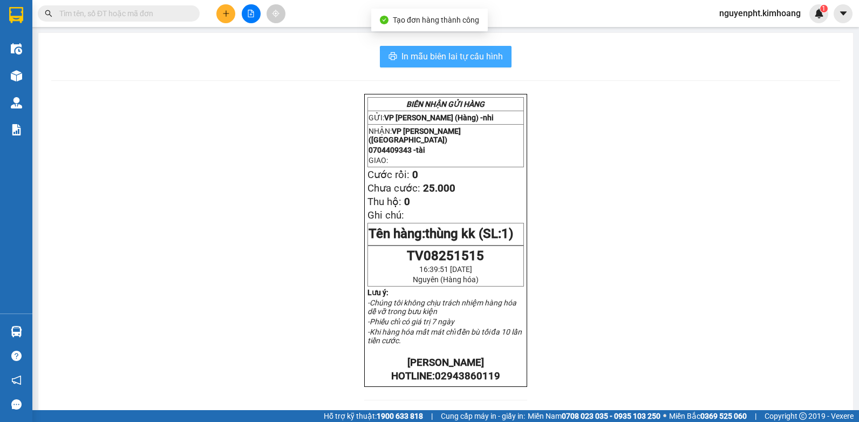
click at [476, 50] on span "In mẫu biên lai tự cấu hình" at bounding box center [452, 56] width 101 height 13
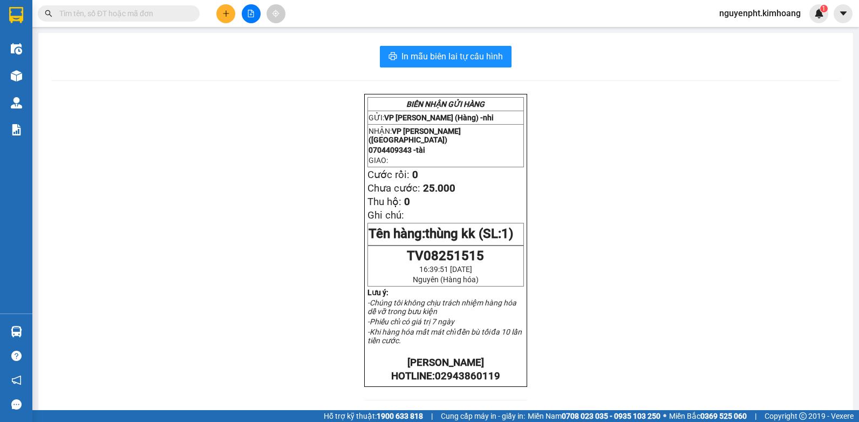
click at [225, 12] on icon "plus" at bounding box center [226, 14] width 8 height 8
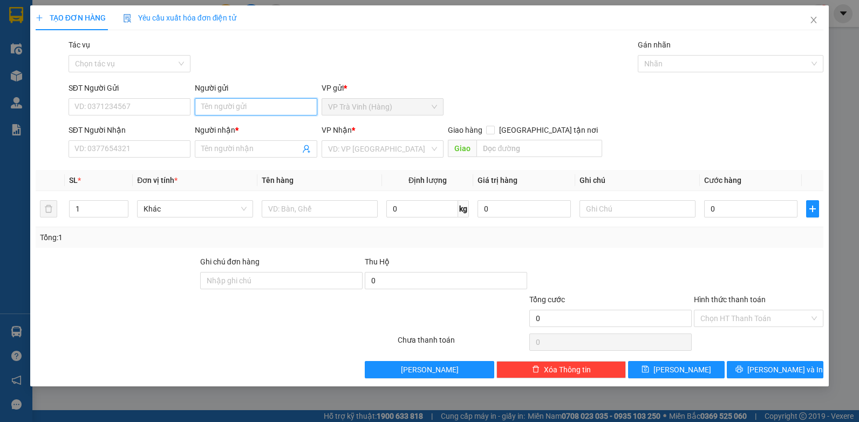
click at [224, 106] on input "Người gửi" at bounding box center [256, 106] width 123 height 17
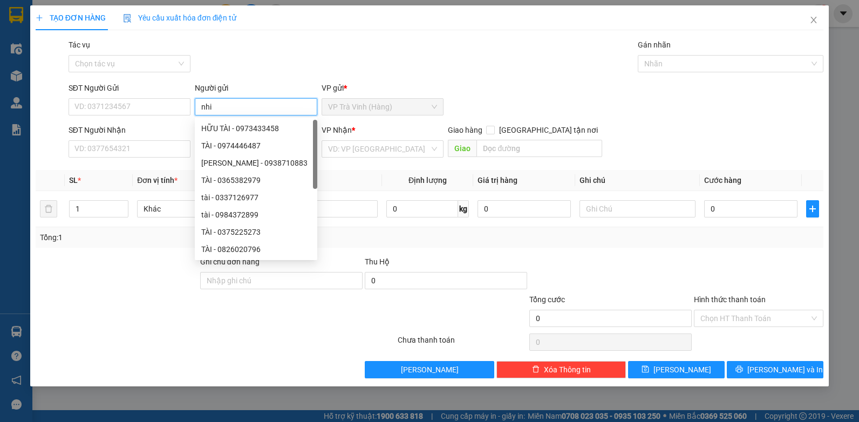
type input "nhi"
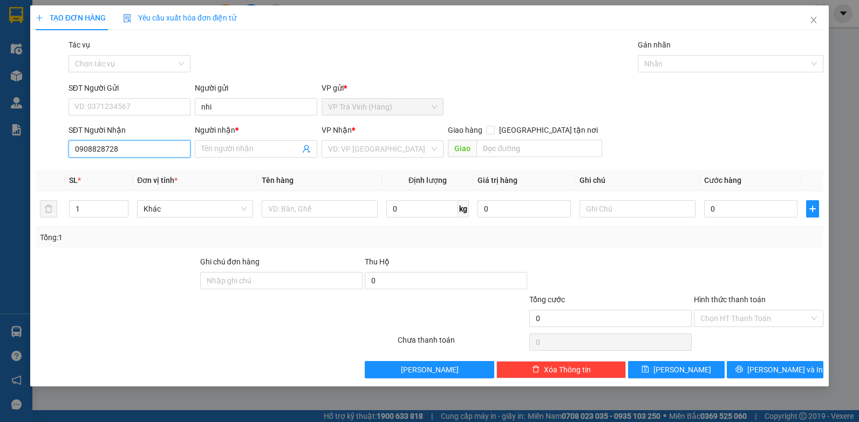
type input "0908828728"
type input "chí thành"
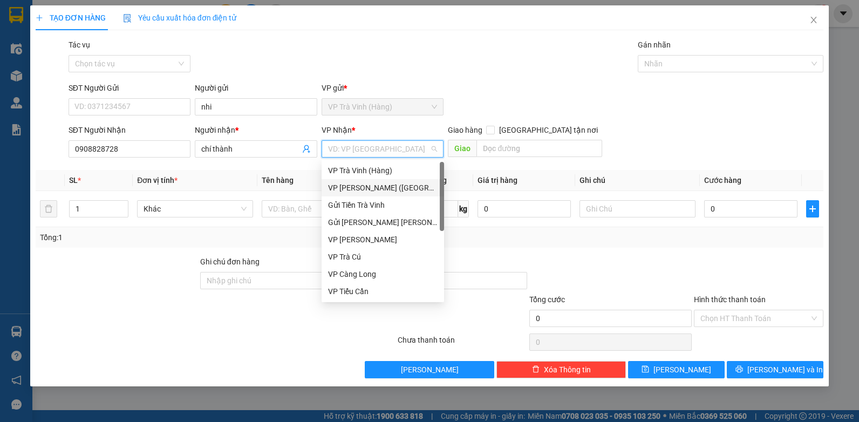
drag, startPoint x: 372, startPoint y: 188, endPoint x: 317, endPoint y: 210, distance: 59.3
click at [371, 189] on div "VP Trần Phú (Hàng)" at bounding box center [383, 188] width 110 height 12
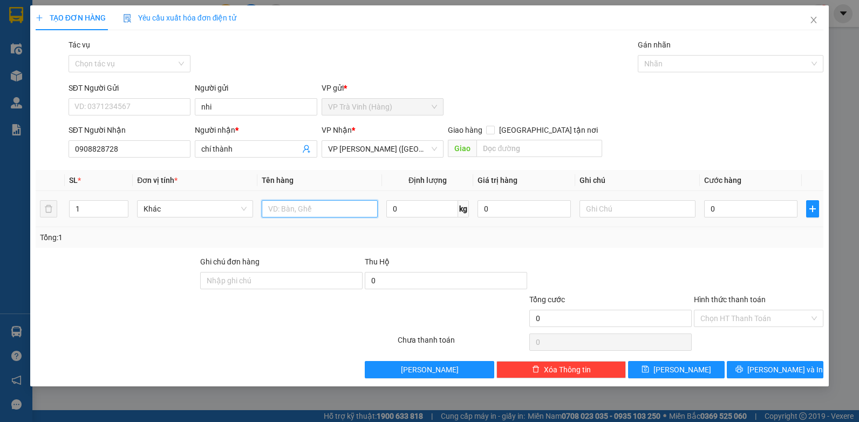
click at [314, 211] on input "text" at bounding box center [320, 208] width 116 height 17
type input "thùng kk"
drag, startPoint x: 738, startPoint y: 212, endPoint x: 762, endPoint y: 222, distance: 25.6
click at [739, 212] on input "0" at bounding box center [750, 208] width 93 height 17
type input "3"
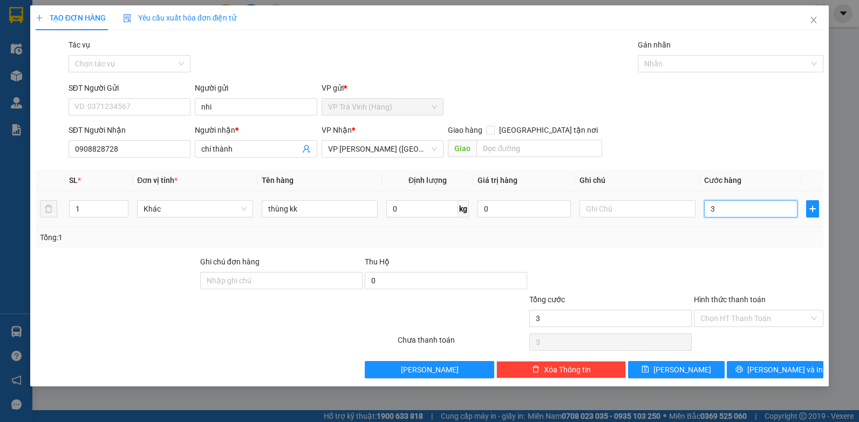
type input "3"
type input "35"
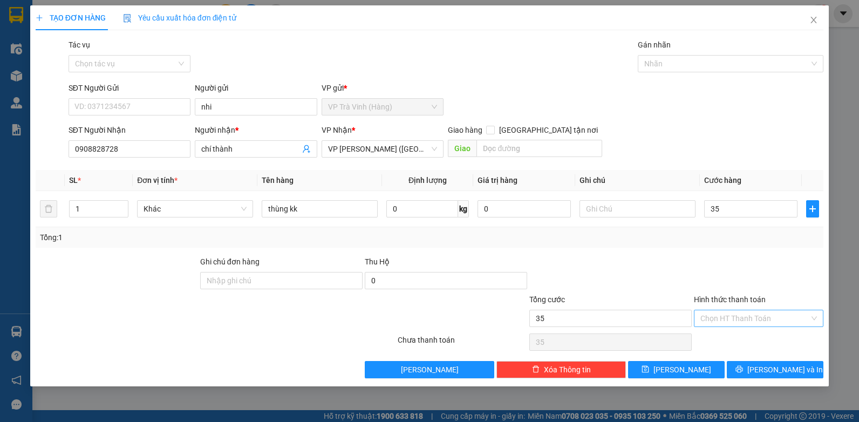
type input "35.000"
drag, startPoint x: 731, startPoint y: 319, endPoint x: 731, endPoint y: 328, distance: 9.2
click at [730, 322] on input "Hình thức thanh toán" at bounding box center [755, 318] width 109 height 16
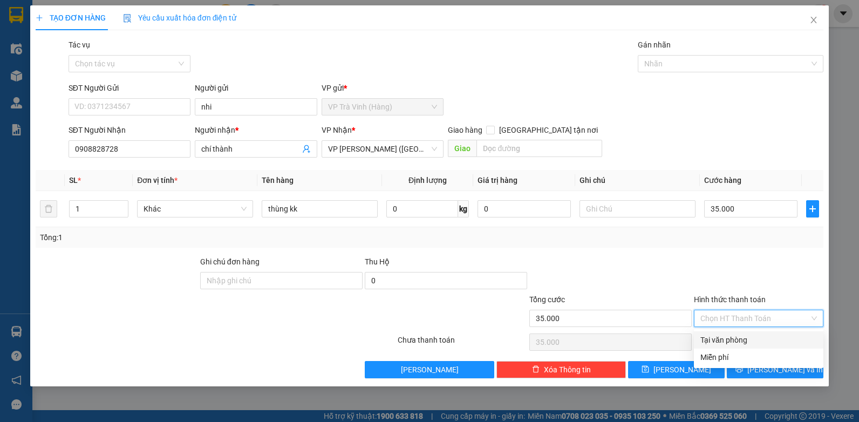
drag, startPoint x: 733, startPoint y: 342, endPoint x: 746, endPoint y: 356, distance: 19.5
click at [734, 343] on div "Tại văn phòng" at bounding box center [759, 340] width 117 height 12
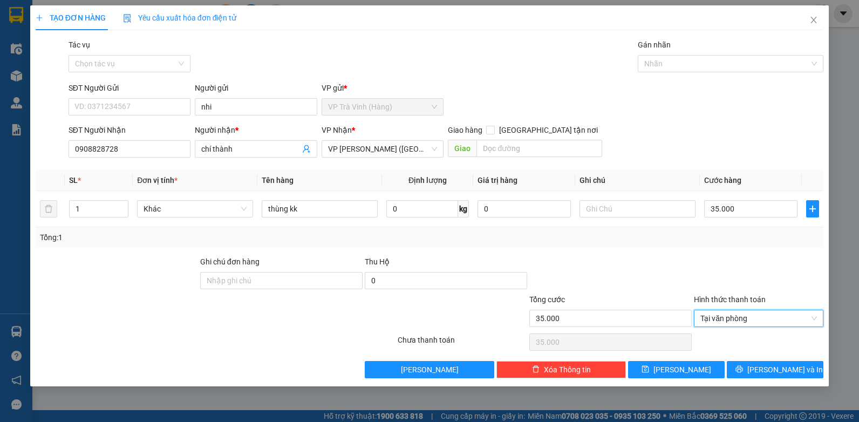
type input "0"
click at [768, 369] on span "Lưu và In" at bounding box center [786, 370] width 76 height 12
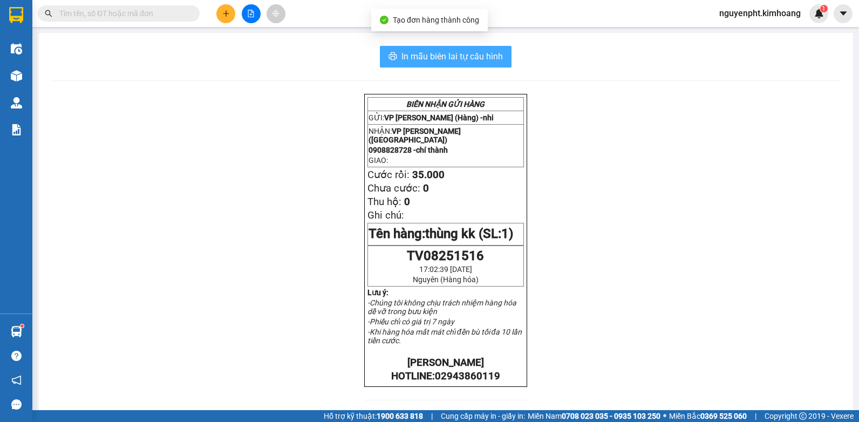
click at [466, 51] on span "In mẫu biên lai tự cấu hình" at bounding box center [452, 56] width 101 height 13
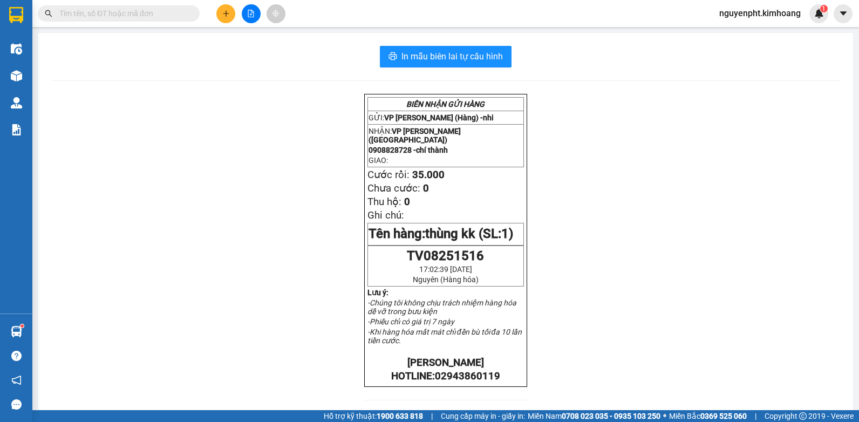
click at [166, 15] on input "text" at bounding box center [122, 14] width 127 height 12
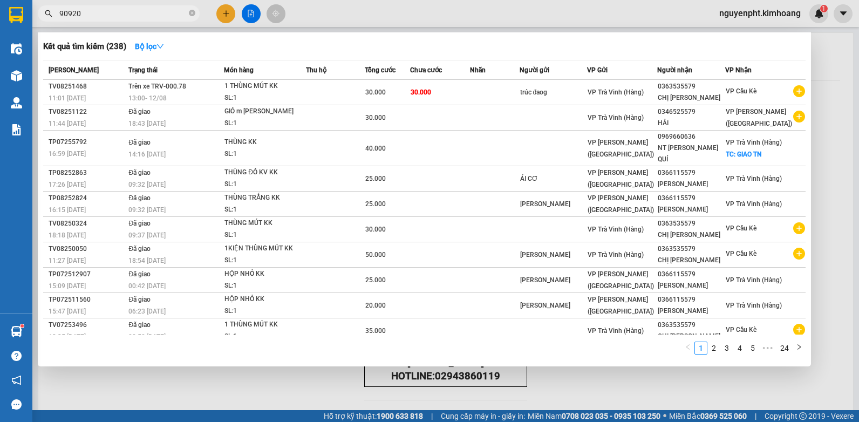
type input "909205"
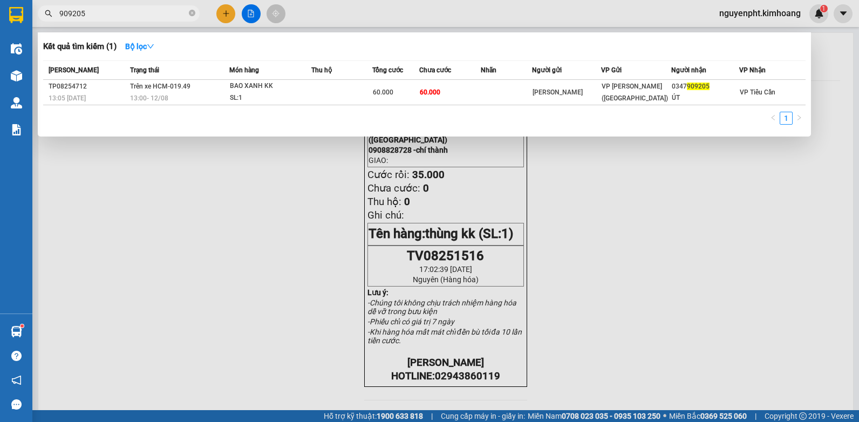
drag, startPoint x: 154, startPoint y: 12, endPoint x: 0, endPoint y: 79, distance: 168.3
click at [0, 66] on html "Kết quả tìm kiếm ( 1 ) Bộ lọc Mã ĐH Trạng thái Món hàng Thu hộ Tổng cước Chưa c…" at bounding box center [429, 211] width 859 height 422
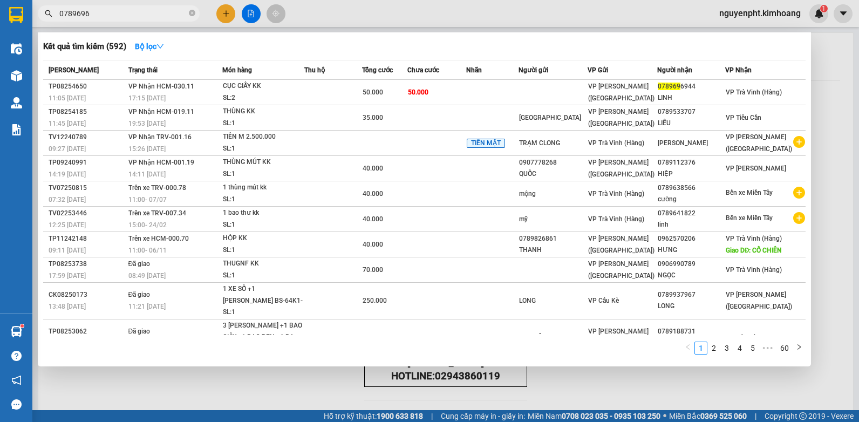
type input "07896969"
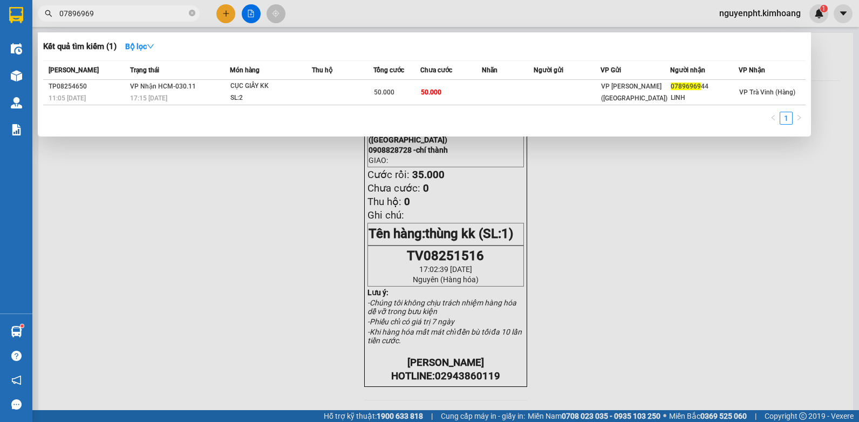
drag, startPoint x: 170, startPoint y: 16, endPoint x: 0, endPoint y: 8, distance: 170.2
click at [0, 8] on html "Kết quả tìm kiếm ( 1 ) Bộ lọc Mã ĐH Trạng thái Món hàng Thu hộ Tổng cước Chưa c…" at bounding box center [429, 211] width 859 height 422
type input "205"
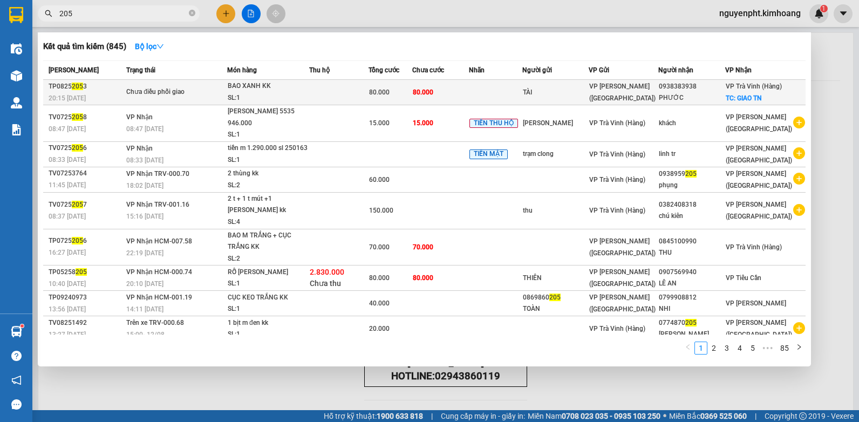
drag, startPoint x: 128, startPoint y: 15, endPoint x: 147, endPoint y: 80, distance: 68.1
click at [0, 79] on html "Kết quả tìm kiếm ( 845 ) Bộ lọc Mã ĐH Trạng thái Món hàng Thu hộ Tổng cước Chưa…" at bounding box center [429, 211] width 859 height 422
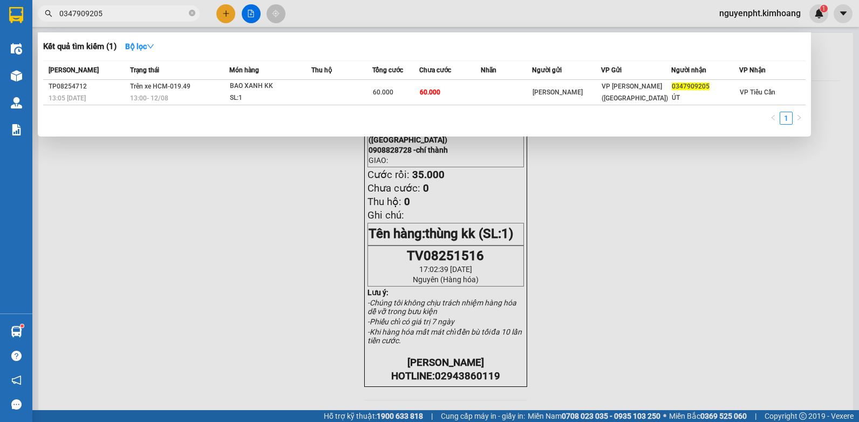
drag, startPoint x: 129, startPoint y: 11, endPoint x: 0, endPoint y: 106, distance: 160.5
click at [0, 91] on html "Kết quả tìm kiếm ( 1 ) Bộ lọc Mã ĐH Trạng thái Món hàng Thu hộ Tổng cước Chưa c…" at bounding box center [429, 211] width 859 height 422
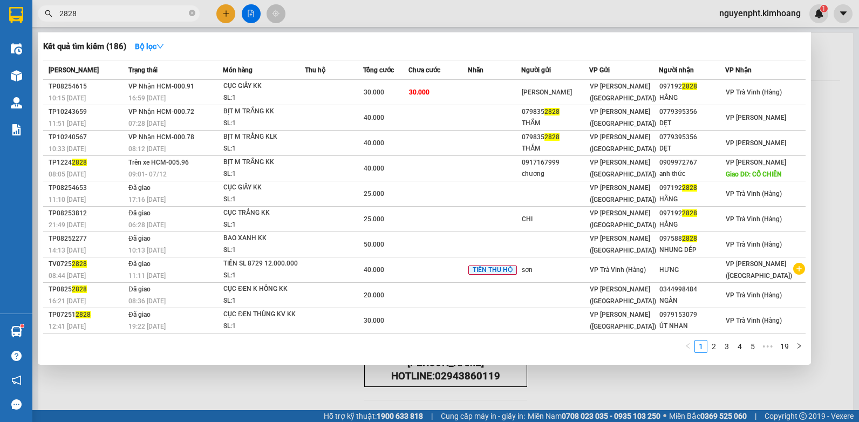
drag, startPoint x: 127, startPoint y: 13, endPoint x: 0, endPoint y: 51, distance: 132.3
click at [0, 37] on html "Kết quả tìm kiếm ( 186 ) Bộ lọc Mã ĐH Trạng thái Món hàng Thu hộ Tổng cước Chưa…" at bounding box center [429, 211] width 859 height 422
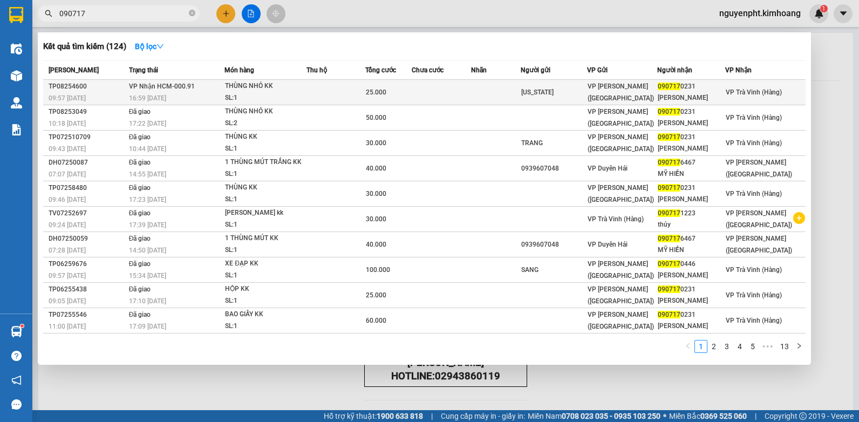
type input "090717"
click at [431, 99] on td at bounding box center [441, 92] width 59 height 25
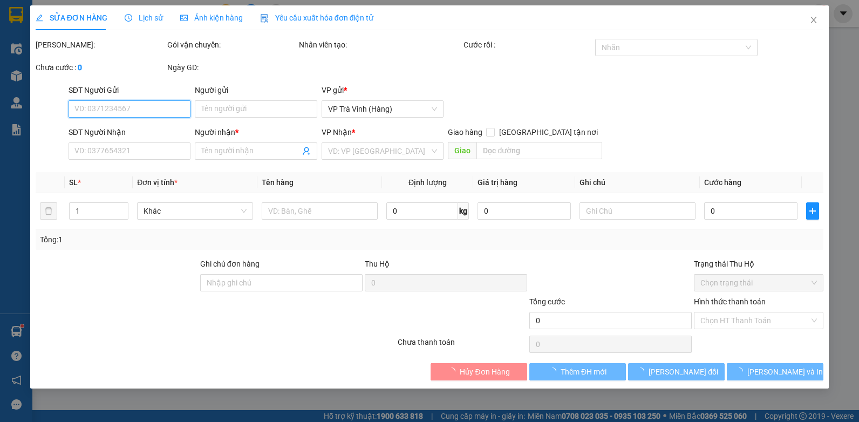
type input "ALASKA"
type input "0907170231"
type input "TRỌNG ĐỨC"
type input "25.000"
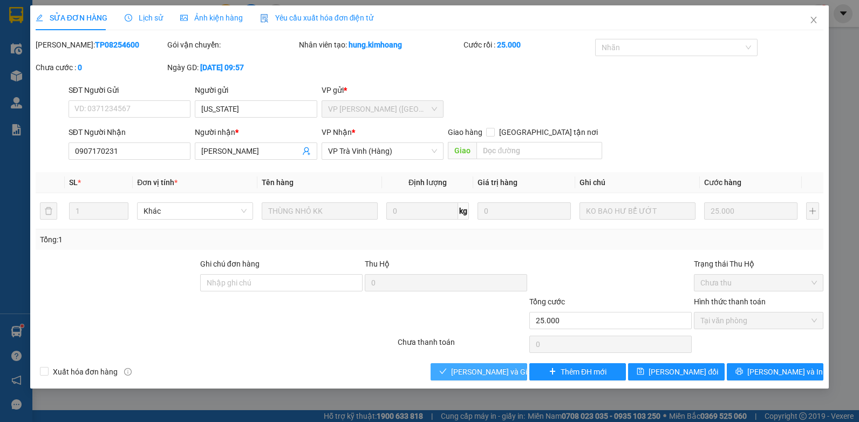
click at [482, 372] on span "Lưu và Giao hàng" at bounding box center [503, 372] width 104 height 12
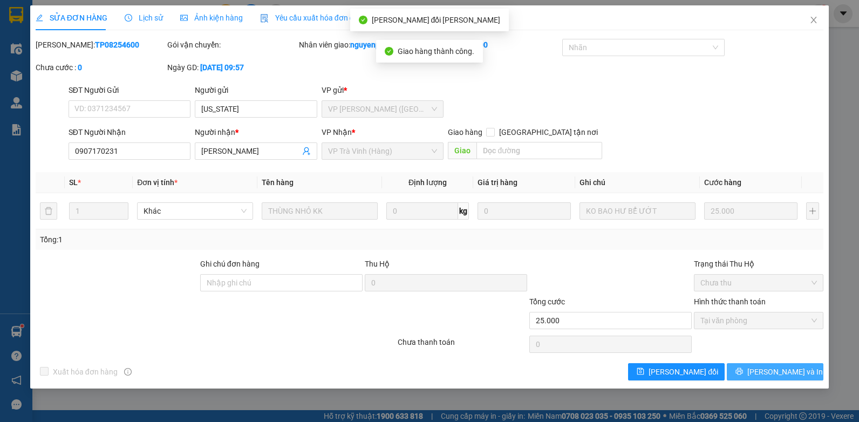
click at [787, 371] on span "Lưu và In" at bounding box center [786, 372] width 76 height 12
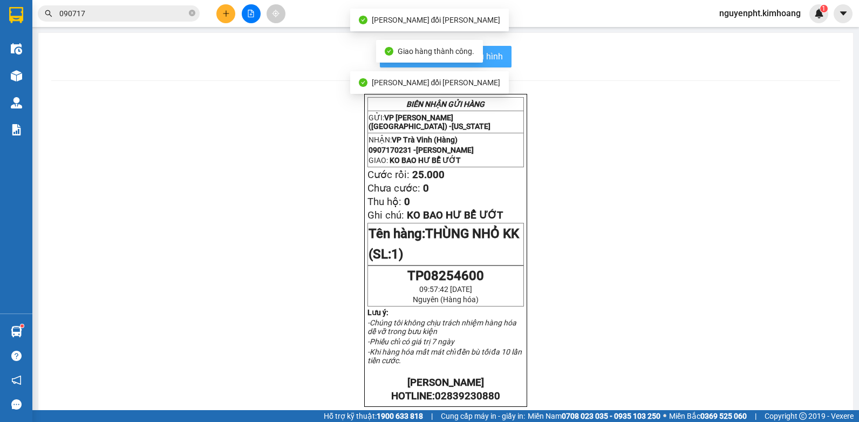
click at [505, 60] on button "In mẫu biên lai tự cấu hình" at bounding box center [446, 57] width 132 height 22
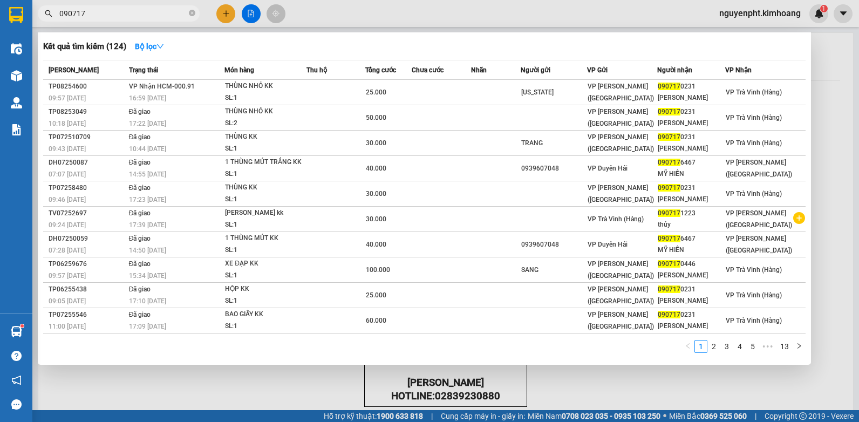
drag, startPoint x: 154, startPoint y: 17, endPoint x: -2, endPoint y: 42, distance: 158.4
click at [0, 42] on html "Kết quả tìm kiếm ( 124 ) Bộ lọc Mã ĐH Trạng thái Món hàng Thu hộ Tổng cước Chưa…" at bounding box center [429, 211] width 859 height 422
click at [826, 65] on div at bounding box center [429, 211] width 859 height 422
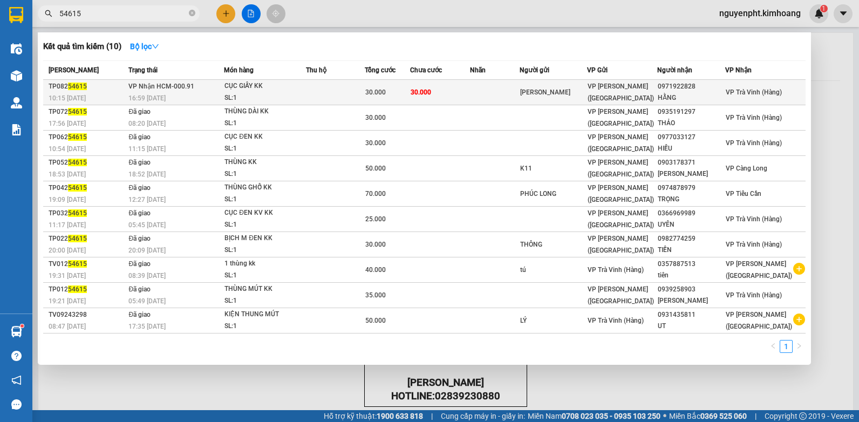
type input "54615"
click at [456, 93] on td "30.000" at bounding box center [440, 92] width 60 height 25
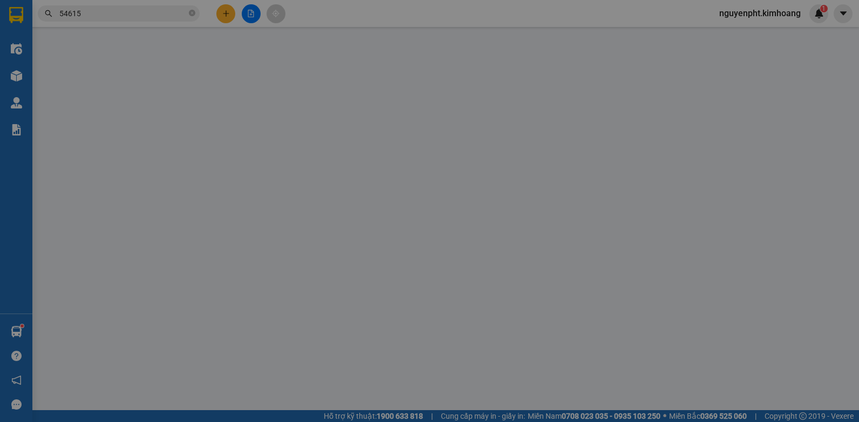
type input "LÊ THẢO"
type input "0971922828"
type input "HẰNG"
type input "30.000"
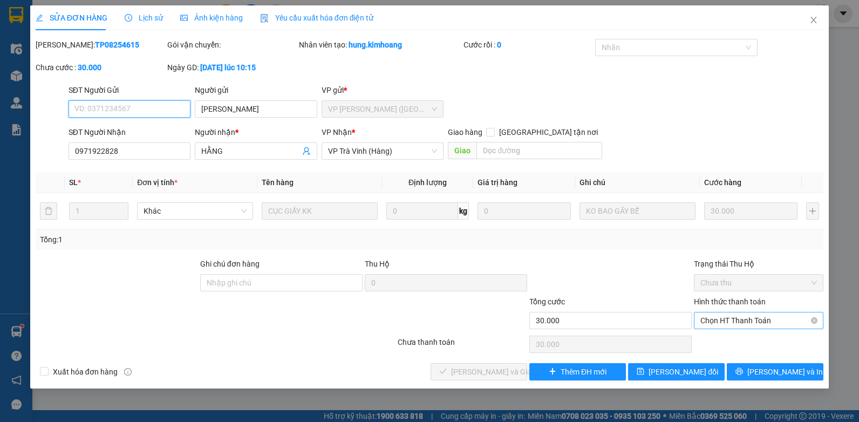
click at [751, 322] on span "Chọn HT Thanh Toán" at bounding box center [759, 321] width 117 height 16
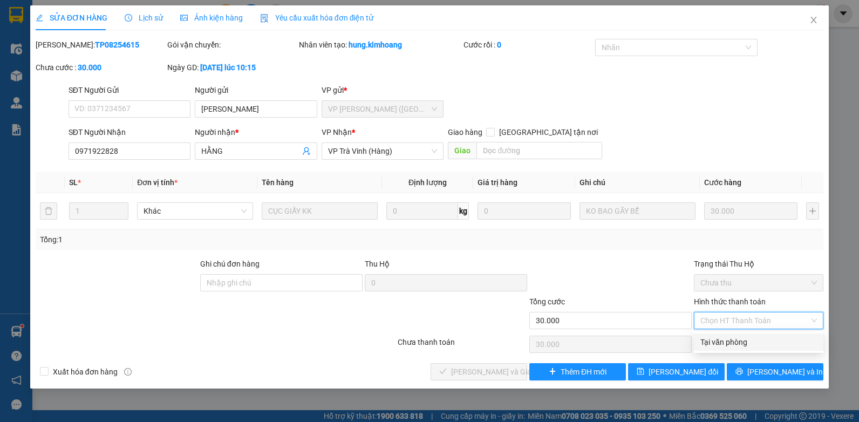
drag, startPoint x: 745, startPoint y: 345, endPoint x: 541, endPoint y: 358, distance: 205.0
click at [744, 345] on div "Tại văn phòng" at bounding box center [759, 342] width 117 height 12
type input "0"
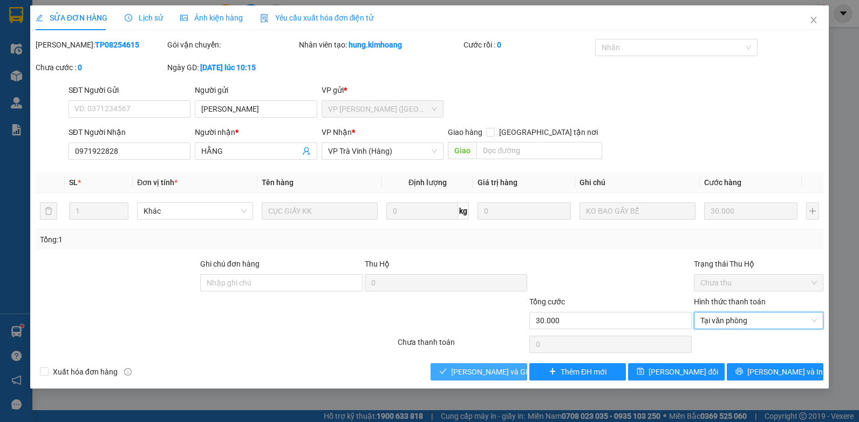
click at [469, 369] on span "Lưu và Giao hàng" at bounding box center [503, 372] width 104 height 12
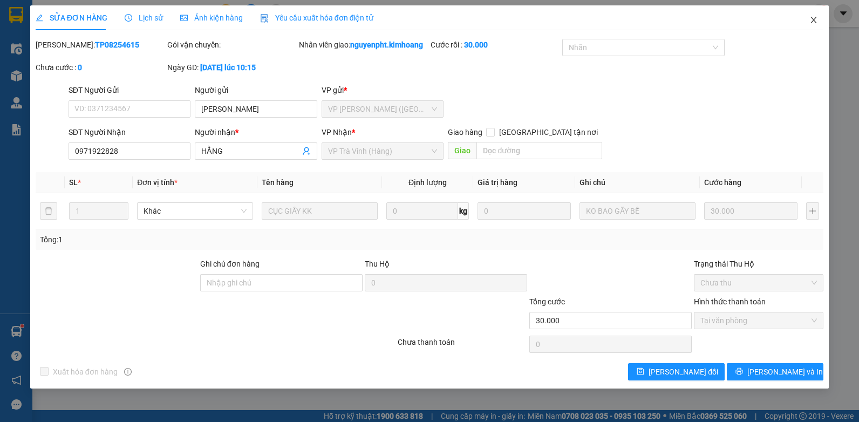
click at [811, 21] on icon "close" at bounding box center [814, 20] width 9 height 9
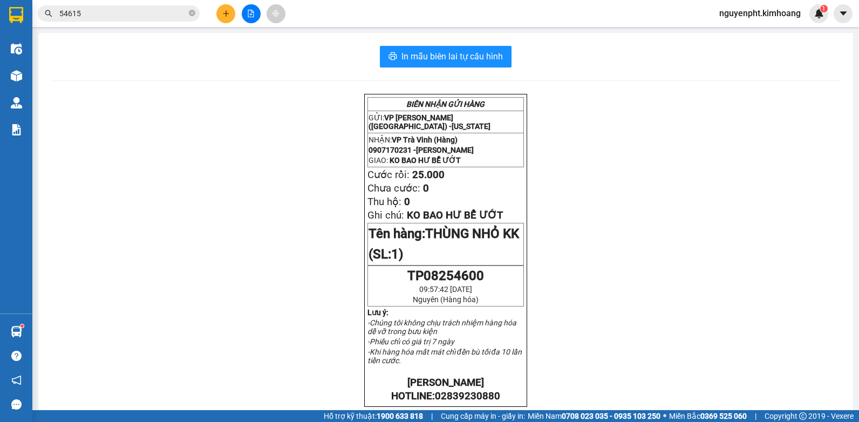
drag, startPoint x: 150, startPoint y: 15, endPoint x: -2, endPoint y: 159, distance: 208.8
click at [0, 159] on html "Kết quả tìm kiếm ( 10 ) Bộ lọc Mã ĐH Trạng thái Món hàng Thu hộ Tổng cước Chưa …" at bounding box center [429, 211] width 859 height 422
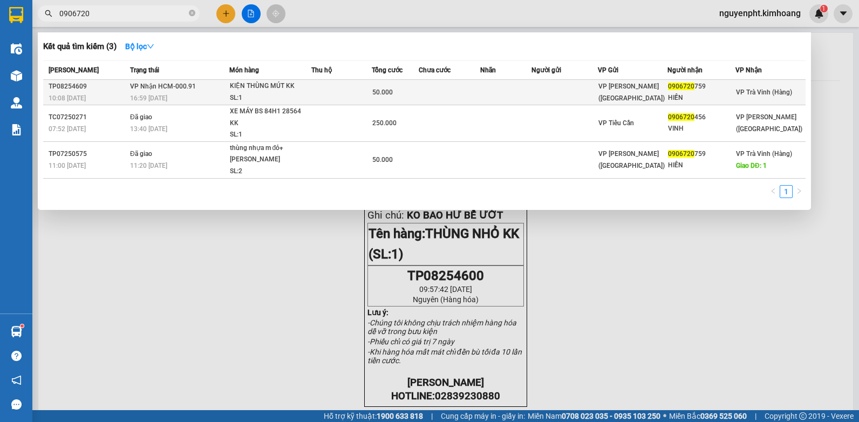
click at [456, 98] on td at bounding box center [449, 92] width 61 height 25
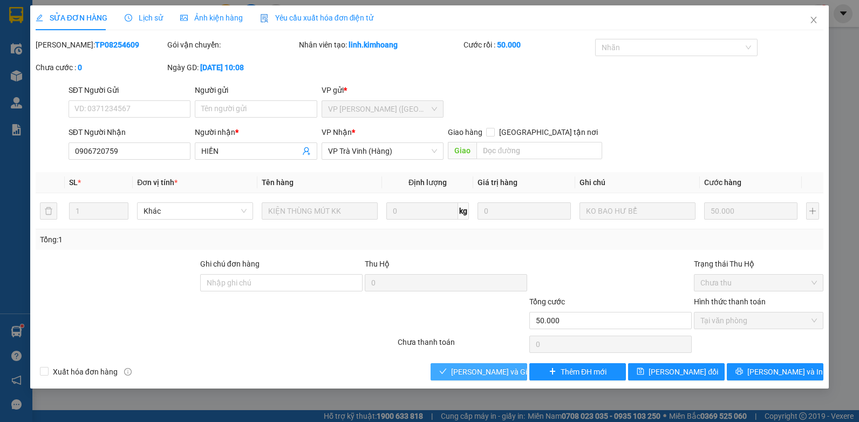
click at [498, 373] on span "Lưu và Giao hàng" at bounding box center [503, 372] width 104 height 12
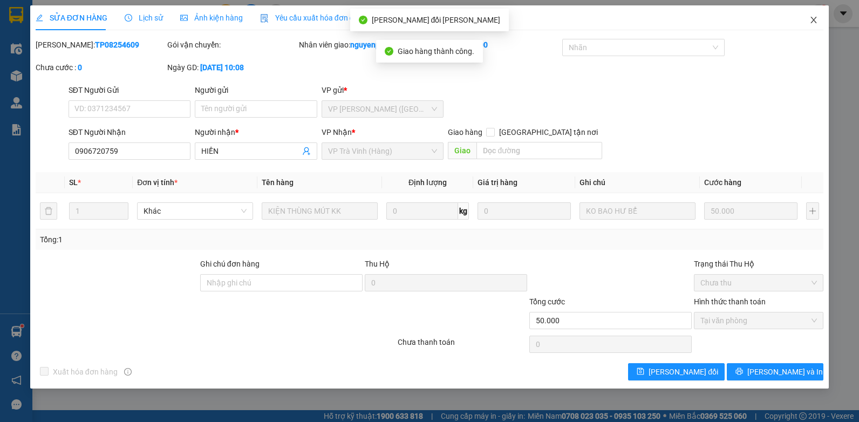
drag, startPoint x: 813, startPoint y: 24, endPoint x: 648, endPoint y: 0, distance: 166.9
click at [813, 24] on icon "close" at bounding box center [814, 20] width 9 height 9
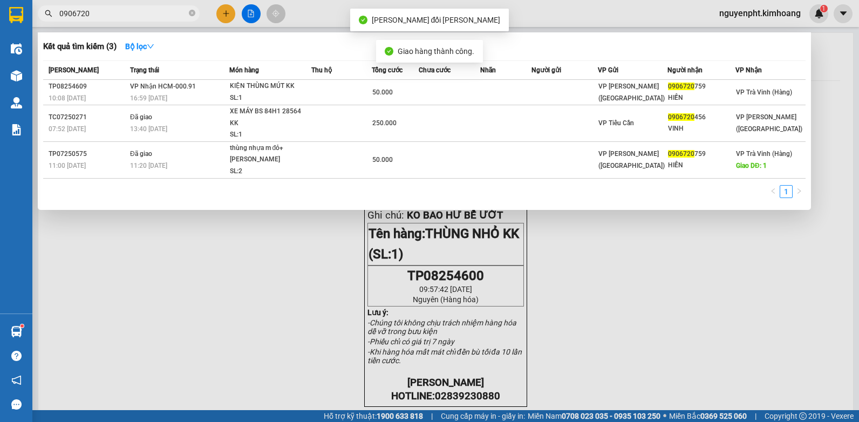
drag, startPoint x: 130, startPoint y: 12, endPoint x: 176, endPoint y: 52, distance: 61.2
click at [0, 56] on html "Kết quả tìm kiếm ( 3 ) Bộ lọc Mã ĐH Trạng thái Món hàng Thu hộ Tổng cước Chưa c…" at bounding box center [429, 211] width 859 height 422
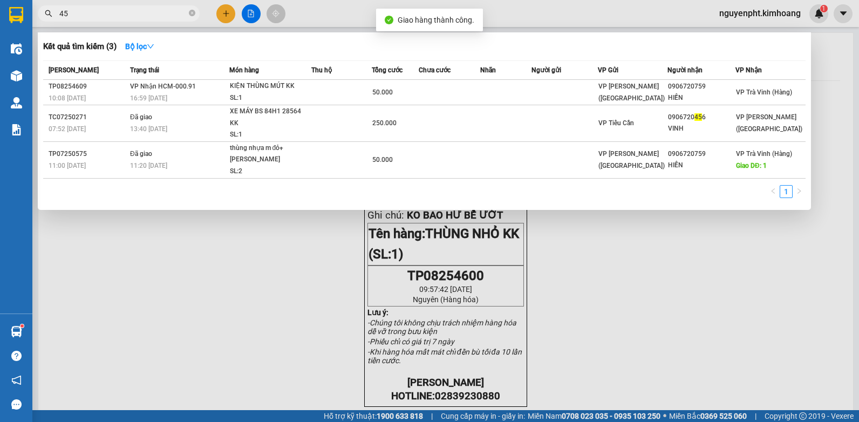
type input "4"
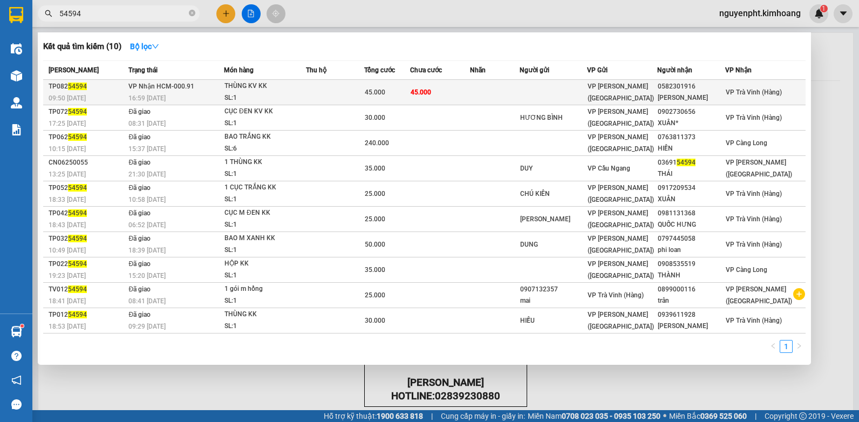
type input "54594"
click at [498, 97] on td at bounding box center [495, 92] width 50 height 25
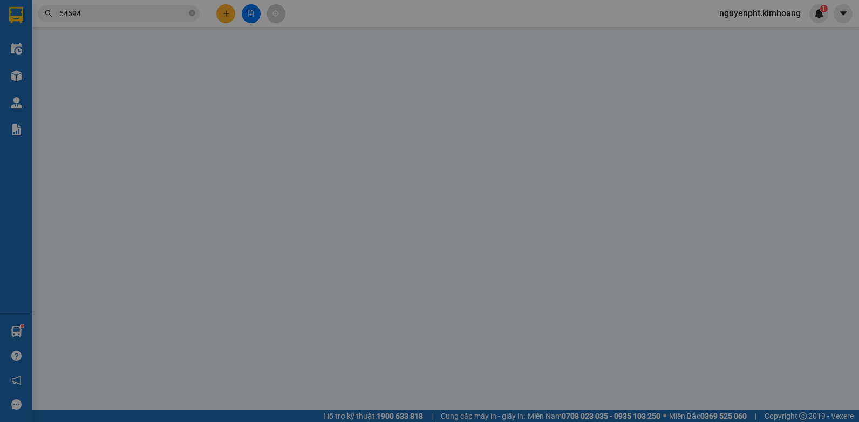
type input "0582301916"
type input "HỒNG ĐÀO"
type input "45.000"
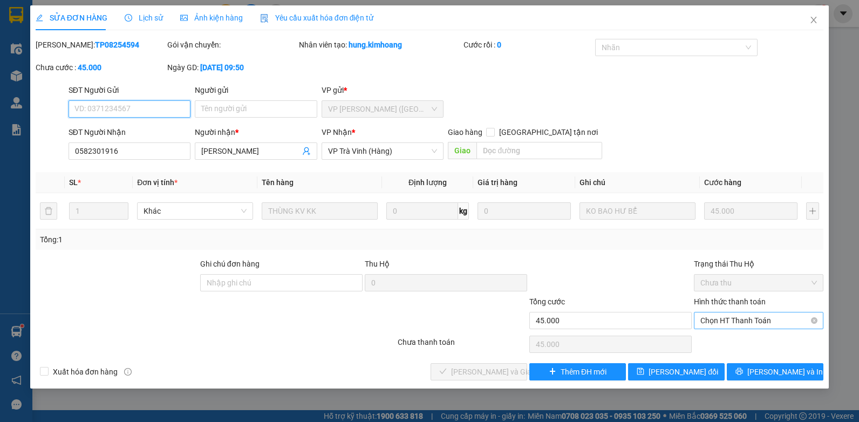
click at [741, 318] on span "Chọn HT Thanh Toán" at bounding box center [759, 321] width 117 height 16
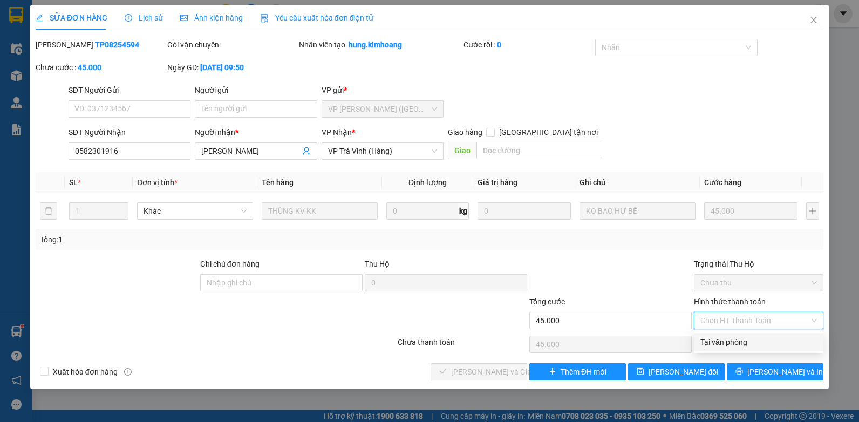
drag, startPoint x: 732, startPoint y: 340, endPoint x: 689, endPoint y: 344, distance: 43.4
click at [731, 340] on div "Tại văn phòng" at bounding box center [759, 342] width 117 height 12
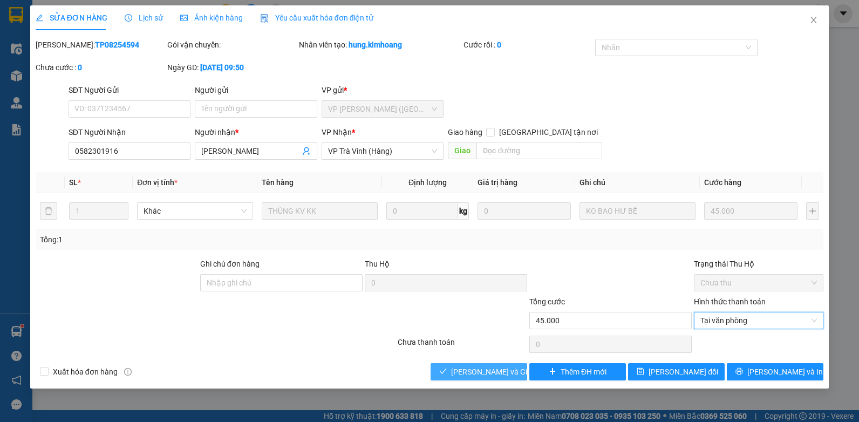
click at [469, 371] on span "Lưu và Giao hàng" at bounding box center [503, 372] width 104 height 12
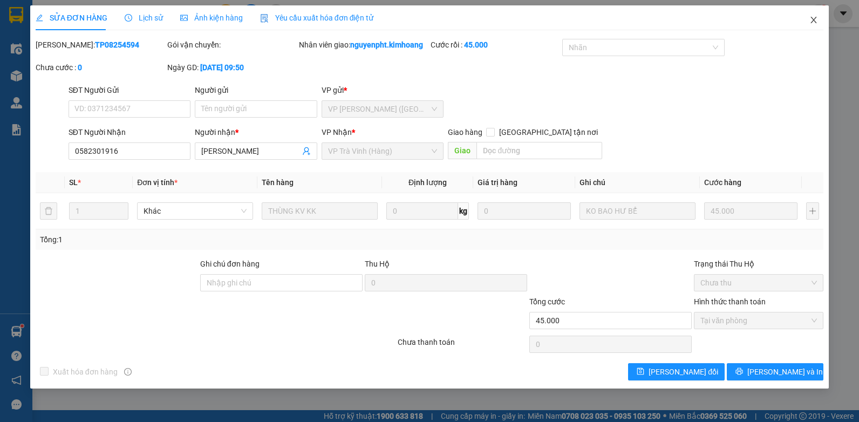
drag, startPoint x: 812, startPoint y: 20, endPoint x: 488, endPoint y: 14, distance: 323.9
click at [810, 19] on icon "close" at bounding box center [814, 20] width 9 height 9
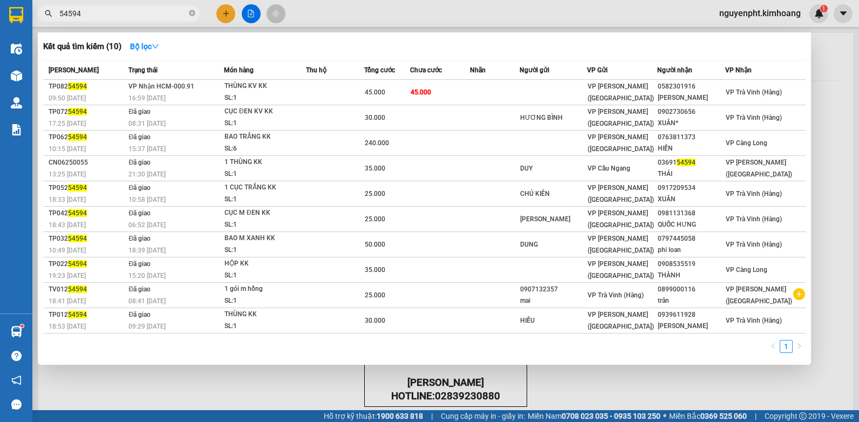
drag, startPoint x: 97, startPoint y: 13, endPoint x: 0, endPoint y: 45, distance: 101.7
click at [0, 46] on html "Kết quả tìm kiếm ( 10 ) Bộ lọc Mã ĐH Trạng thái Món hàng Thu hộ Tổng cước Chưa …" at bounding box center [429, 211] width 859 height 422
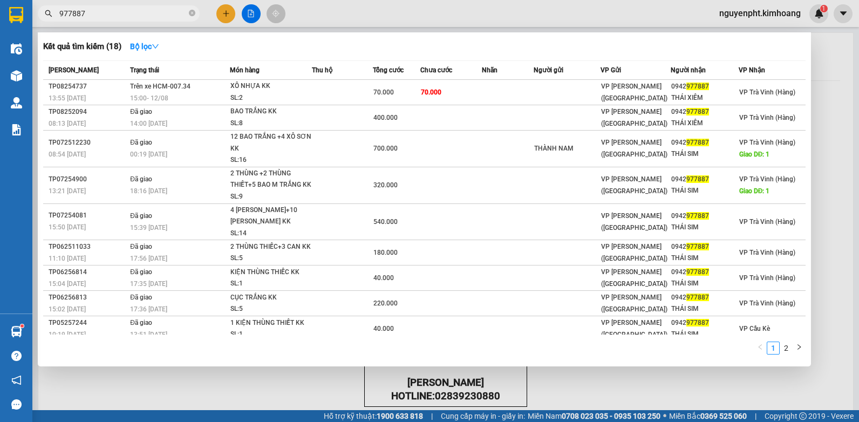
drag, startPoint x: 107, startPoint y: 13, endPoint x: 36, endPoint y: 216, distance: 214.6
click at [0, 192] on html "Kết quả tìm kiếm ( 18 ) Bộ lọc Mã ĐH Trạng thái Món hàng Thu hộ Tổng cước Chưa …" at bounding box center [429, 211] width 859 height 422
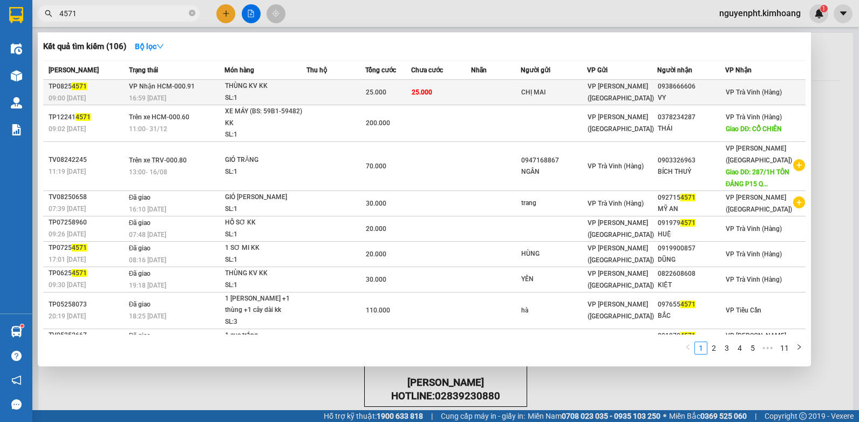
click at [501, 89] on td at bounding box center [496, 92] width 50 height 25
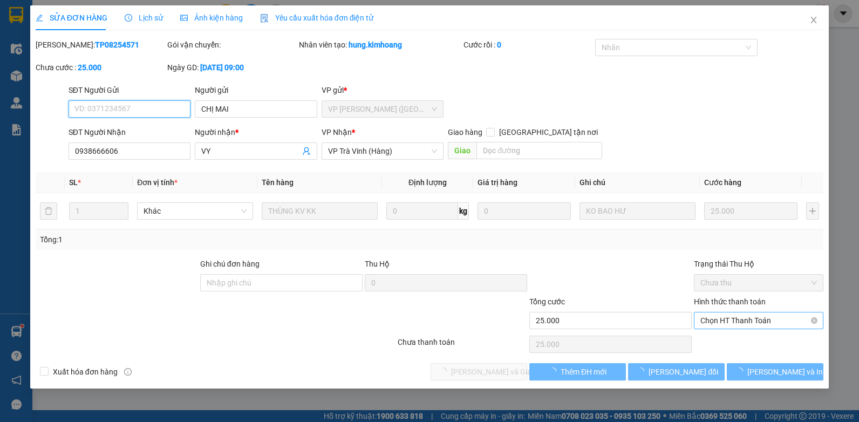
click at [775, 321] on span "Chọn HT Thanh Toán" at bounding box center [759, 321] width 117 height 16
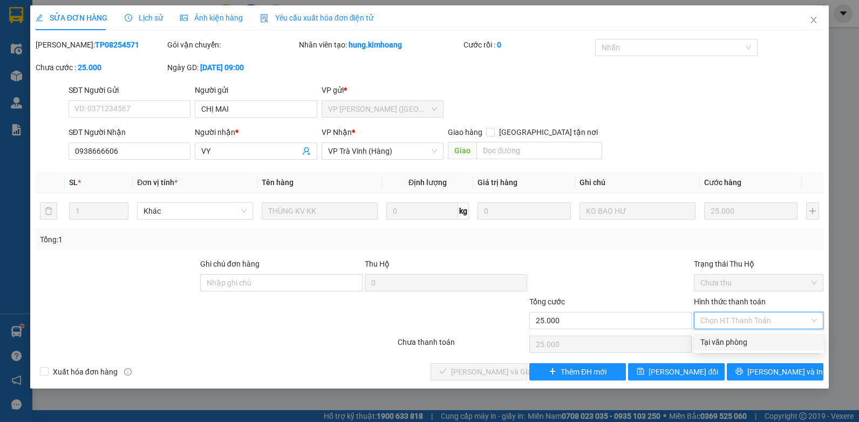
click at [745, 337] on div "Tại văn phòng" at bounding box center [759, 342] width 117 height 12
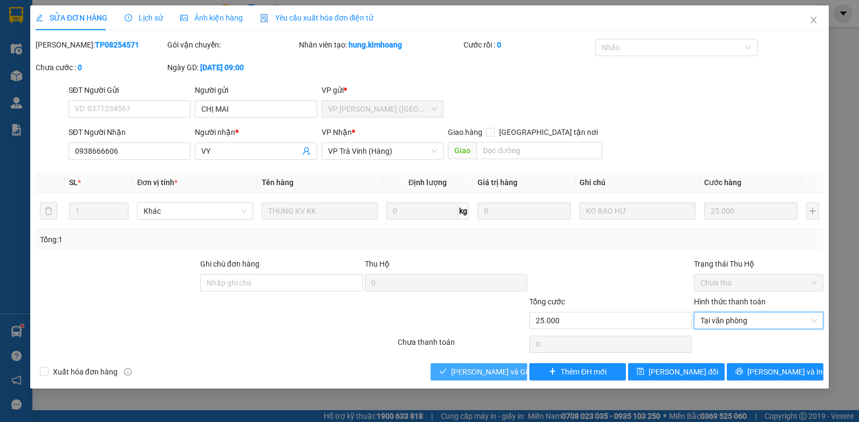
drag, startPoint x: 497, startPoint y: 371, endPoint x: 515, endPoint y: 368, distance: 19.3
click at [495, 371] on span "Lưu và Giao hàng" at bounding box center [503, 372] width 104 height 12
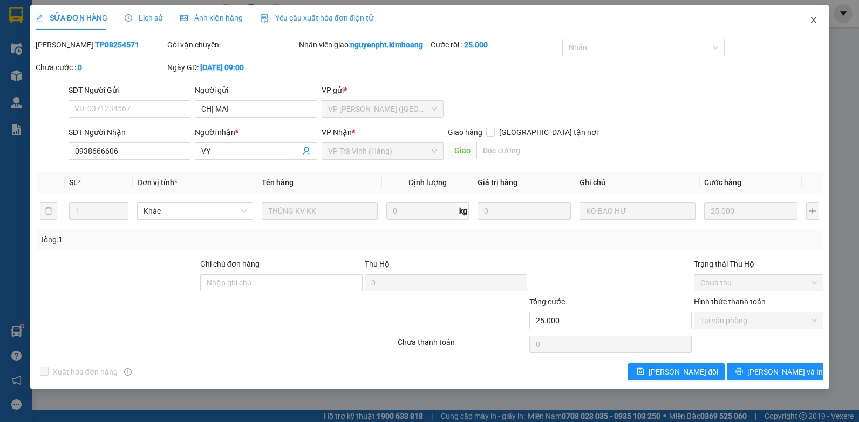
click at [810, 22] on span "Close" at bounding box center [814, 20] width 30 height 30
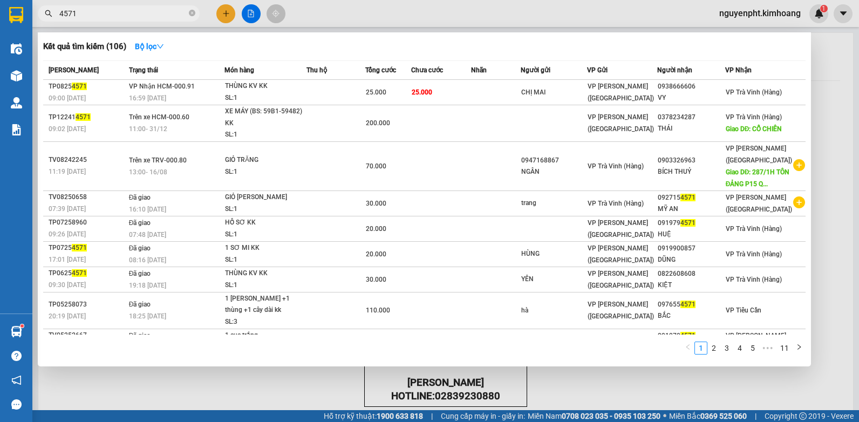
drag, startPoint x: -1, startPoint y: 17, endPoint x: 0, endPoint y: 9, distance: 7.6
click at [0, 14] on html "Kết quả tìm kiếm ( 106 ) Bộ lọc Mã ĐH Trạng thái Món hàng Thu hộ Tổng cước Chưa…" at bounding box center [429, 211] width 859 height 422
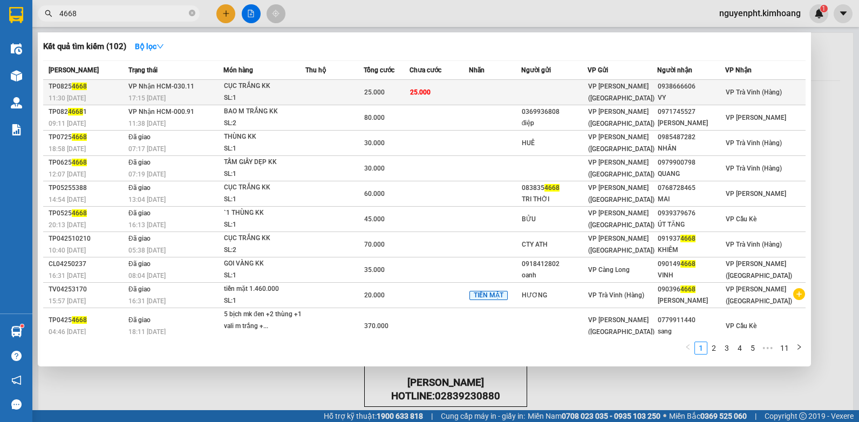
click at [449, 93] on td "25.000" at bounding box center [439, 92] width 59 height 25
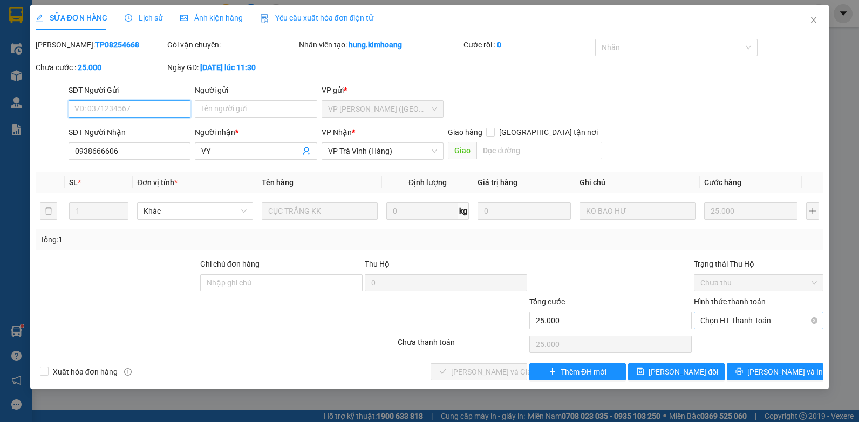
click at [750, 316] on span "Chọn HT Thanh Toán" at bounding box center [759, 321] width 117 height 16
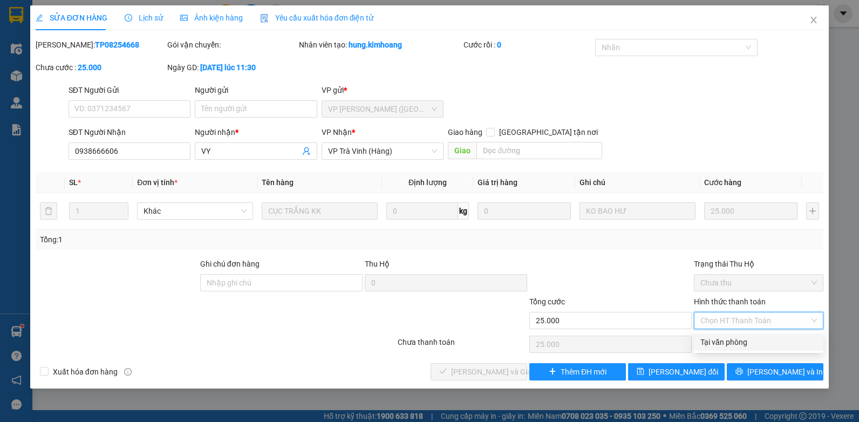
drag, startPoint x: 748, startPoint y: 335, endPoint x: 586, endPoint y: 352, distance: 162.9
click at [746, 335] on div "Tại văn phòng" at bounding box center [759, 342] width 130 height 17
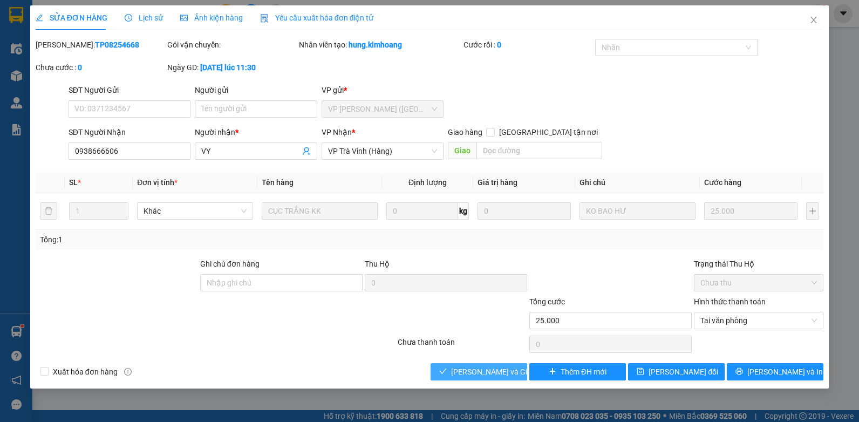
click at [479, 368] on span "Lưu và Giao hàng" at bounding box center [503, 372] width 104 height 12
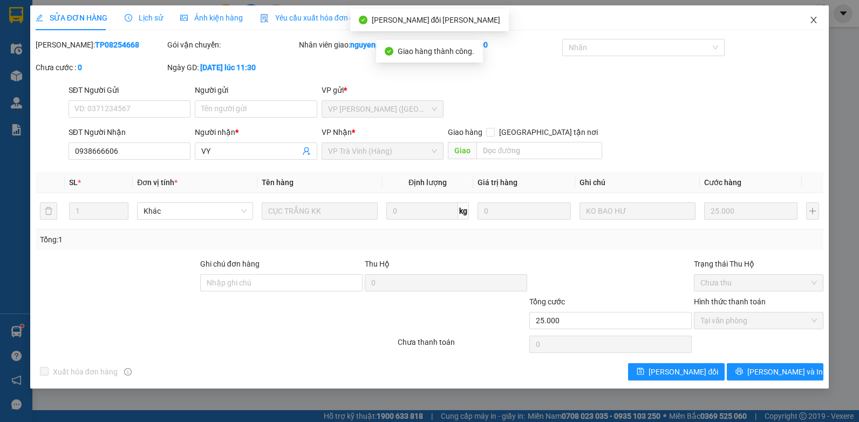
click at [810, 20] on icon "close" at bounding box center [814, 20] width 9 height 9
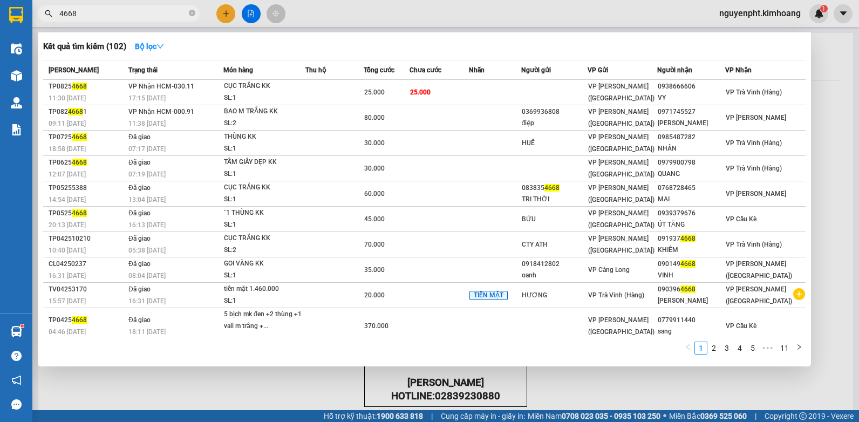
drag, startPoint x: 114, startPoint y: 18, endPoint x: 229, endPoint y: 37, distance: 116.5
click at [0, 46] on html "Kết quả tìm kiếm ( 102 ) Bộ lọc Mã ĐH Trạng thái Món hàng Thu hộ Tổng cước Chưa…" at bounding box center [429, 211] width 859 height 422
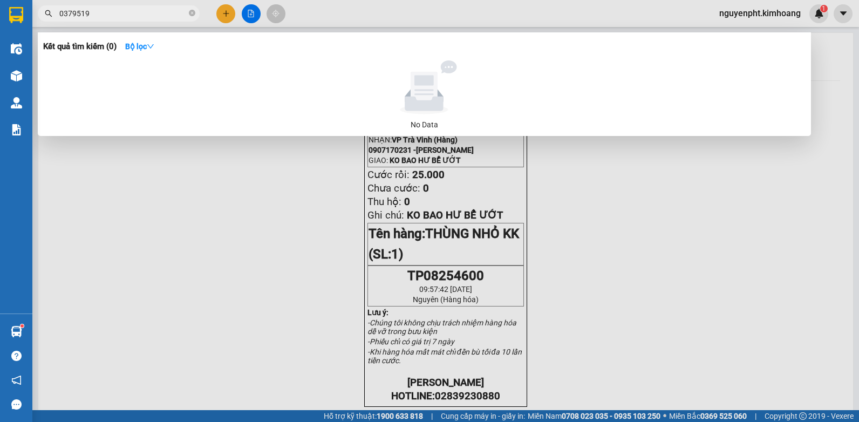
drag, startPoint x: 141, startPoint y: 8, endPoint x: 0, endPoint y: 235, distance: 266.9
click at [0, 218] on html "Kết quả tìm kiếm ( 0 ) Bộ lọc No Data 0379519 nguyenpht.kimhoang 1 Điều hành xe…" at bounding box center [429, 211] width 859 height 422
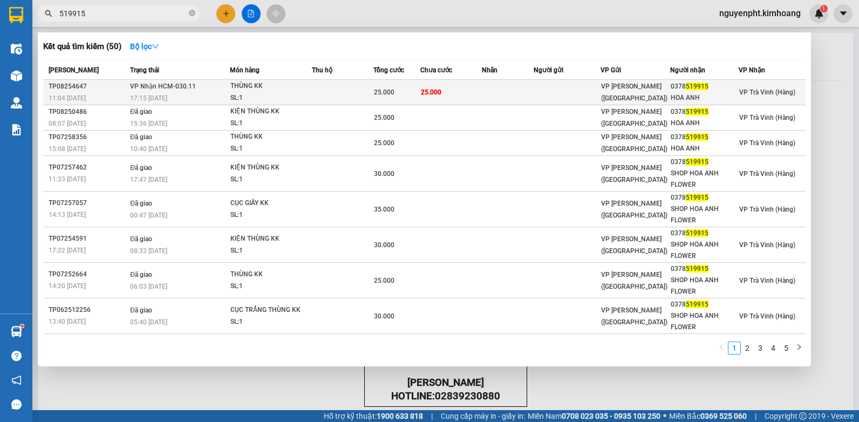
click at [588, 88] on td at bounding box center [567, 92] width 67 height 25
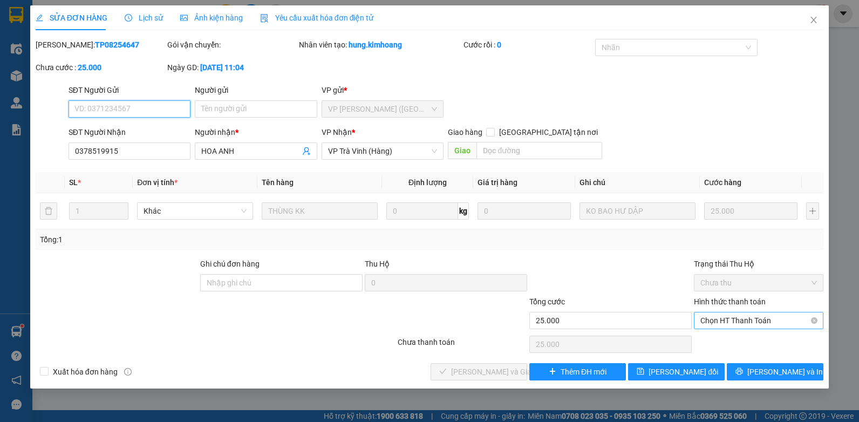
click at [756, 320] on span "Chọn HT Thanh Toán" at bounding box center [759, 321] width 117 height 16
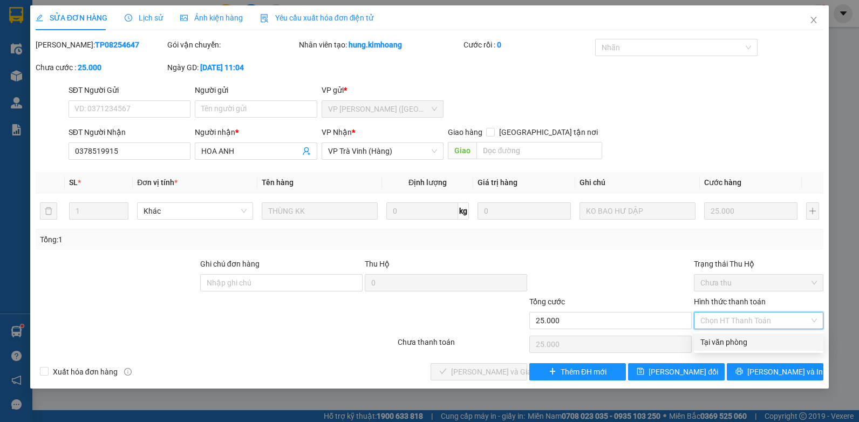
drag, startPoint x: 742, startPoint y: 336, endPoint x: 689, endPoint y: 350, distance: 55.2
click at [739, 336] on div "Tại văn phòng" at bounding box center [759, 342] width 130 height 17
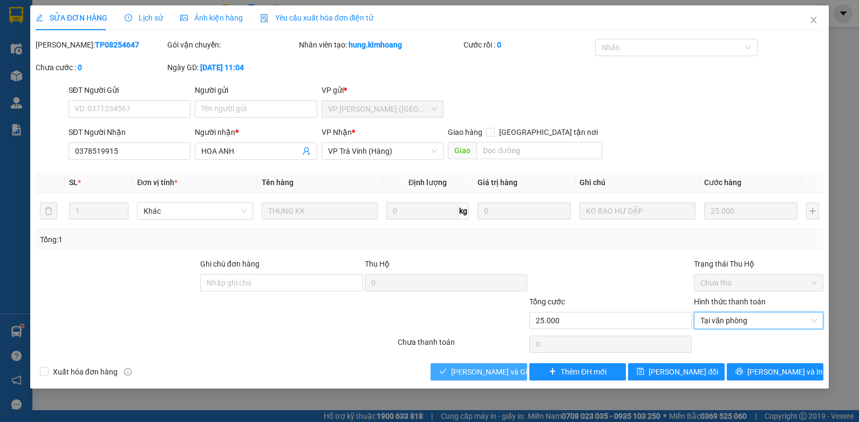
click at [508, 369] on span "Lưu và Giao hàng" at bounding box center [503, 372] width 104 height 12
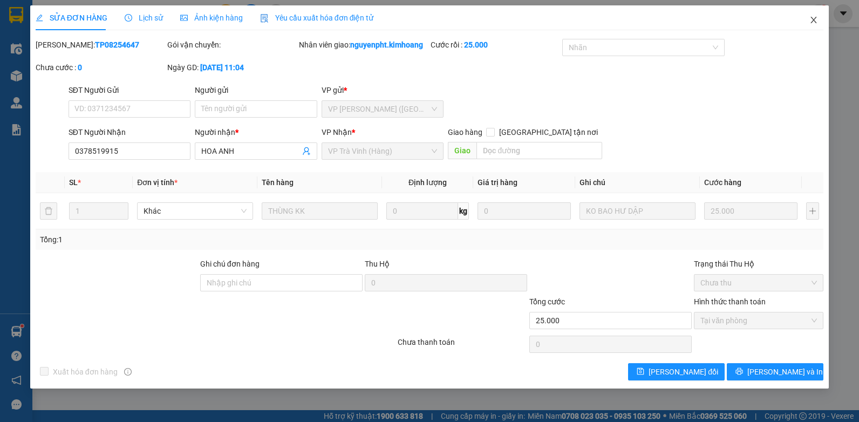
click at [814, 19] on icon "close" at bounding box center [814, 20] width 9 height 9
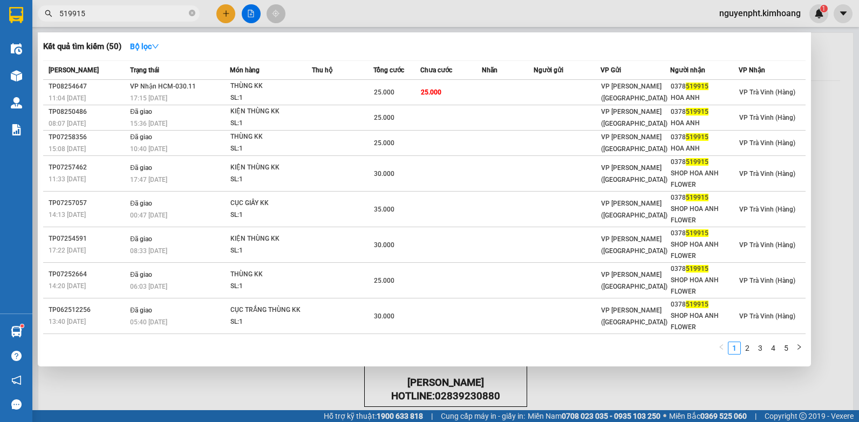
drag, startPoint x: 176, startPoint y: 11, endPoint x: 4, endPoint y: 33, distance: 173.6
click at [0, 39] on html "Kết quả tìm kiếm ( 50 ) Bộ lọc Mã ĐH Trạng thái Món hàng Thu hộ Tổng cước Chưa …" at bounding box center [429, 211] width 859 height 422
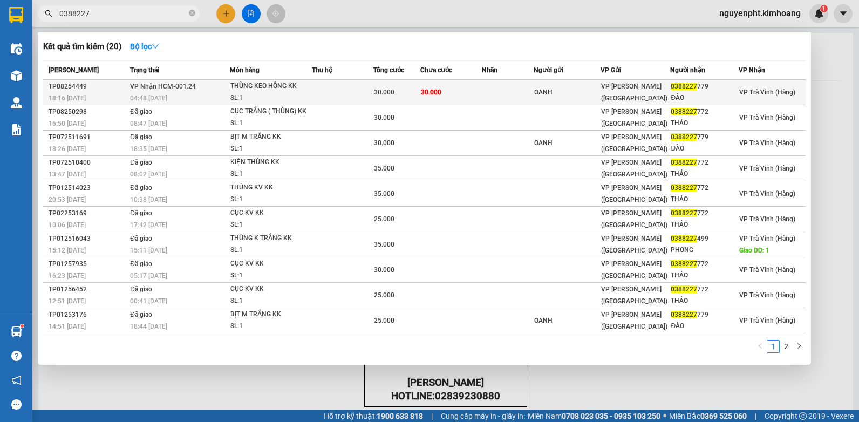
click at [430, 96] on span "30.000" at bounding box center [431, 91] width 21 height 9
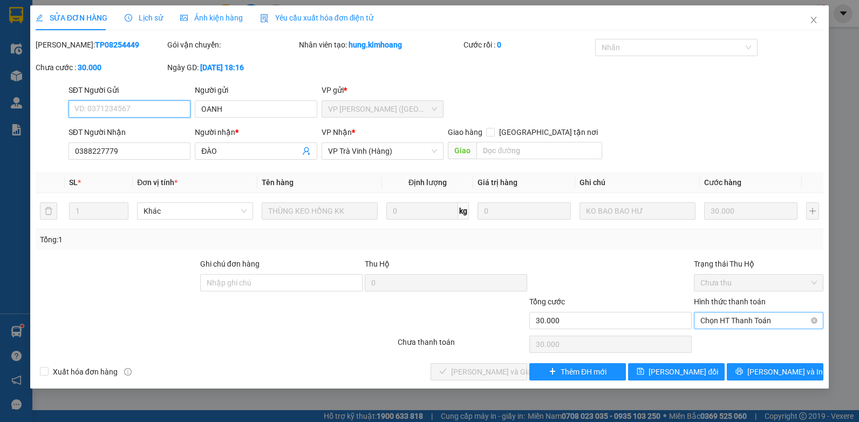
click at [767, 321] on span "Chọn HT Thanh Toán" at bounding box center [759, 321] width 117 height 16
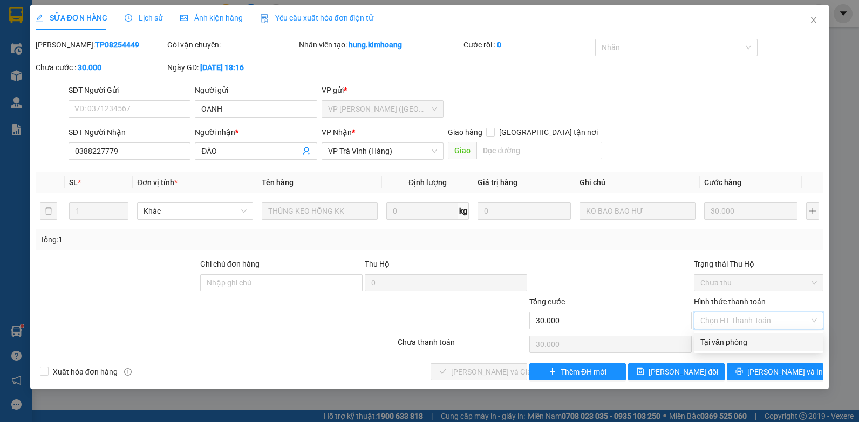
click at [730, 339] on div "Tại văn phòng" at bounding box center [759, 342] width 117 height 12
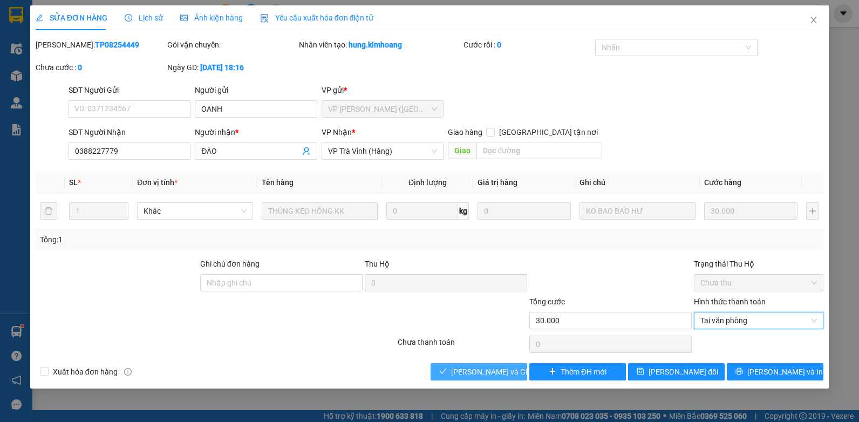
drag, startPoint x: 496, startPoint y: 368, endPoint x: 500, endPoint y: 362, distance: 7.3
click at [498, 368] on span "Lưu và Giao hàng" at bounding box center [503, 372] width 104 height 12
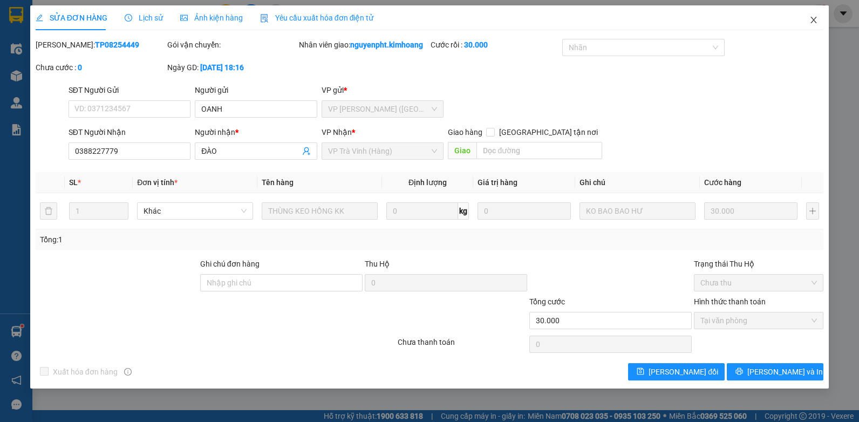
drag, startPoint x: 811, startPoint y: 21, endPoint x: 784, endPoint y: 19, distance: 27.0
click at [811, 21] on icon "close" at bounding box center [814, 20] width 9 height 9
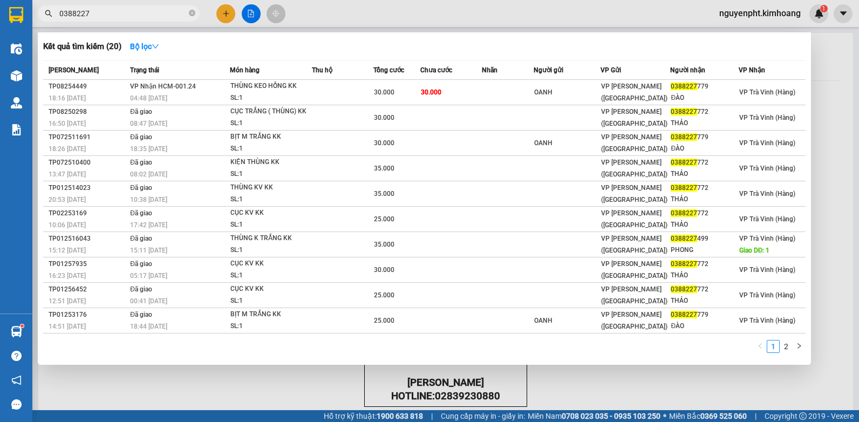
drag, startPoint x: 130, startPoint y: 13, endPoint x: 8, endPoint y: 90, distance: 143.6
click at [0, 80] on html "Kết quả tìm kiếm ( 20 ) Bộ lọc Mã ĐH Trạng thái Món hàng Thu hộ Tổng cước Chưa …" at bounding box center [429, 211] width 859 height 422
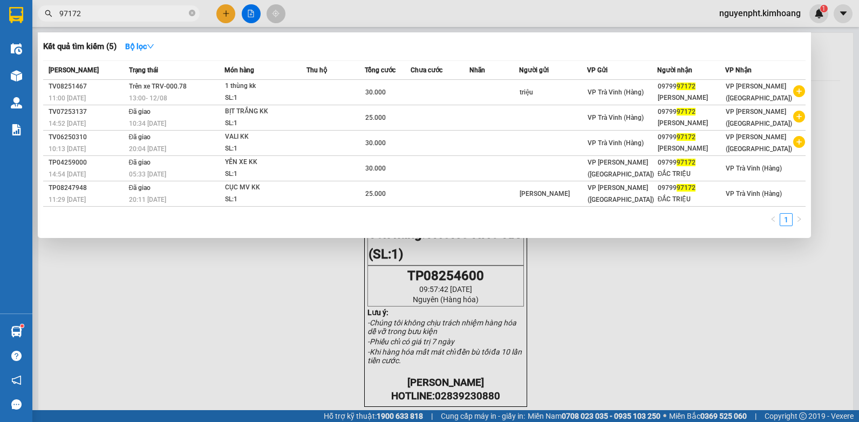
drag, startPoint x: 161, startPoint y: 11, endPoint x: 0, endPoint y: 121, distance: 194.9
click at [0, 81] on html "Kết quả tìm kiếm ( 5 ) Bộ lọc Mã ĐH Trạng thái Món hàng Thu hộ Tổng cước Chưa c…" at bounding box center [429, 211] width 859 height 422
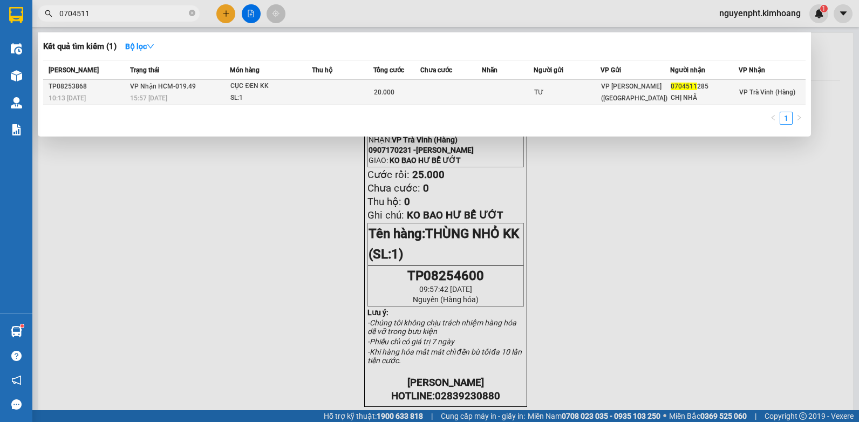
click at [279, 95] on div "SL: 1" at bounding box center [270, 98] width 81 height 12
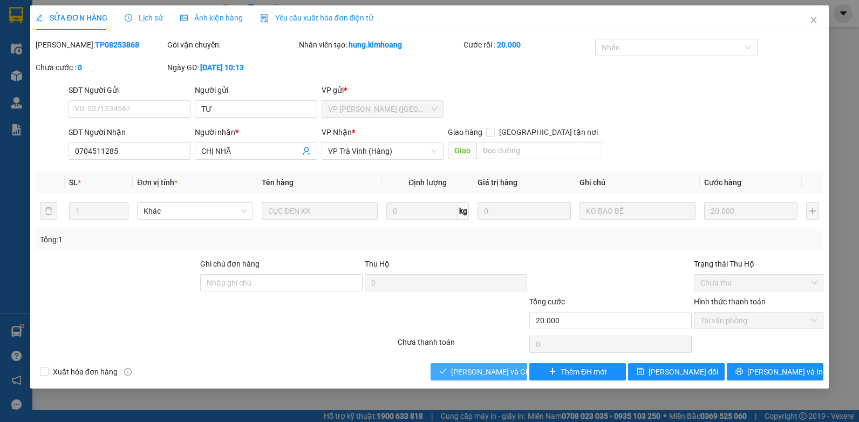
click at [479, 372] on span "Lưu và Giao hàng" at bounding box center [503, 372] width 104 height 12
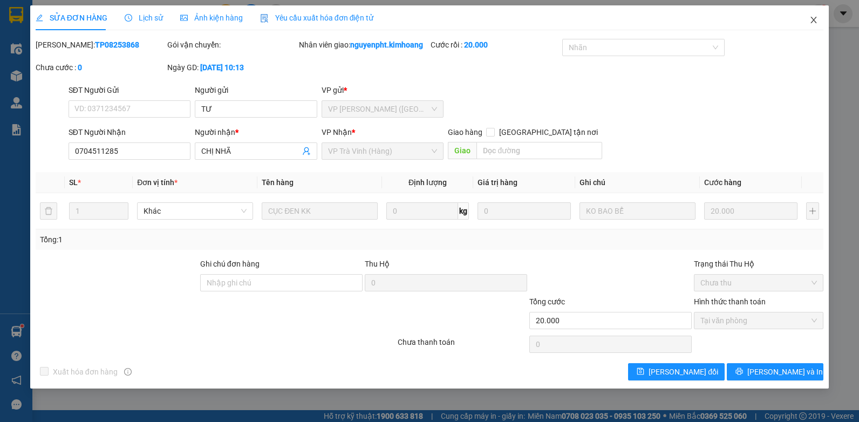
click at [814, 18] on icon "close" at bounding box center [814, 20] width 9 height 9
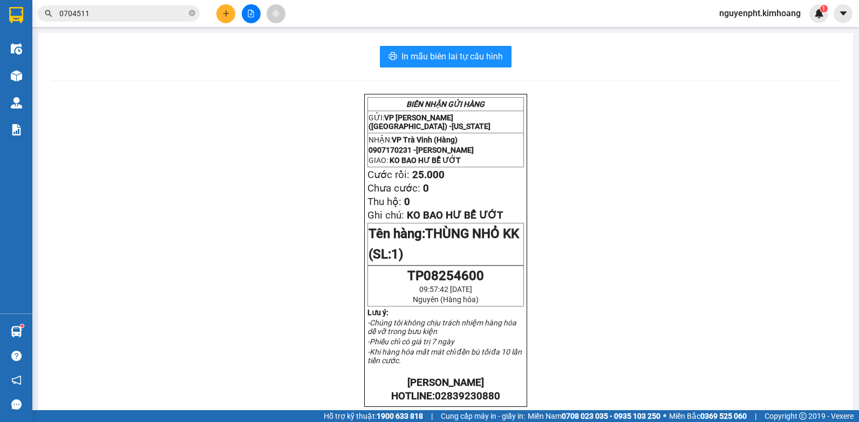
drag, startPoint x: 148, startPoint y: 18, endPoint x: 0, endPoint y: 59, distance: 154.0
click at [0, 55] on html "Kết quả tìm kiếm ( 1 ) Bộ lọc Mã ĐH Trạng thái Món hàng Thu hộ Tổng cước Chưa c…" at bounding box center [429, 211] width 859 height 422
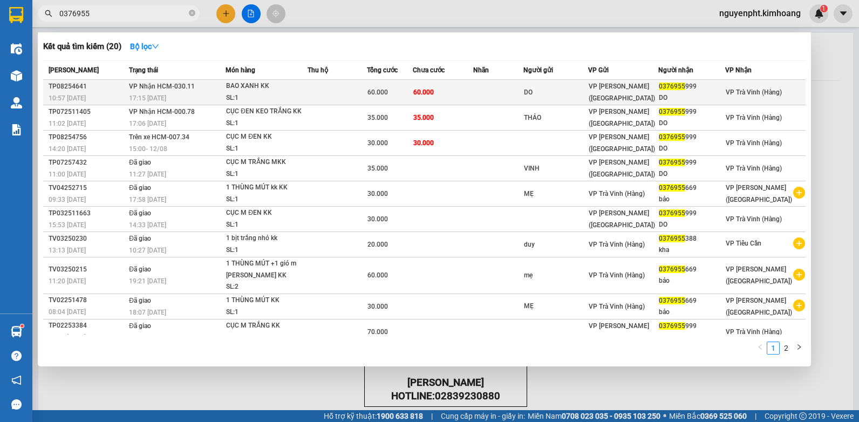
click at [381, 91] on span "60.000" at bounding box center [378, 93] width 21 height 8
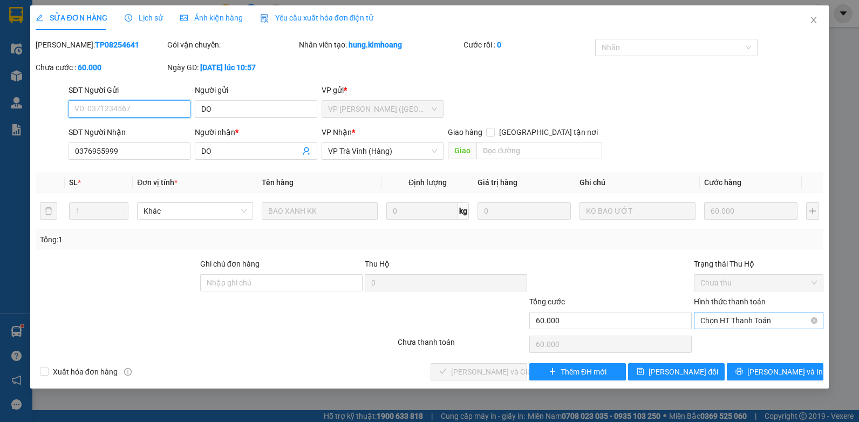
click at [742, 320] on span "Chọn HT Thanh Toán" at bounding box center [759, 321] width 117 height 16
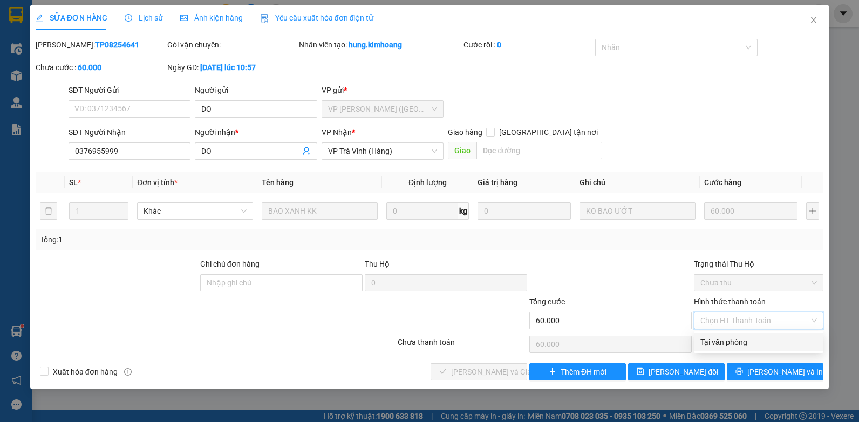
click at [737, 344] on div "Tại văn phòng" at bounding box center [759, 342] width 117 height 12
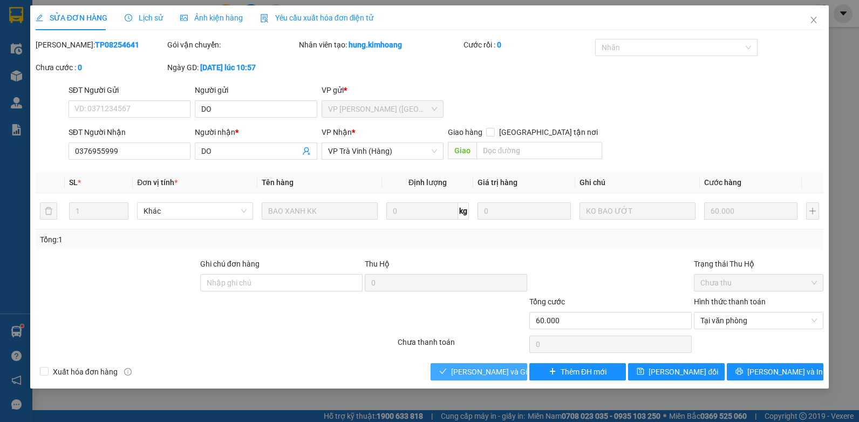
click at [465, 372] on span "Lưu và Giao hàng" at bounding box center [503, 372] width 104 height 12
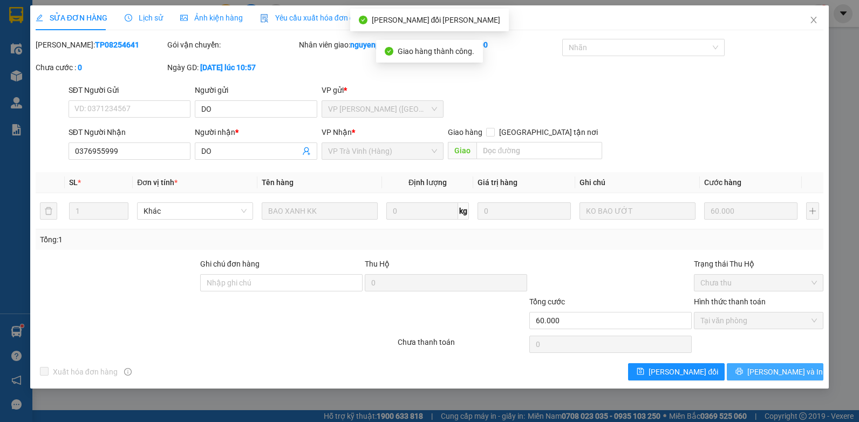
click at [754, 366] on button "Lưu và In" at bounding box center [775, 371] width 97 height 17
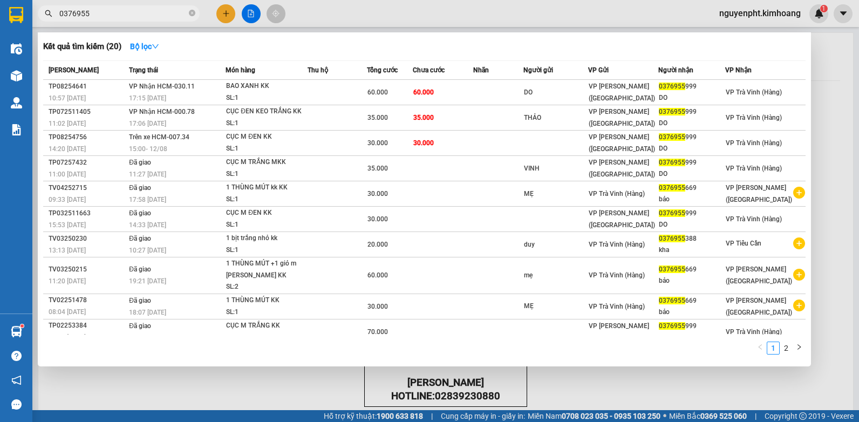
drag, startPoint x: 160, startPoint y: 12, endPoint x: 0, endPoint y: 56, distance: 165.6
click at [0, 44] on html "Kết quả tìm kiếm ( 20 ) Bộ lọc Mã ĐH Trạng thái Món hàng Thu hộ Tổng cước Chưa …" at bounding box center [429, 211] width 859 height 422
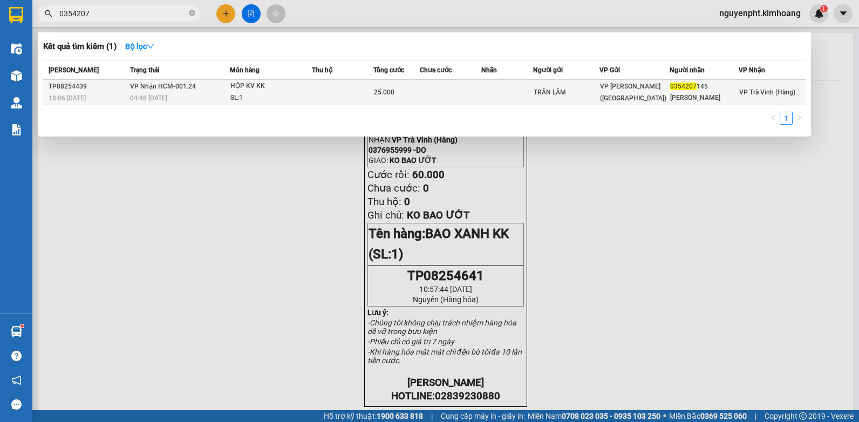
click at [431, 92] on td at bounding box center [451, 92] width 62 height 25
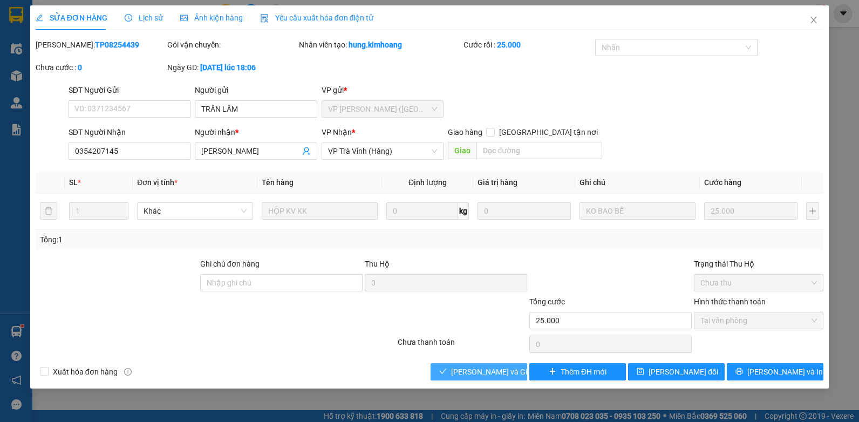
click at [476, 375] on span "Lưu và Giao hàng" at bounding box center [503, 372] width 104 height 12
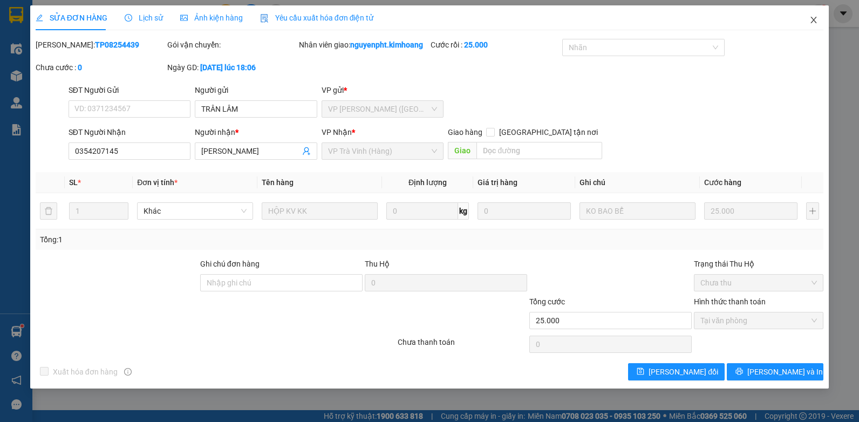
click at [812, 20] on icon "close" at bounding box center [814, 20] width 9 height 9
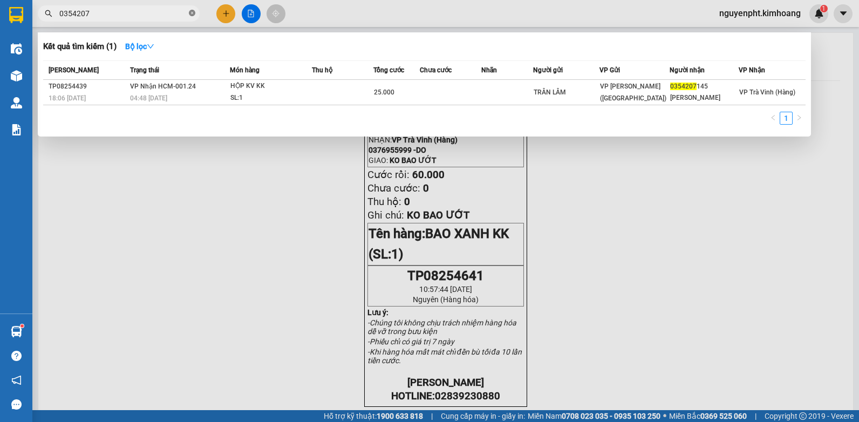
click at [189, 15] on icon "close-circle" at bounding box center [192, 13] width 6 height 6
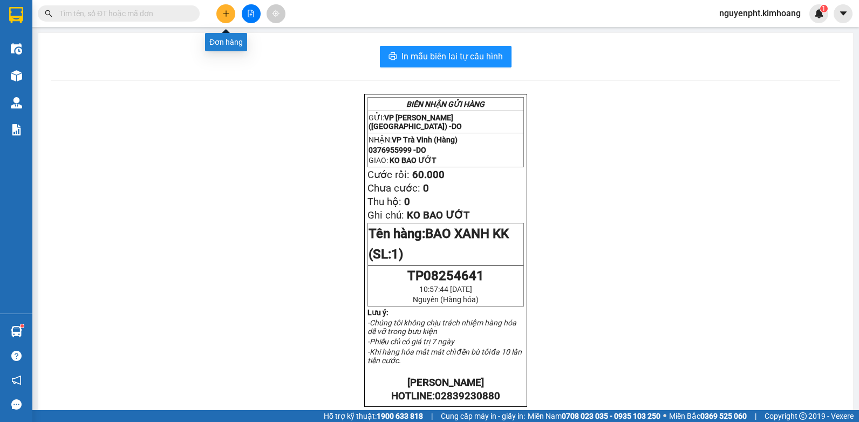
click at [229, 10] on icon "plus" at bounding box center [226, 14] width 8 height 8
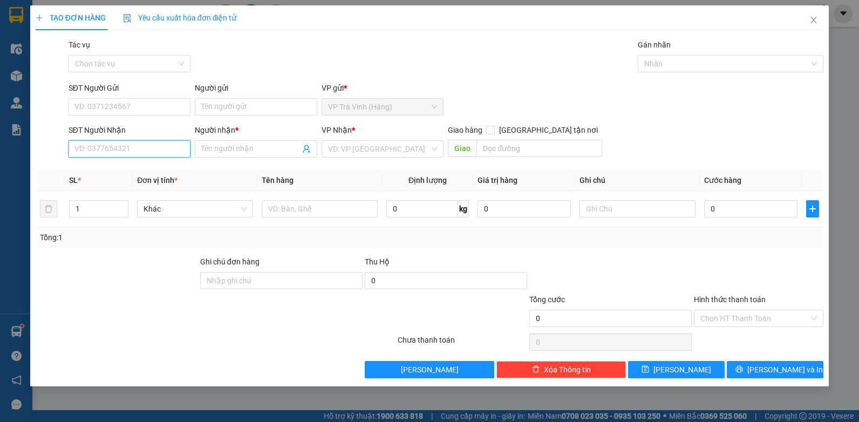
click at [162, 150] on input "SĐT Người Nhận" at bounding box center [130, 148] width 123 height 17
drag, startPoint x: 119, startPoint y: 168, endPoint x: 137, endPoint y: 181, distance: 22.0
click at [119, 168] on div "0938821796 - thiên ân" at bounding box center [130, 171] width 110 height 12
click at [745, 322] on input "Hình thức thanh toán" at bounding box center [755, 318] width 109 height 16
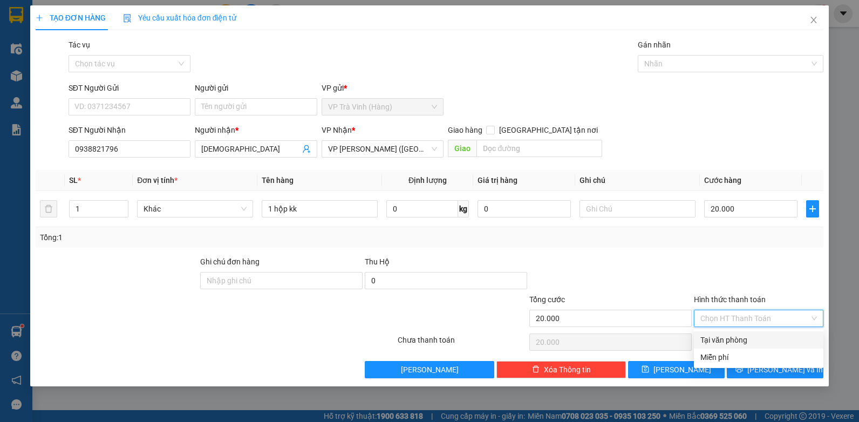
click at [743, 342] on div "Tại văn phòng" at bounding box center [759, 340] width 117 height 12
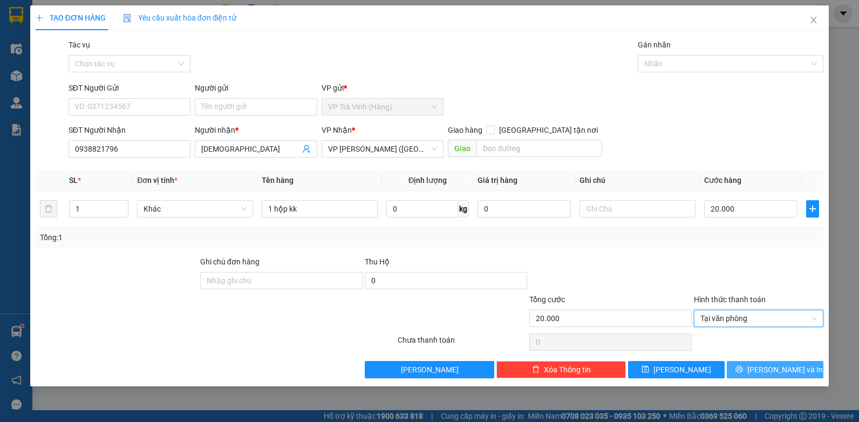
click at [763, 371] on button "Lưu và In" at bounding box center [775, 369] width 97 height 17
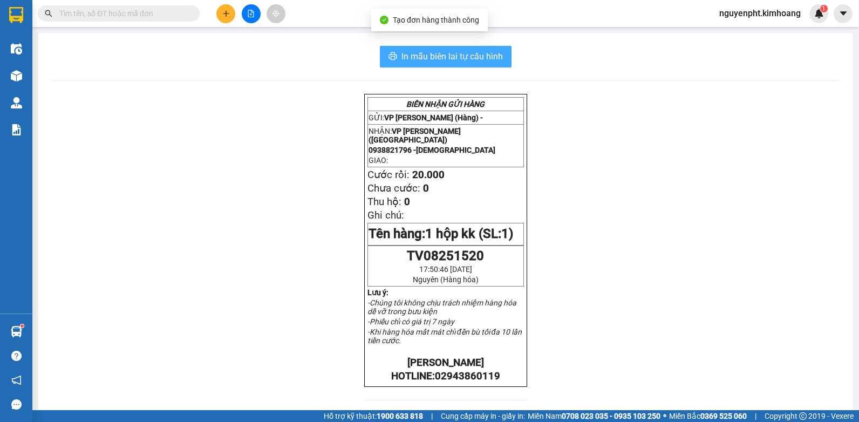
click at [457, 56] on span "In mẫu biên lai tự cấu hình" at bounding box center [452, 56] width 101 height 13
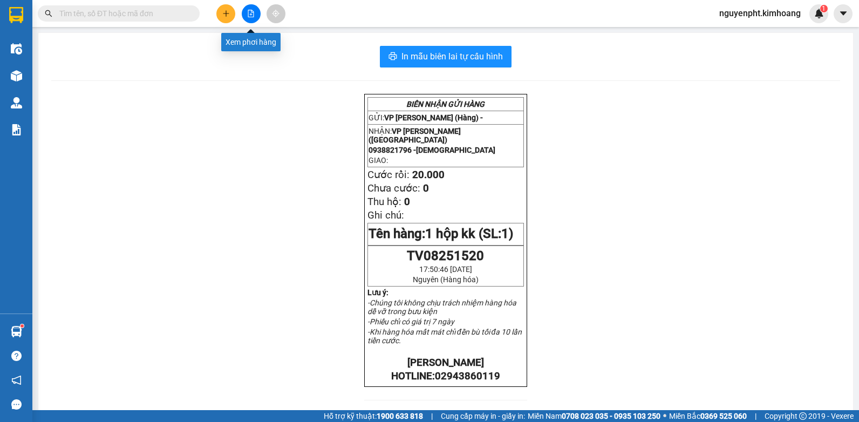
click at [223, 9] on button at bounding box center [225, 13] width 19 height 19
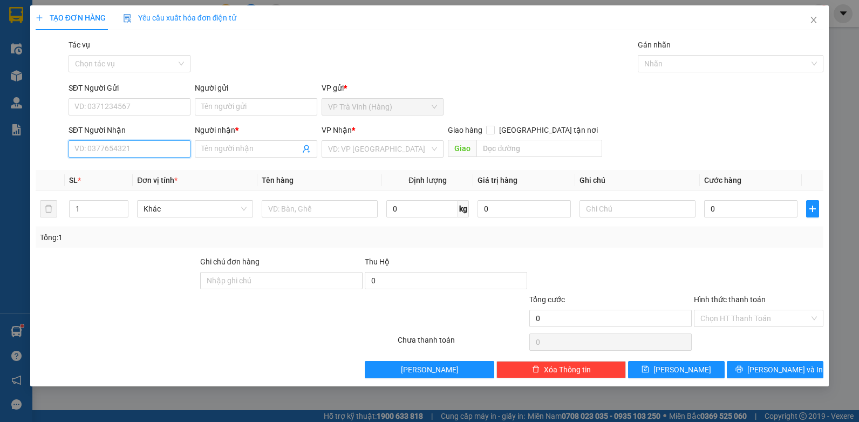
click at [117, 143] on input "SĐT Người Nhận" at bounding box center [130, 148] width 123 height 17
click at [134, 171] on div "0947816176 - vcm dental lab" at bounding box center [130, 171] width 110 height 12
click at [724, 317] on input "Hình thức thanh toán" at bounding box center [755, 318] width 109 height 16
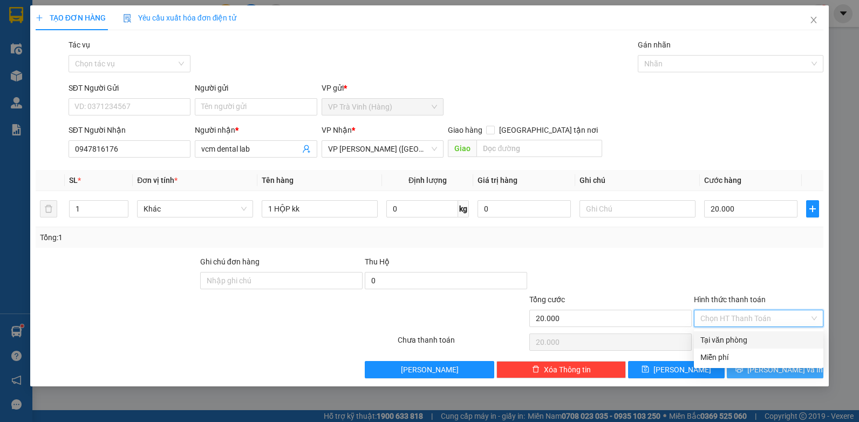
drag, startPoint x: 724, startPoint y: 338, endPoint x: 753, endPoint y: 376, distance: 47.3
click at [724, 339] on div "Tại văn phòng" at bounding box center [759, 340] width 117 height 12
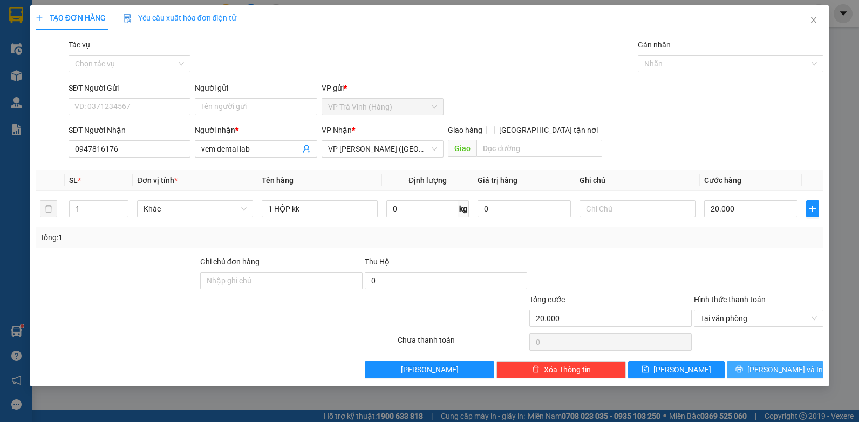
click at [762, 375] on button "Lưu và In" at bounding box center [775, 369] width 97 height 17
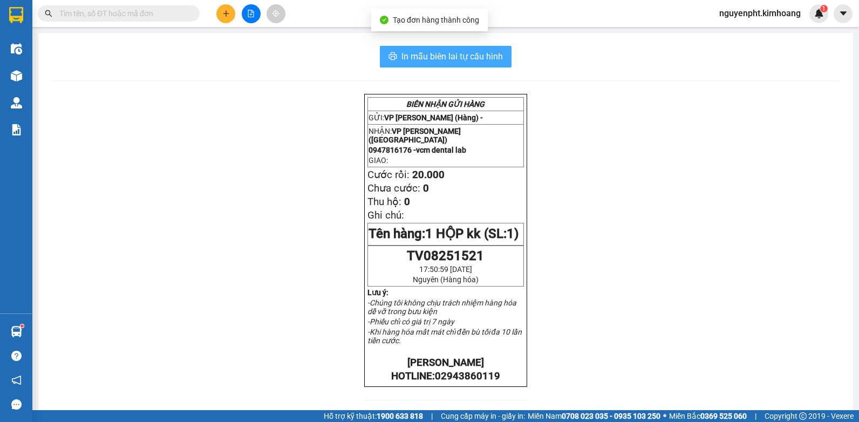
click at [477, 56] on span "In mẫu biên lai tự cấu hình" at bounding box center [452, 56] width 101 height 13
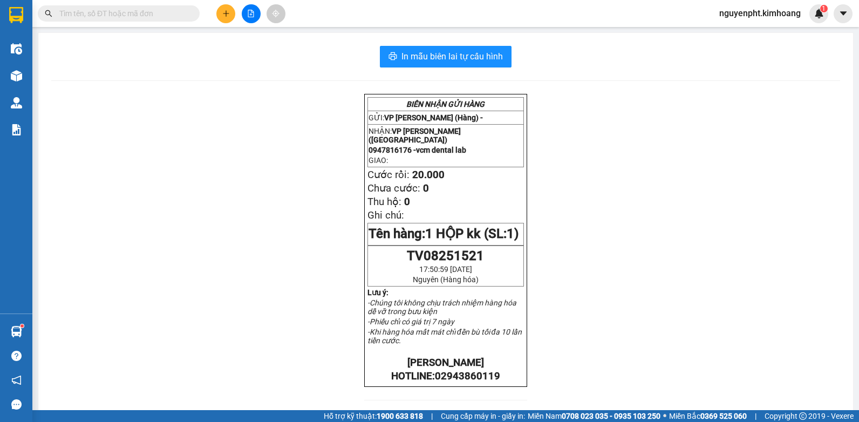
click at [118, 13] on input "text" at bounding box center [122, 14] width 127 height 12
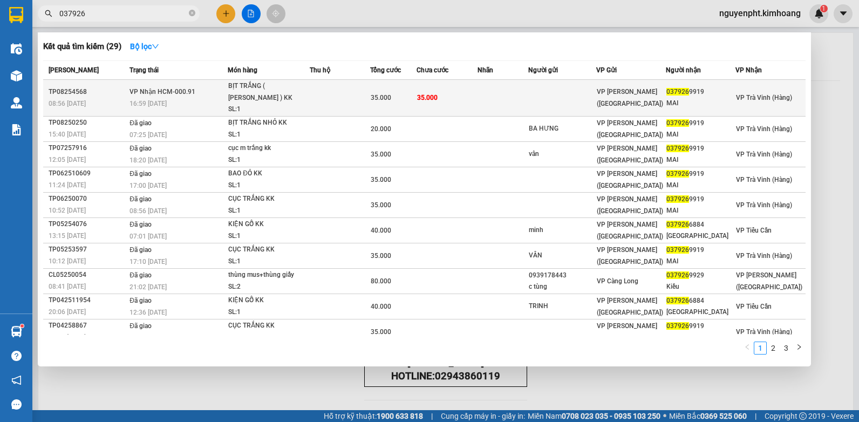
click at [461, 94] on td "35.000" at bounding box center [447, 98] width 61 height 37
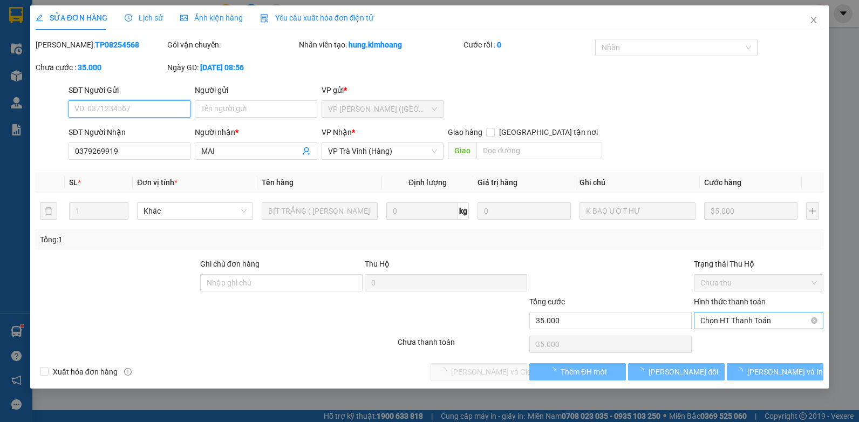
click at [761, 319] on span "Chọn HT Thanh Toán" at bounding box center [759, 321] width 117 height 16
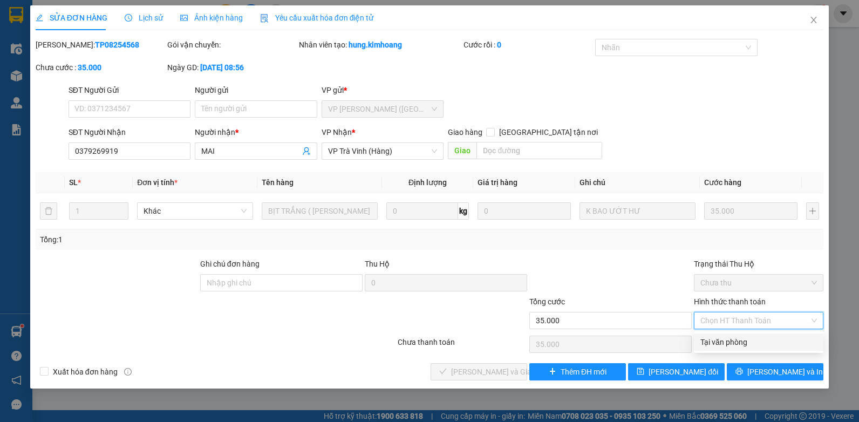
click at [728, 344] on div "Tại văn phòng" at bounding box center [759, 342] width 117 height 12
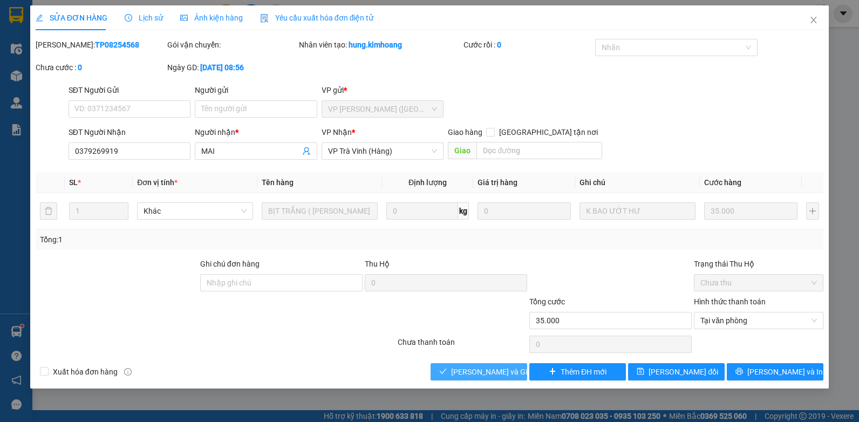
click at [469, 366] on span "Lưu và Giao hàng" at bounding box center [503, 372] width 104 height 12
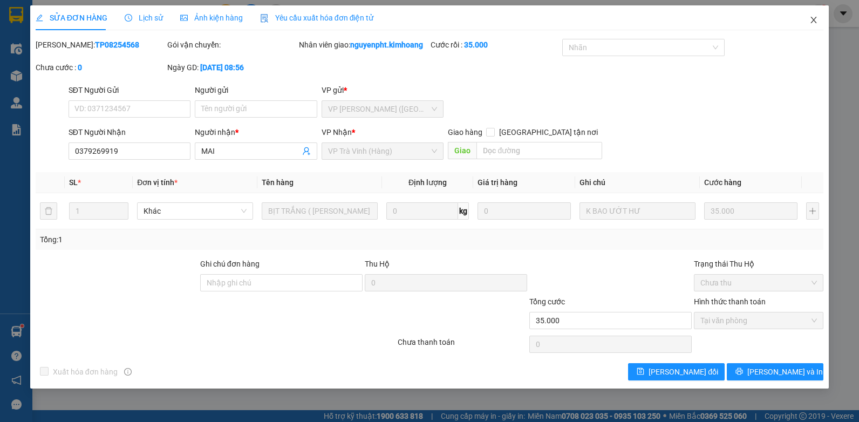
drag, startPoint x: 817, startPoint y: 21, endPoint x: 802, endPoint y: 22, distance: 15.7
click at [816, 21] on icon "close" at bounding box center [814, 20] width 9 height 9
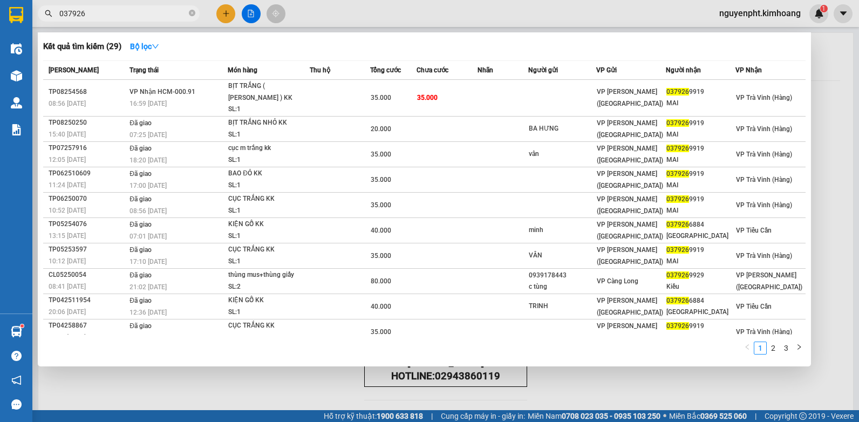
drag, startPoint x: 161, startPoint y: 12, endPoint x: 31, endPoint y: 128, distance: 174.3
click at [0, 118] on html "Kết quả tìm kiếm ( 29 ) Bộ lọc Mã ĐH Trạng thái Món hàng Thu hộ Tổng cước Chưa …" at bounding box center [429, 211] width 859 height 422
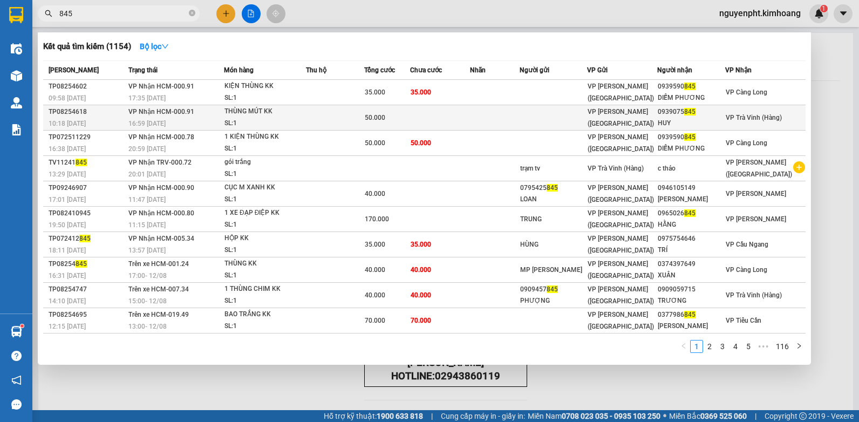
click at [585, 118] on td at bounding box center [554, 117] width 68 height 25
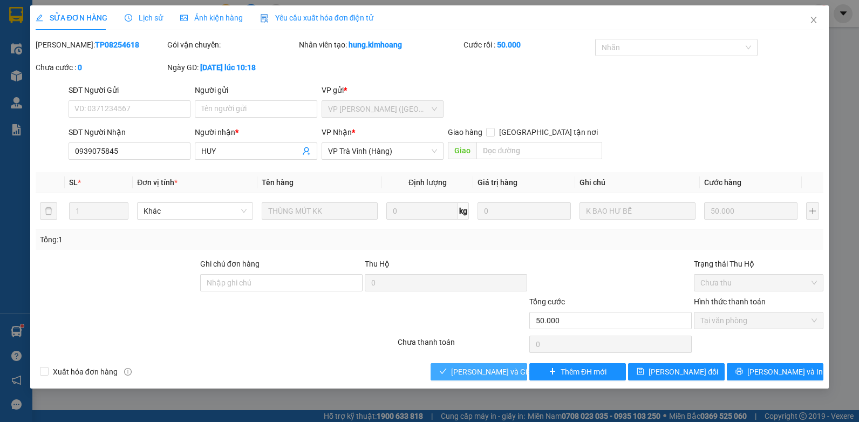
click at [503, 372] on span "Lưu và Giao hàng" at bounding box center [503, 372] width 104 height 12
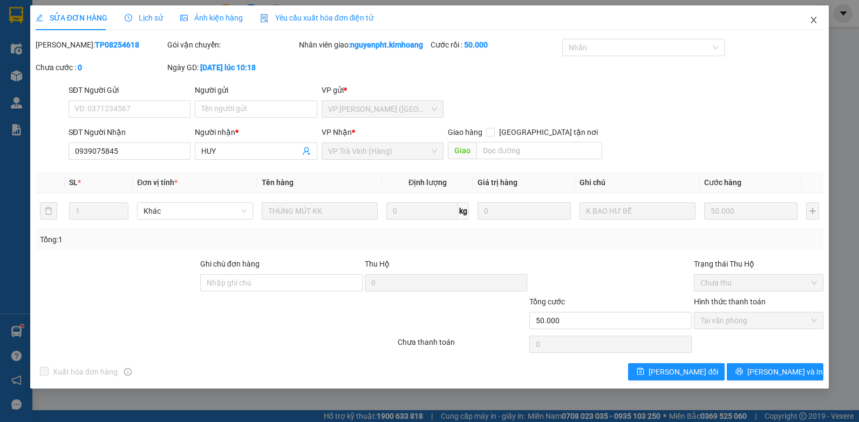
click at [817, 19] on icon "close" at bounding box center [814, 20] width 9 height 9
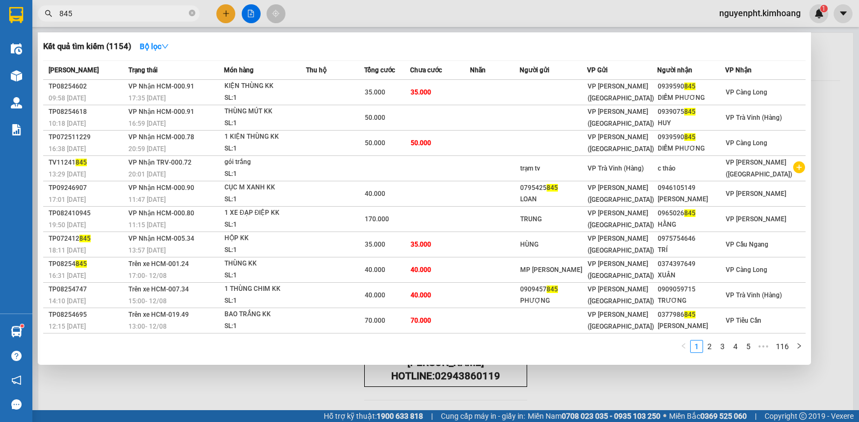
drag, startPoint x: 178, startPoint y: 14, endPoint x: 0, endPoint y: 23, distance: 177.8
click at [0, 23] on html "Kết quả tìm kiếm ( 1154 ) Bộ lọc Mã ĐH Trạng thái Món hàng Thu hộ Tổng cước Chư…" at bounding box center [429, 211] width 859 height 422
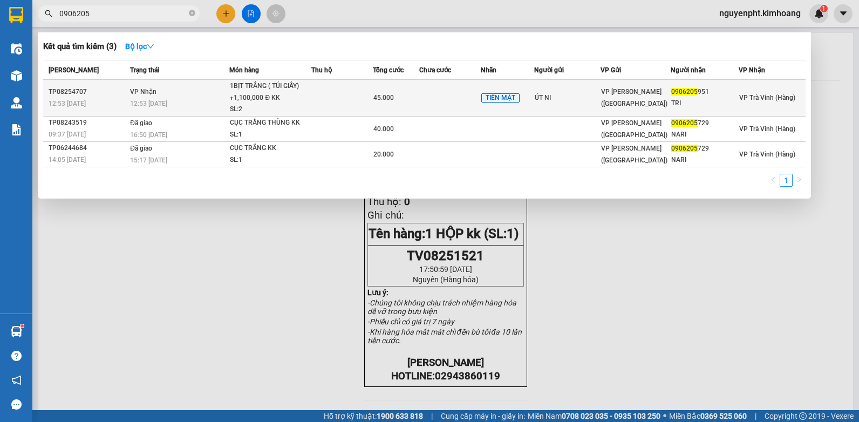
click at [355, 96] on td at bounding box center [341, 98] width 61 height 37
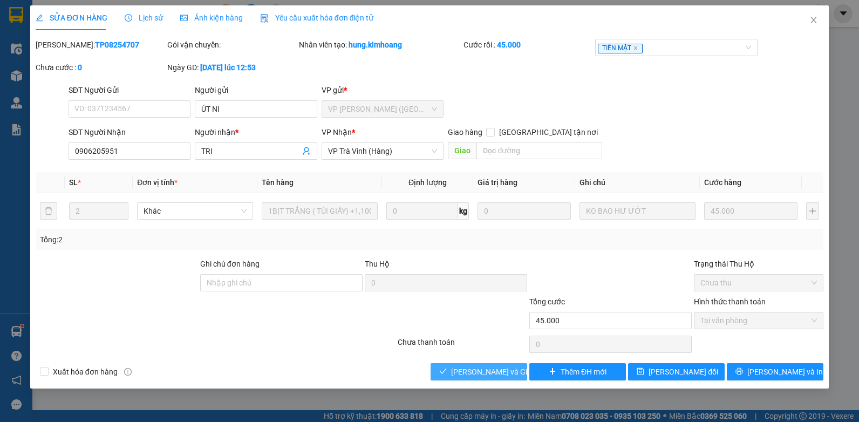
click at [465, 375] on span "Lưu và Giao hàng" at bounding box center [503, 372] width 104 height 12
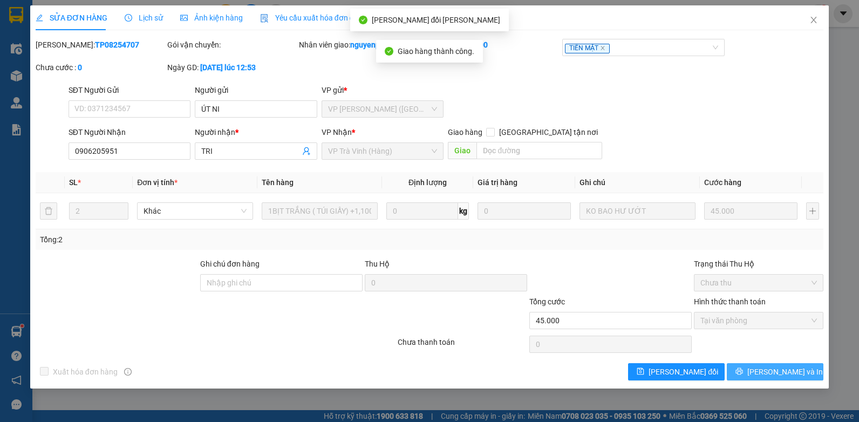
click at [753, 370] on button "Lưu và In" at bounding box center [775, 371] width 97 height 17
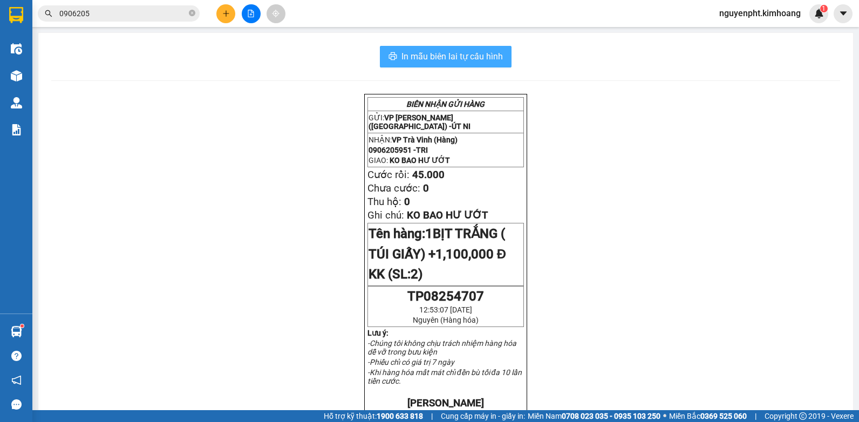
click at [487, 57] on span "In mẫu biên lai tự cấu hình" at bounding box center [452, 56] width 101 height 13
click at [101, 12] on input "0906205" at bounding box center [122, 14] width 127 height 12
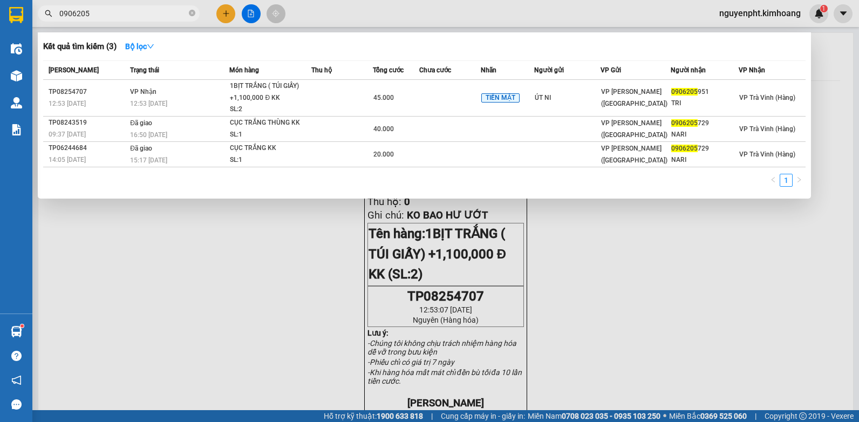
drag, startPoint x: 157, startPoint y: 12, endPoint x: 0, endPoint y: 148, distance: 207.7
click at [0, 225] on html "Kết quả tìm kiếm ( 3 ) Bộ lọc Mã ĐH Trạng thái Món hàng Thu hộ Tổng cước Chưa c…" at bounding box center [429, 211] width 859 height 422
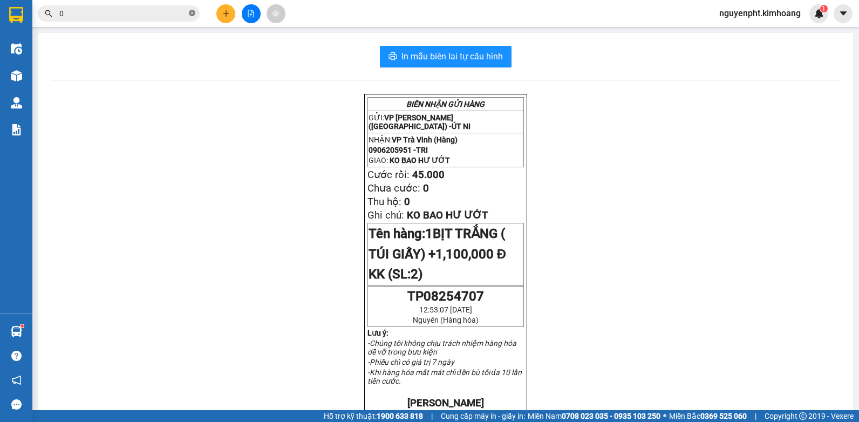
click at [193, 12] on icon "close-circle" at bounding box center [192, 13] width 6 height 6
click at [230, 8] on button at bounding box center [225, 13] width 19 height 19
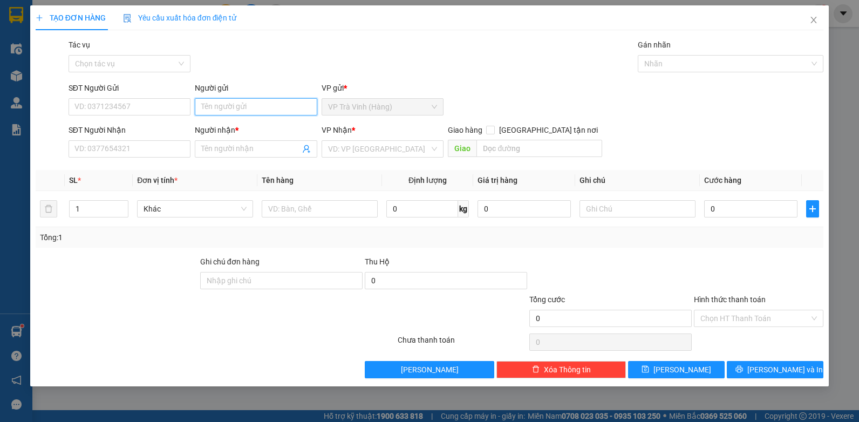
click at [234, 110] on input "Người gửi" at bounding box center [256, 106] width 123 height 17
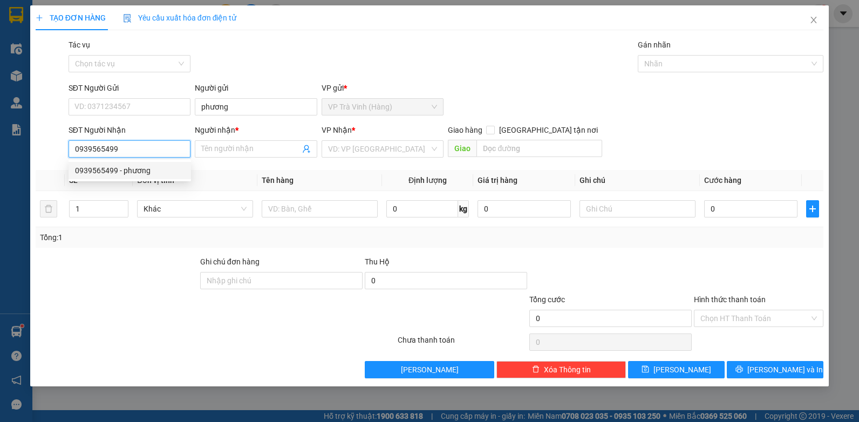
click at [167, 168] on div "0939565499 - phương" at bounding box center [130, 171] width 110 height 12
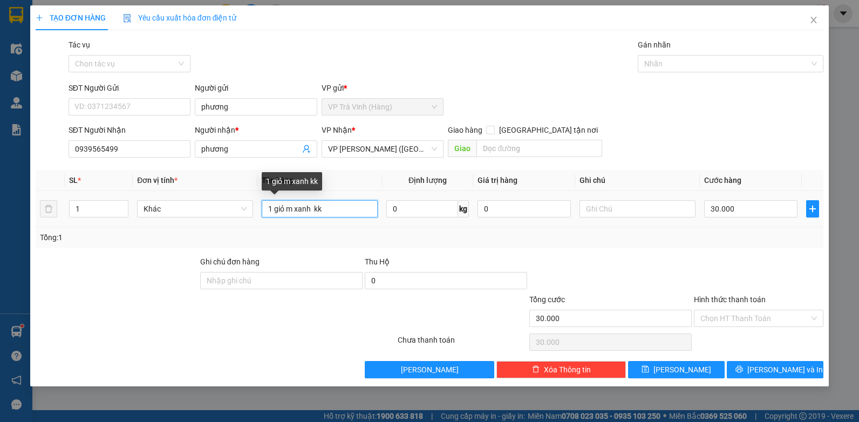
click at [309, 205] on input "1 giỏ m xanh kk" at bounding box center [320, 208] width 116 height 17
click at [314, 206] on input "1 giỏ m xanh kk" at bounding box center [320, 208] width 116 height 17
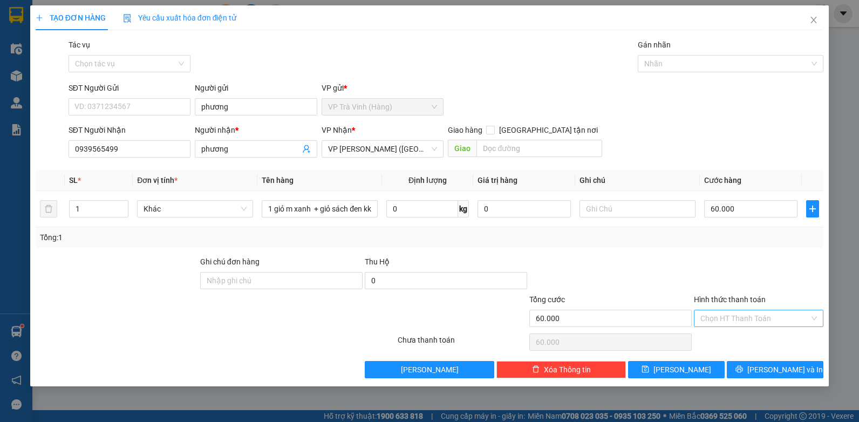
click at [710, 318] on input "Hình thức thanh toán" at bounding box center [755, 318] width 109 height 16
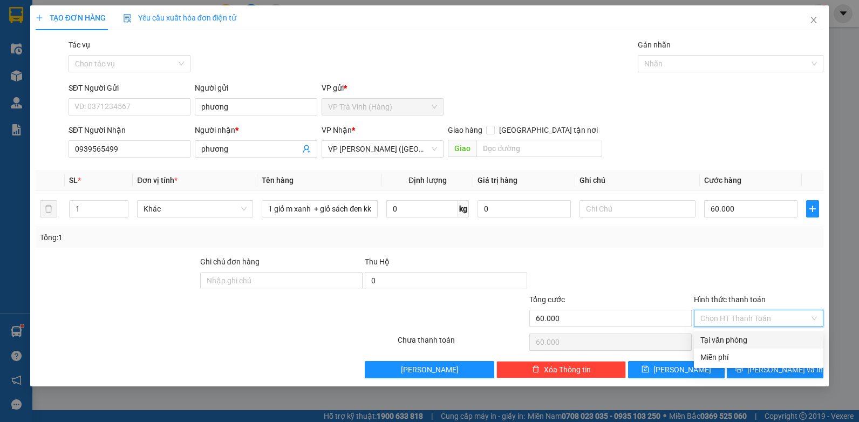
click at [727, 343] on div "Tại văn phòng" at bounding box center [759, 340] width 117 height 12
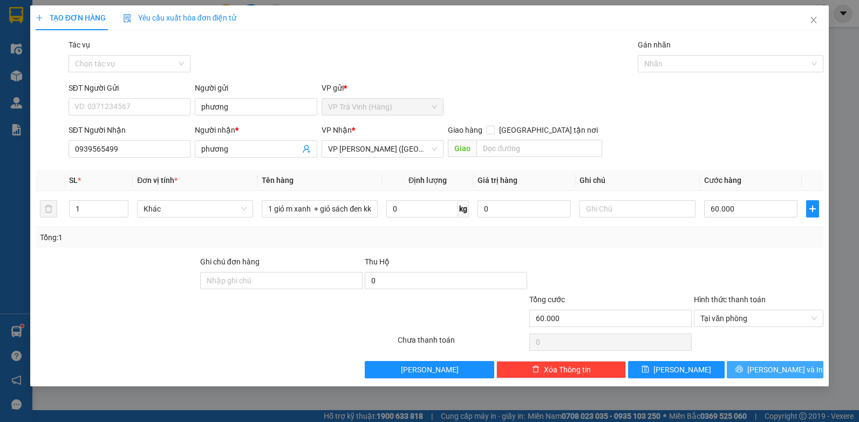
click at [743, 369] on icon "printer" at bounding box center [739, 369] width 7 height 7
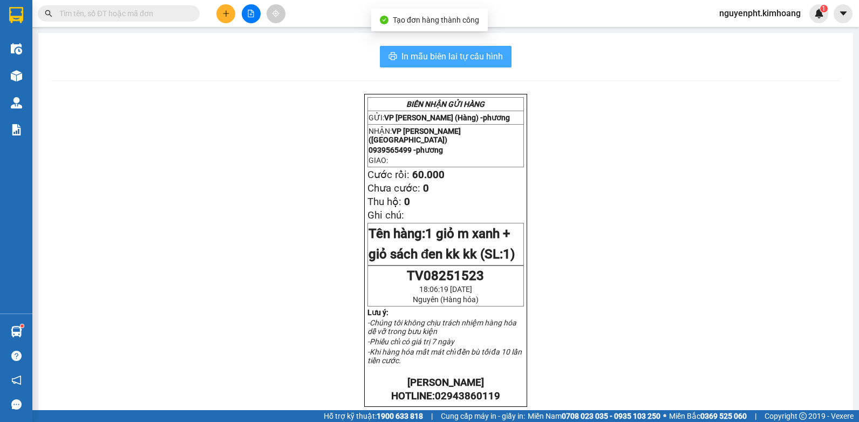
click at [422, 47] on button "In mẫu biên lai tự cấu hình" at bounding box center [446, 57] width 132 height 22
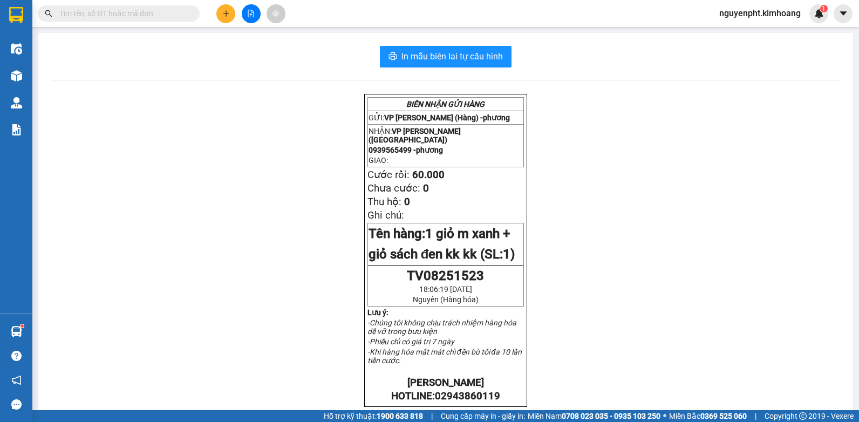
click at [148, 18] on input "text" at bounding box center [122, 14] width 127 height 12
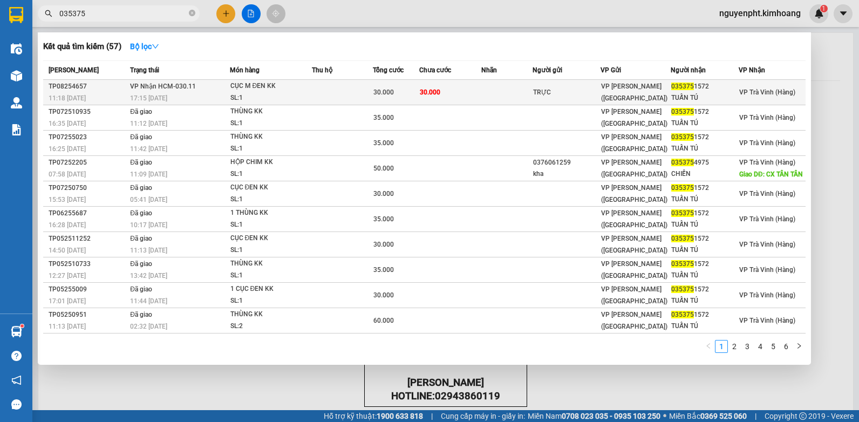
click at [341, 88] on td at bounding box center [342, 92] width 61 height 25
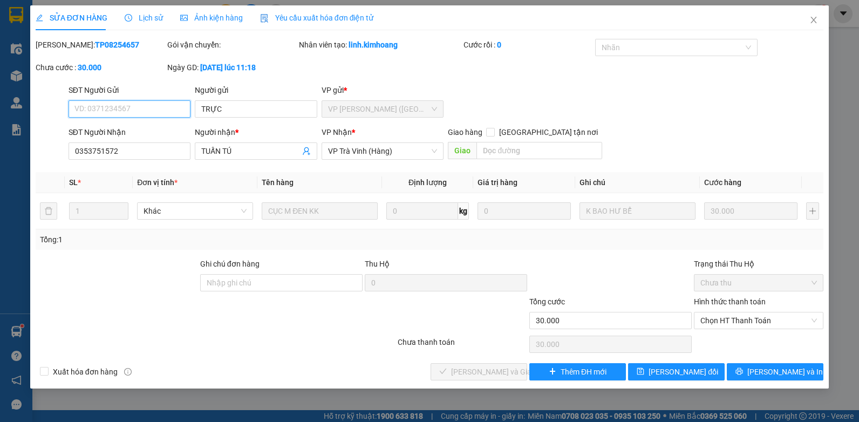
drag, startPoint x: 762, startPoint y: 322, endPoint x: 753, endPoint y: 331, distance: 13.0
click at [761, 324] on span "Chọn HT Thanh Toán" at bounding box center [759, 321] width 117 height 16
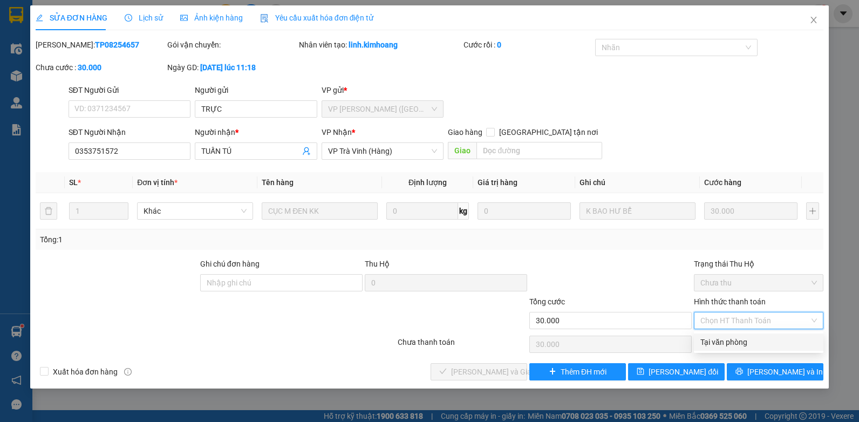
drag, startPoint x: 748, startPoint y: 340, endPoint x: 700, endPoint y: 343, distance: 48.1
click at [746, 340] on div "Tại văn phòng" at bounding box center [759, 342] width 117 height 12
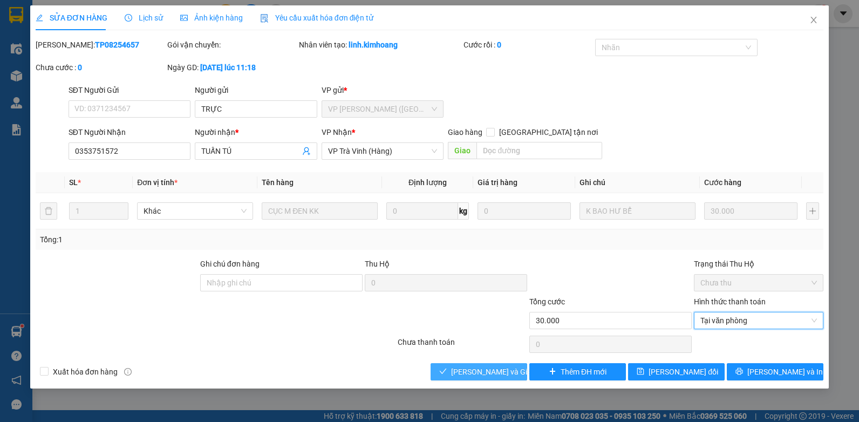
click at [457, 368] on span "Lưu và Giao hàng" at bounding box center [503, 372] width 104 height 12
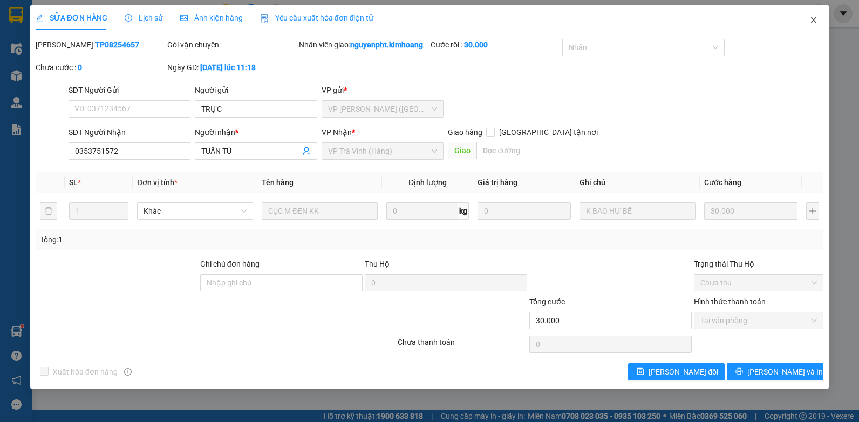
drag, startPoint x: 812, startPoint y: 17, endPoint x: 547, endPoint y: 0, distance: 265.6
click at [812, 18] on icon "close" at bounding box center [814, 20] width 9 height 9
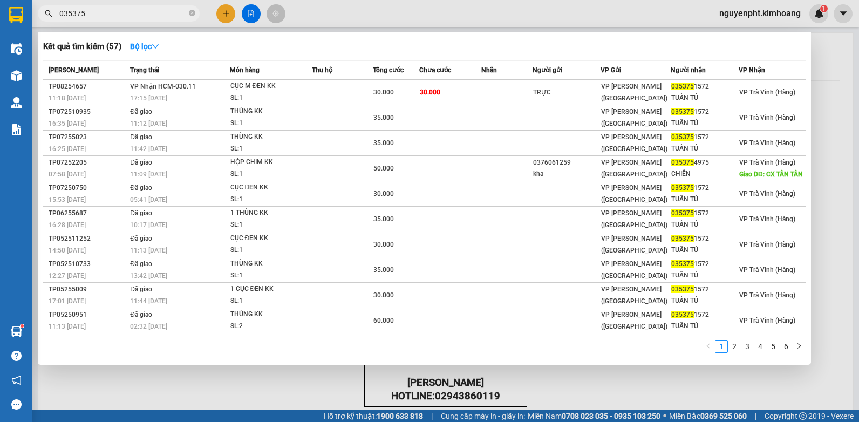
click at [155, 15] on input "035375" at bounding box center [122, 14] width 127 height 12
drag, startPoint x: 157, startPoint y: 16, endPoint x: 65, endPoint y: 258, distance: 259.3
click at [0, 21] on html "Kết quả tìm kiếm ( 57 ) Bộ lọc Mã ĐH Trạng thái Món hàng Thu hộ Tổng cước Chưa …" at bounding box center [429, 211] width 859 height 422
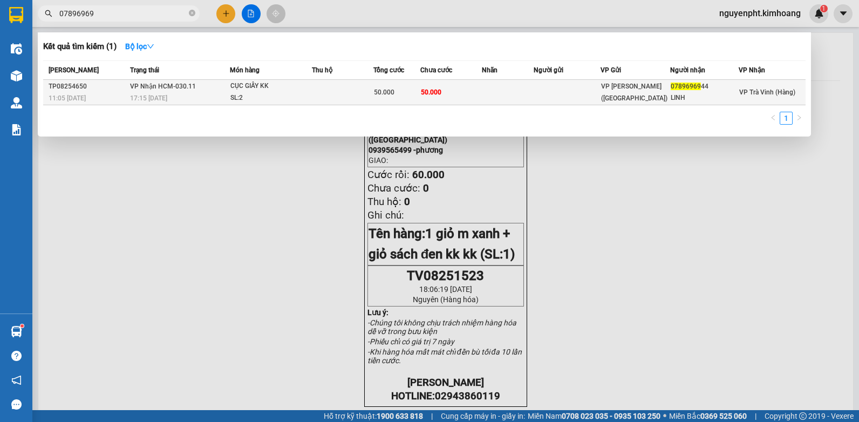
click at [340, 95] on td at bounding box center [343, 92] width 62 height 25
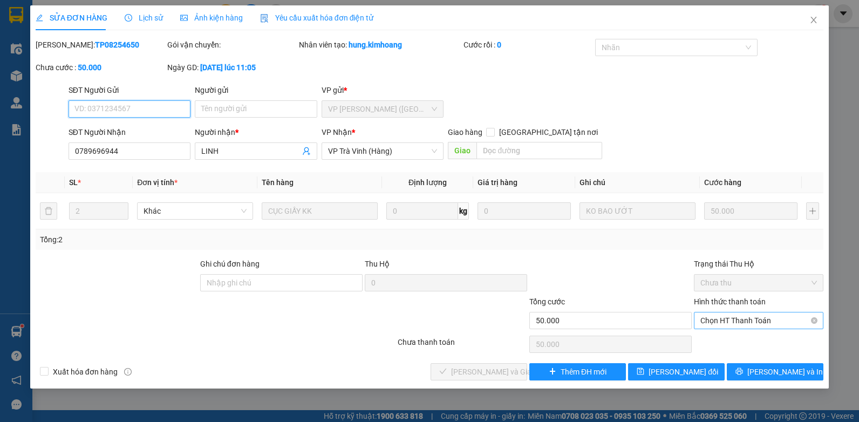
drag, startPoint x: 751, startPoint y: 323, endPoint x: 735, endPoint y: 330, distance: 17.6
click at [750, 322] on span "Chọn HT Thanh Toán" at bounding box center [759, 321] width 117 height 16
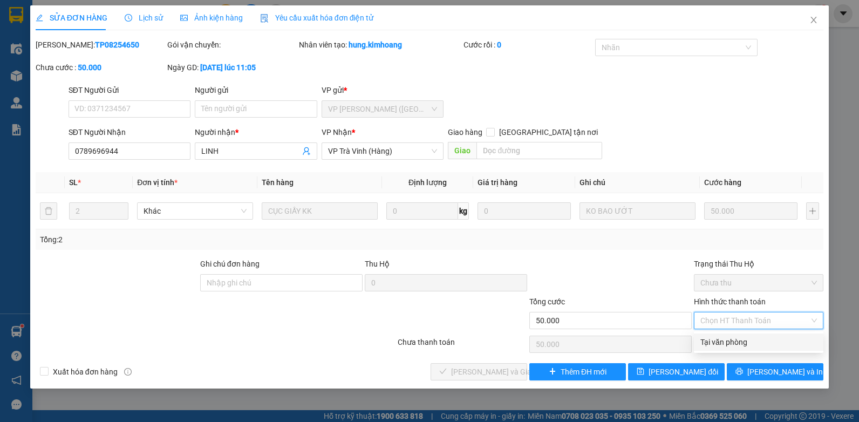
drag, startPoint x: 727, startPoint y: 335, endPoint x: 654, endPoint y: 357, distance: 76.7
click at [725, 336] on div "Tại văn phòng" at bounding box center [759, 342] width 130 height 17
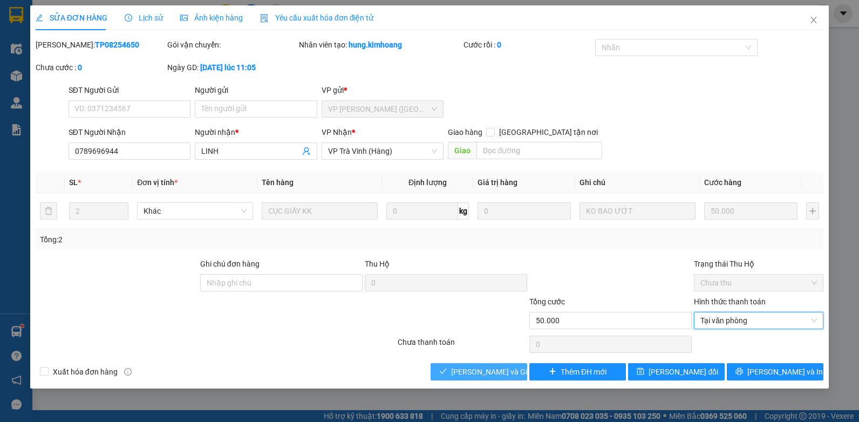
drag, startPoint x: 491, startPoint y: 368, endPoint x: 469, endPoint y: 369, distance: 22.7
click at [491, 368] on span "Lưu và Giao hàng" at bounding box center [503, 372] width 104 height 12
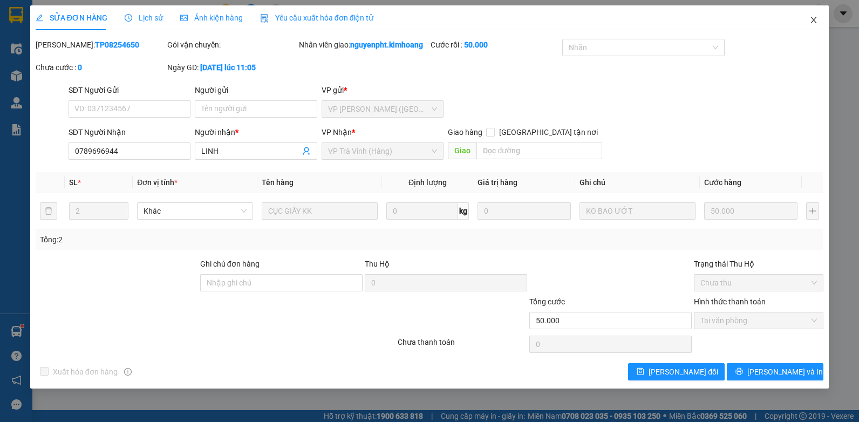
drag, startPoint x: 815, startPoint y: 20, endPoint x: 771, endPoint y: 17, distance: 43.8
click at [812, 20] on icon "close" at bounding box center [814, 20] width 9 height 9
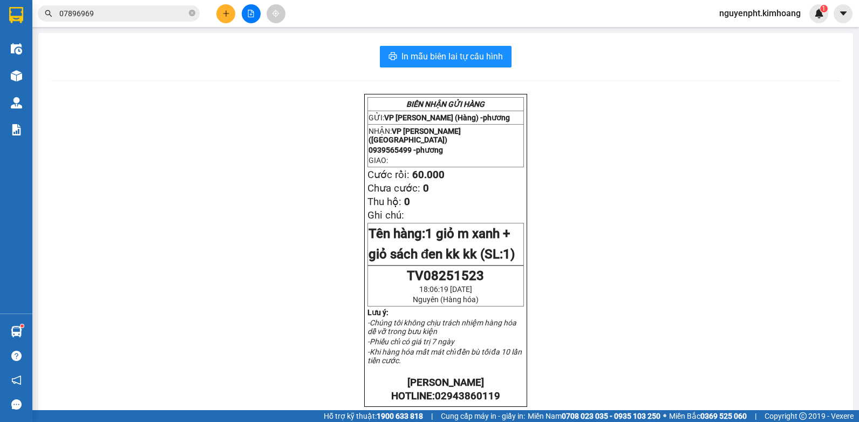
drag, startPoint x: 107, startPoint y: 18, endPoint x: -2, endPoint y: 16, distance: 109.6
click at [0, 16] on html "Kết quả tìm kiếm ( 1 ) Bộ lọc Mã ĐH Trạng thái Món hàng Thu hộ Tổng cước Chưa c…" at bounding box center [429, 211] width 859 height 422
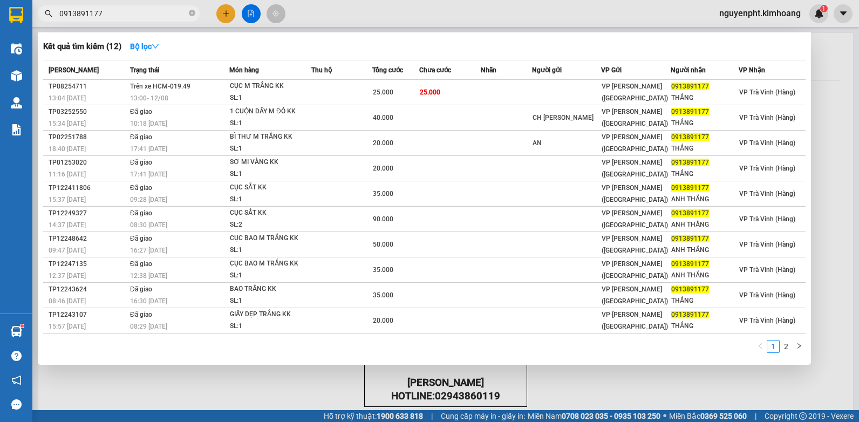
drag, startPoint x: 174, startPoint y: 13, endPoint x: 0, endPoint y: 79, distance: 185.7
click at [0, 77] on html "Kết quả tìm kiếm ( 12 ) Bộ lọc Mã ĐH Trạng thái Món hàng Thu hộ Tổng cước Chưa …" at bounding box center [429, 211] width 859 height 422
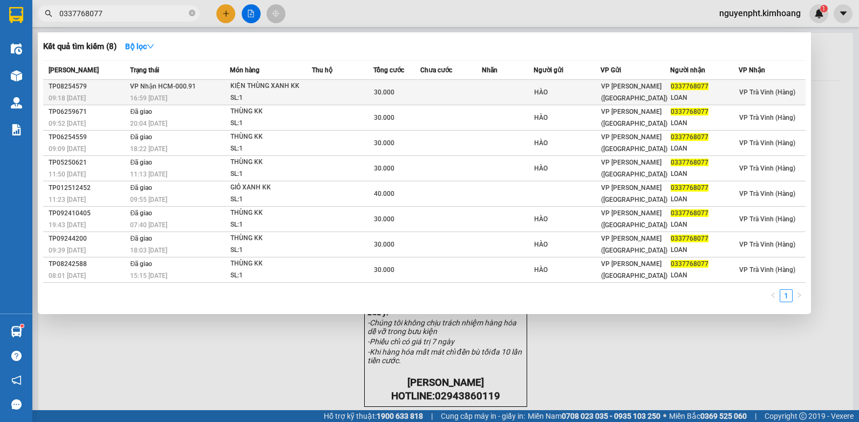
click at [436, 91] on td at bounding box center [451, 92] width 62 height 25
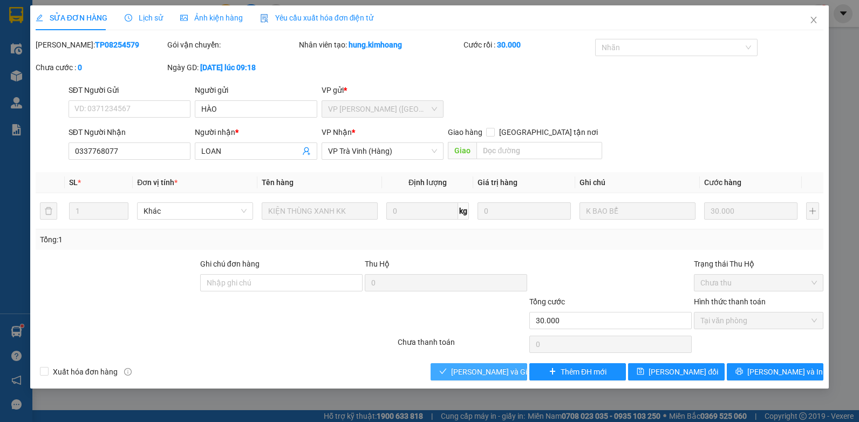
click at [480, 372] on span "Lưu và Giao hàng" at bounding box center [503, 372] width 104 height 12
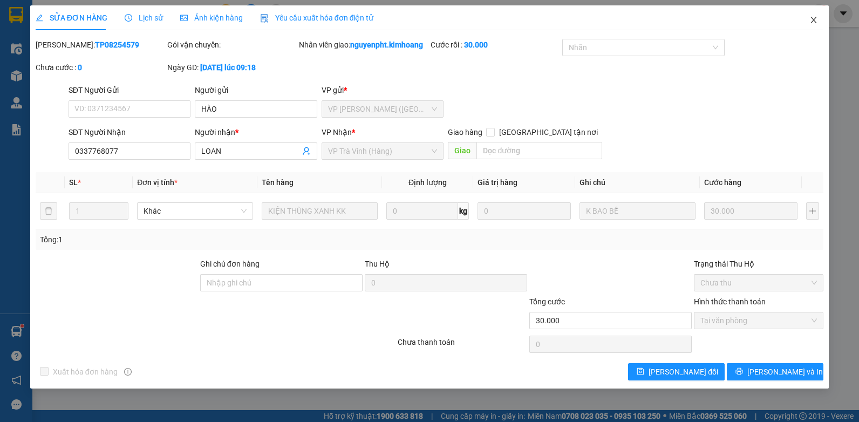
drag, startPoint x: 813, startPoint y: 16, endPoint x: 809, endPoint y: 22, distance: 7.3
click at [813, 17] on icon "close" at bounding box center [814, 20] width 9 height 9
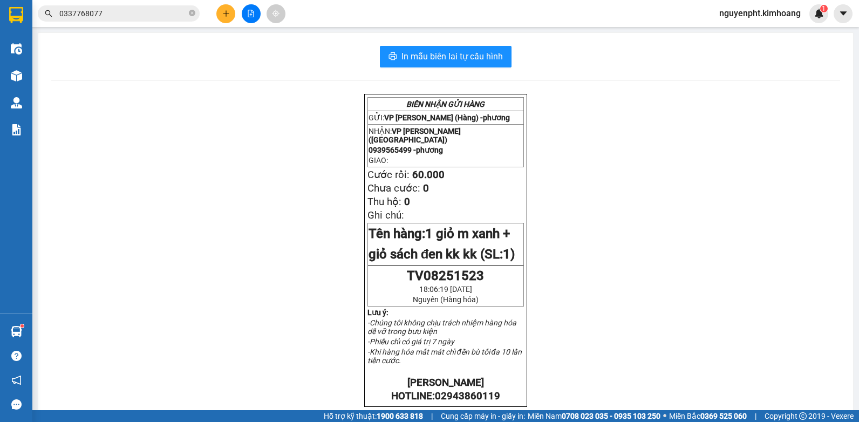
click at [92, 261] on div "BIÊN NHẬN GỬI HÀNG GỬI: VP Trà Vinh (Hàng) - phương NHẬN: VP Trần Phú (Hàng) 09…" at bounding box center [445, 405] width 789 height 622
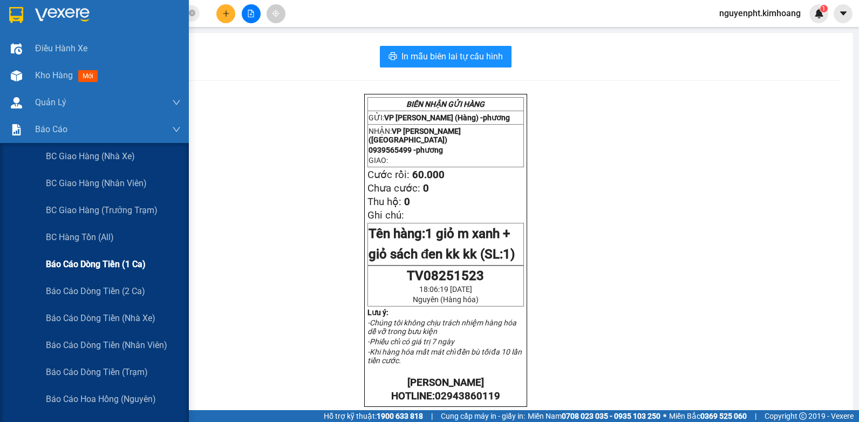
click at [80, 259] on span "Báo cáo dòng tiền (1 ca)" at bounding box center [96, 263] width 100 height 13
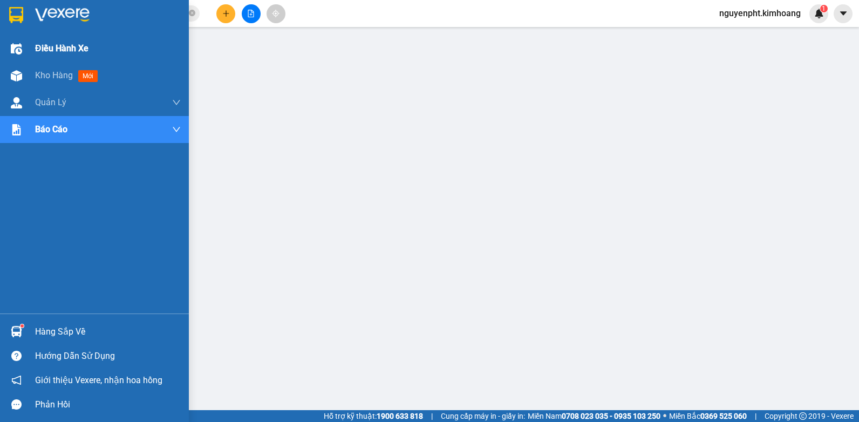
click at [44, 76] on span "Kho hàng" at bounding box center [54, 75] width 38 height 10
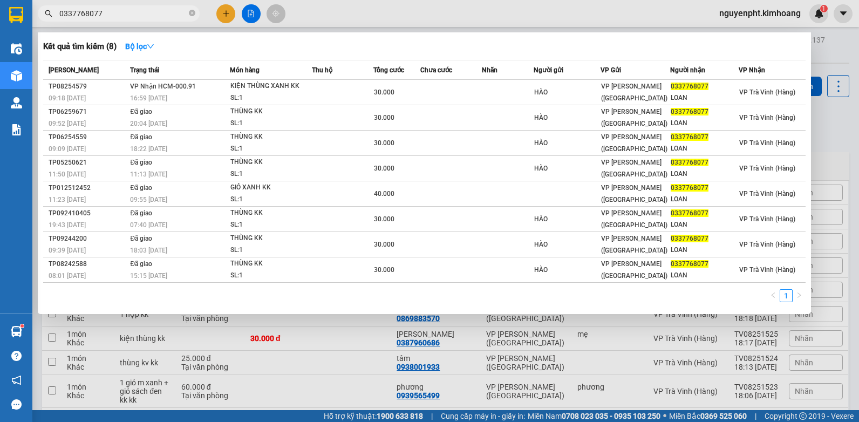
drag, startPoint x: 130, startPoint y: 10, endPoint x: 81, endPoint y: 27, distance: 51.9
click at [0, 55] on html "Kết quả tìm kiếm ( 8 ) Bộ lọc Mã ĐH Trạng thái Món hàng Thu hộ Tổng cước Chưa c…" at bounding box center [429, 211] width 859 height 422
drag, startPoint x: 127, startPoint y: 10, endPoint x: 0, endPoint y: 101, distance: 156.7
click at [0, 101] on html "Kết quả tìm kiếm ( 8 ) Bộ lọc Mã ĐH Trạng thái Món hàng Thu hộ Tổng cước Chưa c…" at bounding box center [429, 211] width 859 height 422
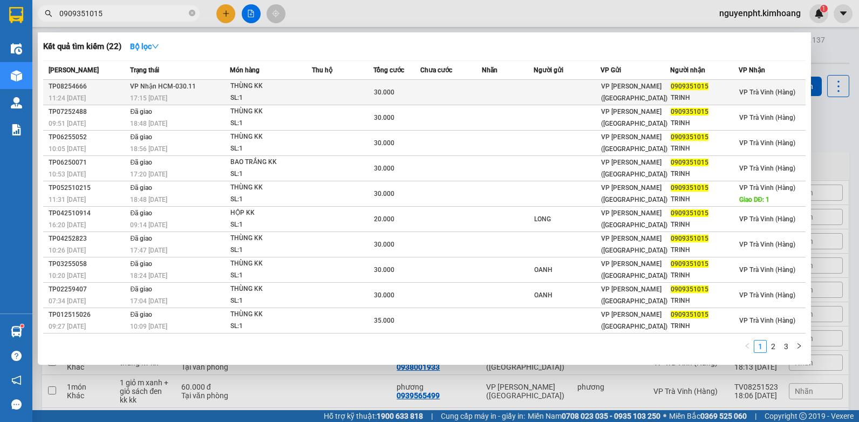
click at [454, 93] on td at bounding box center [451, 92] width 62 height 25
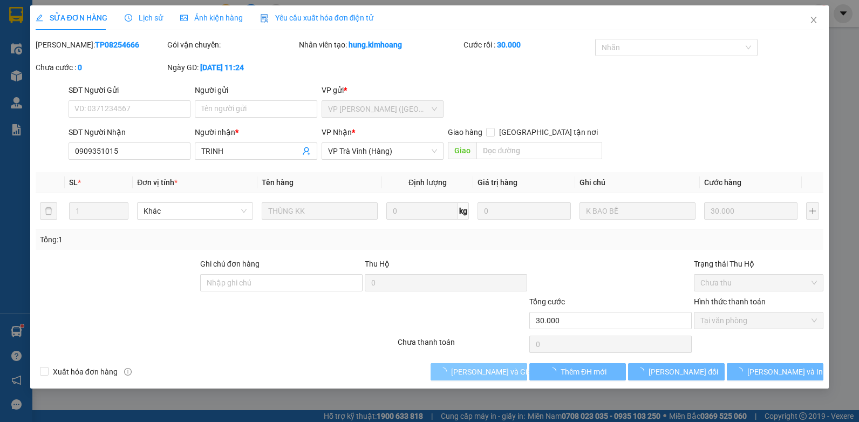
click at [479, 372] on span "Lưu và Giao hàng" at bounding box center [503, 372] width 104 height 12
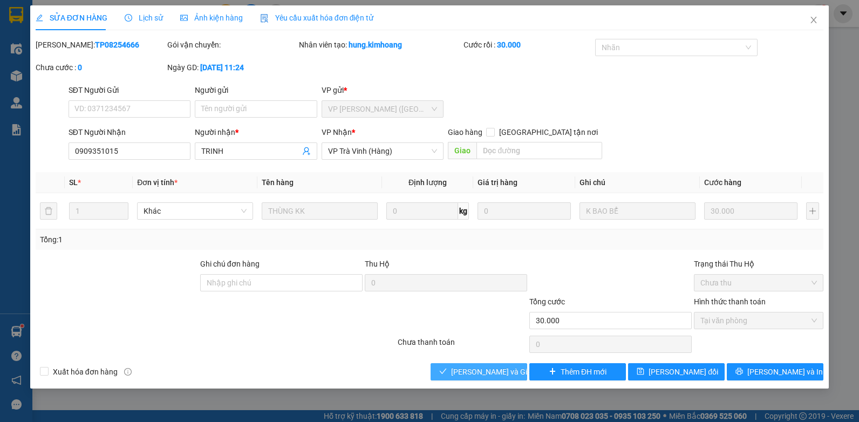
click at [477, 371] on span "Lưu và Giao hàng" at bounding box center [503, 372] width 104 height 12
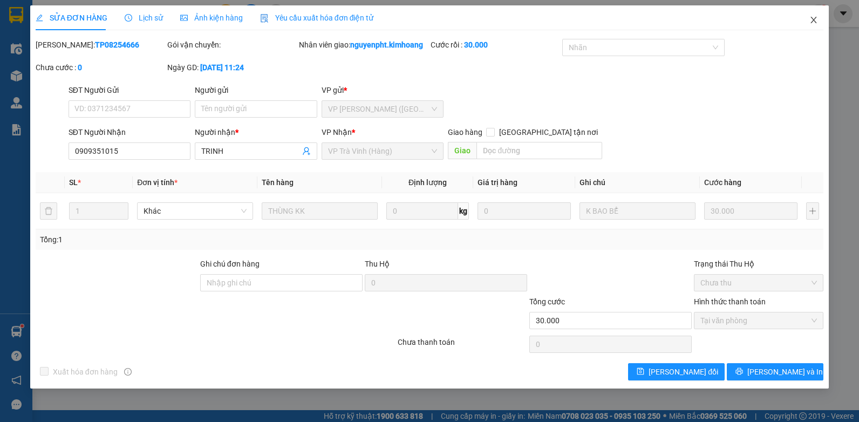
click at [814, 22] on icon "close" at bounding box center [814, 20] width 9 height 9
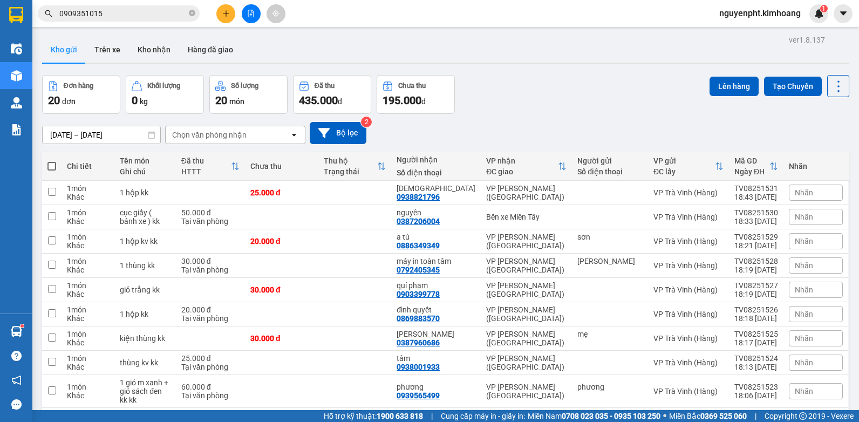
click at [737, 13] on span "nguyenpht.kimhoang" at bounding box center [760, 12] width 99 height 13
click at [737, 32] on span "Đăng xuất" at bounding box center [764, 34] width 78 height 12
